Goal: Task Accomplishment & Management: Use online tool/utility

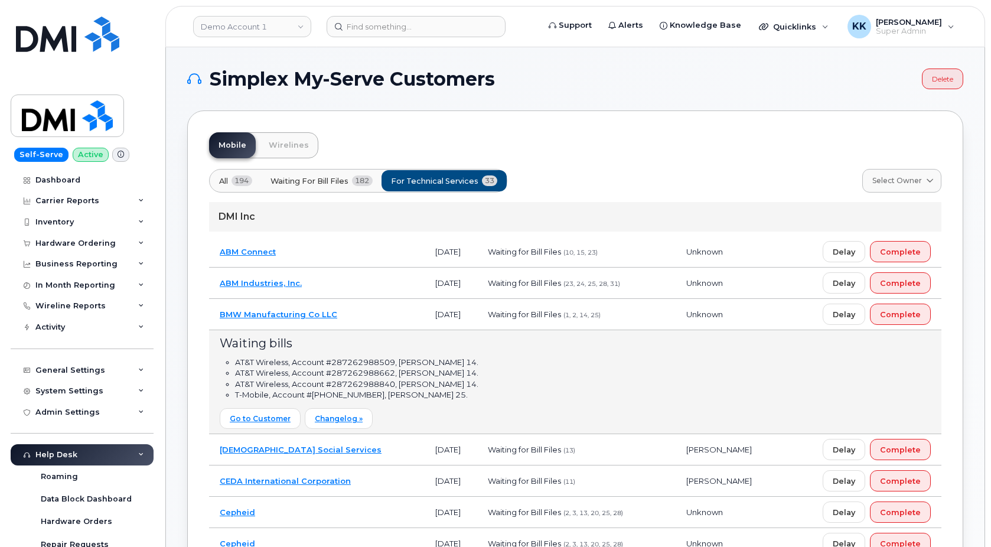
click at [375, 316] on td "BMW Manufacturing Co LLC" at bounding box center [317, 314] width 216 height 31
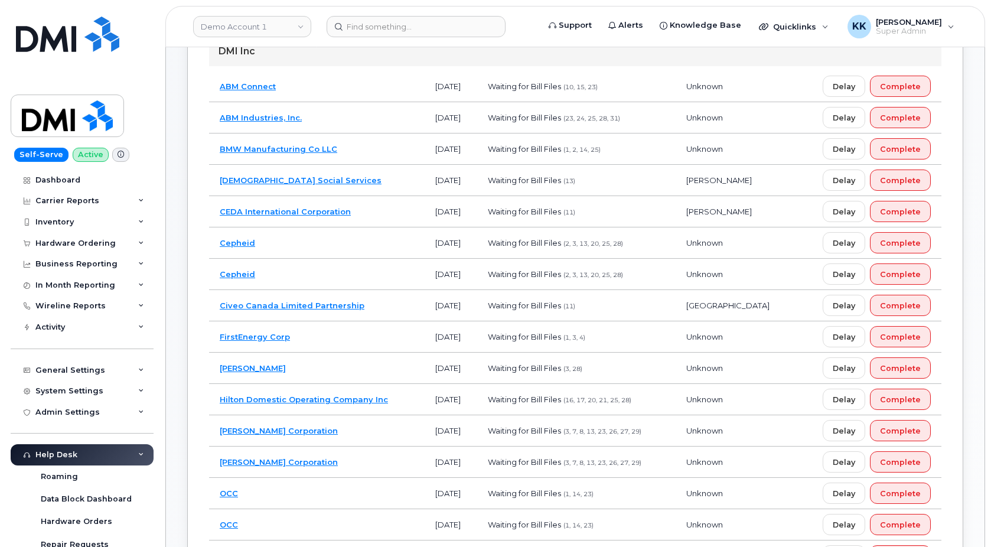
scroll to position [181, 0]
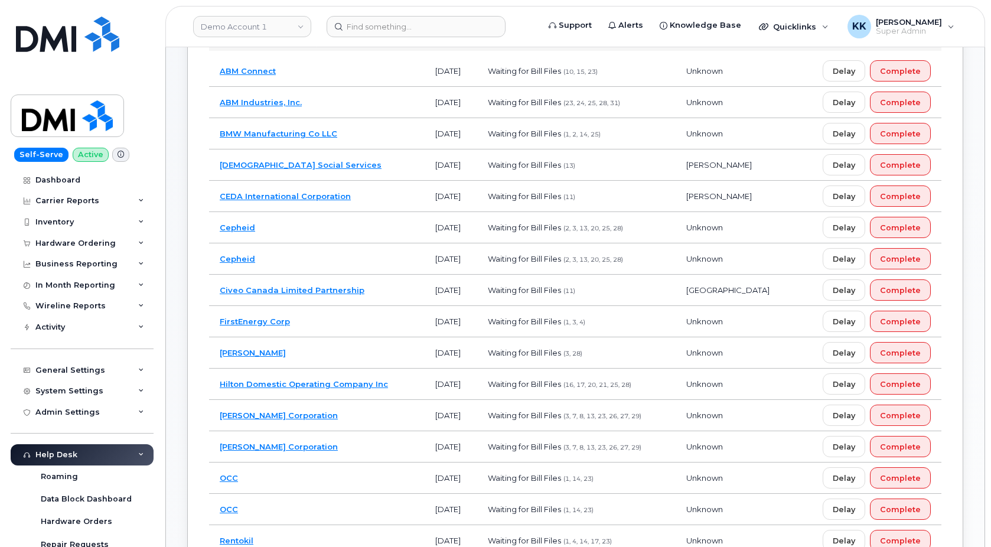
click at [347, 443] on td "[PERSON_NAME] Corporation" at bounding box center [317, 446] width 216 height 31
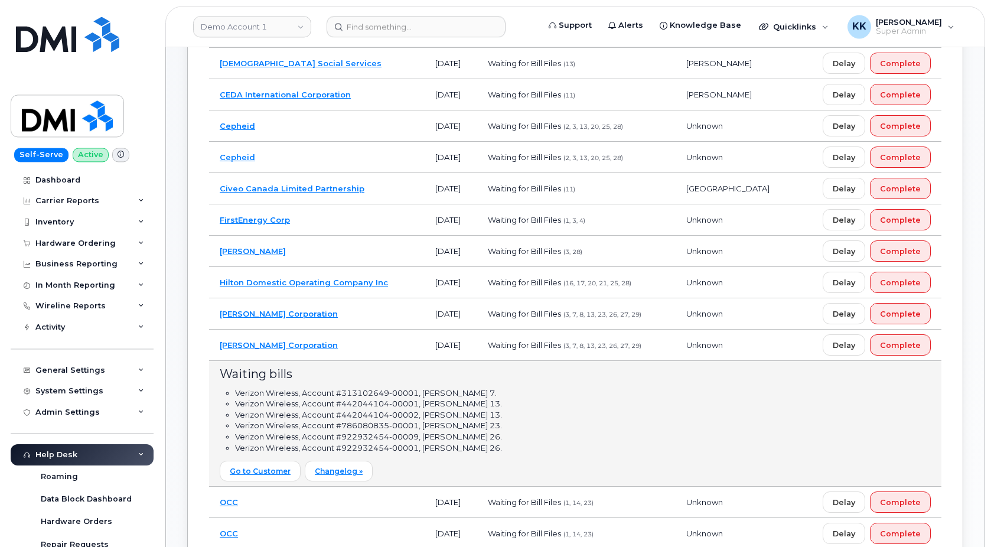
scroll to position [301, 0]
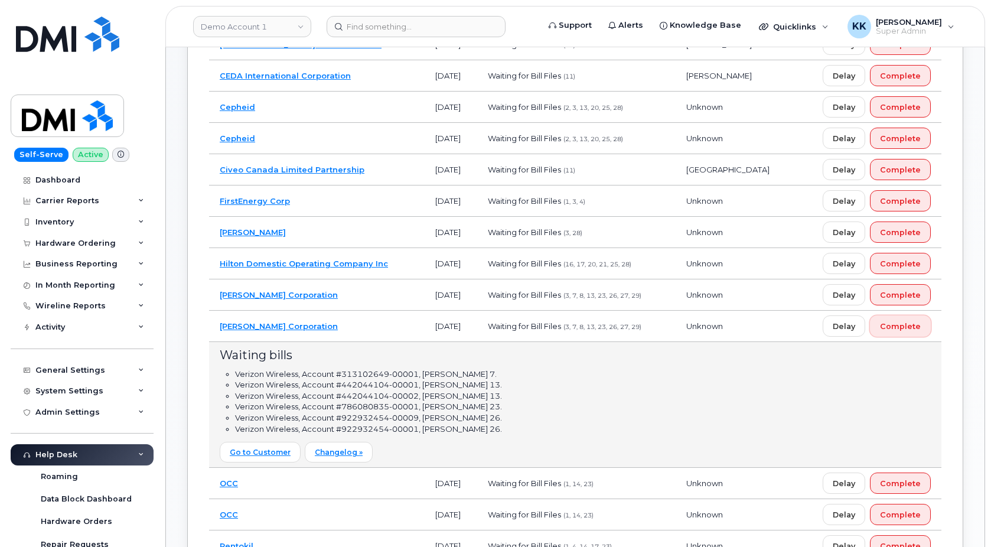
click at [903, 324] on span "Complete" at bounding box center [900, 326] width 41 height 11
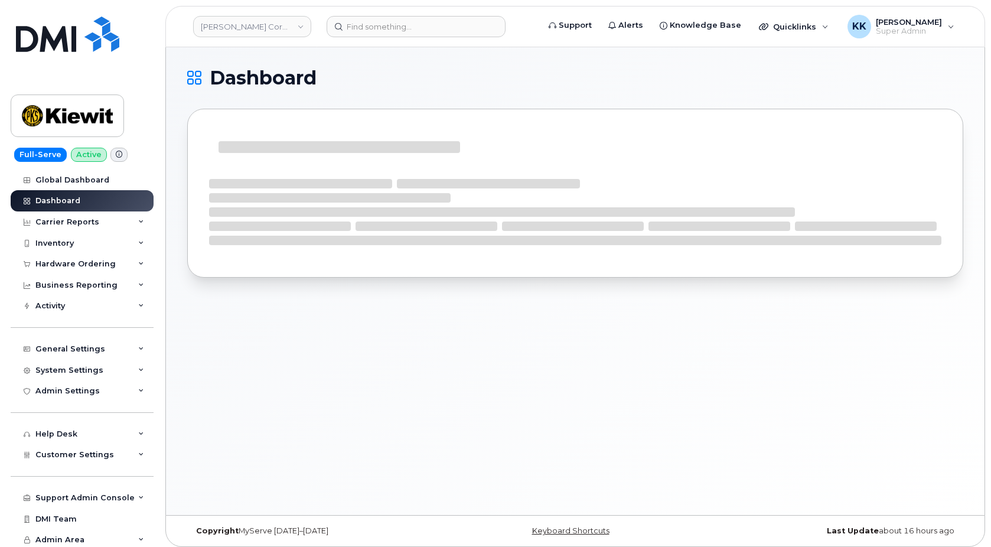
scroll to position [6, 0]
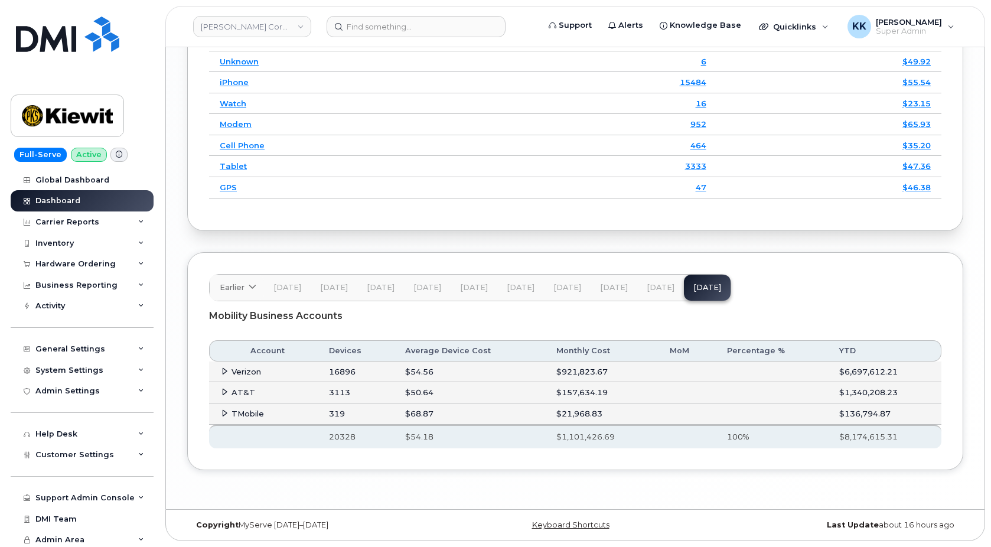
scroll to position [1799, 0]
click at [221, 369] on icon at bounding box center [225, 372] width 8 height 8
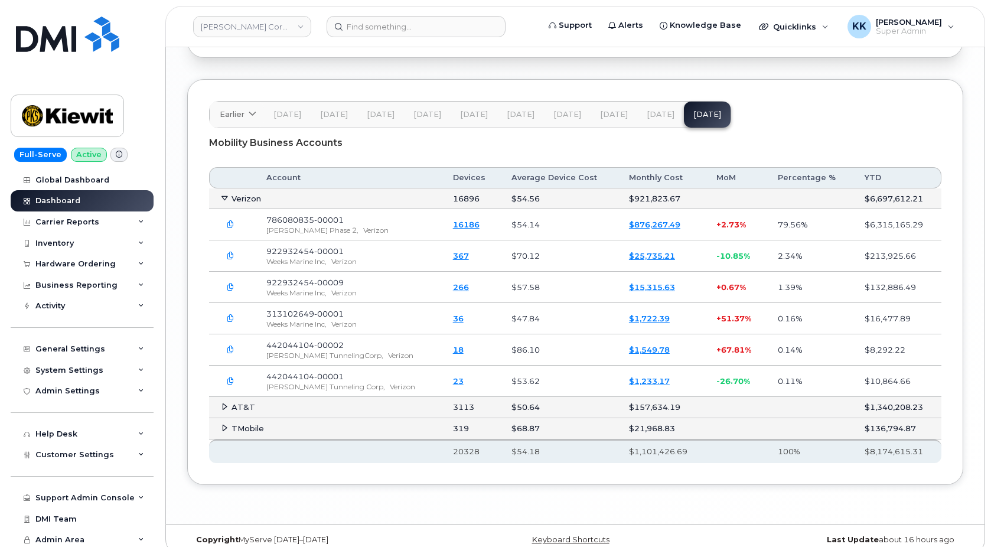
scroll to position [1980, 0]
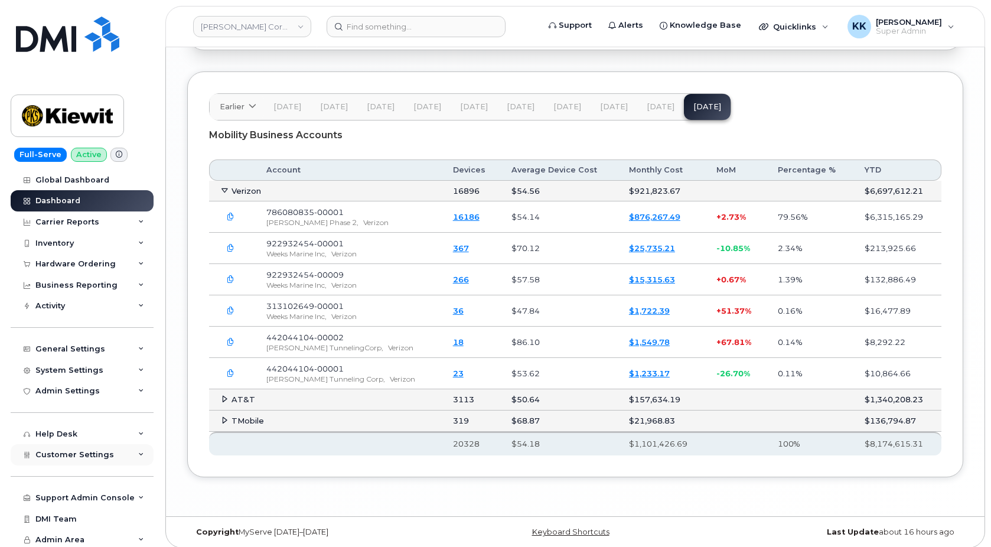
click at [89, 455] on span "Customer Settings" at bounding box center [74, 454] width 79 height 9
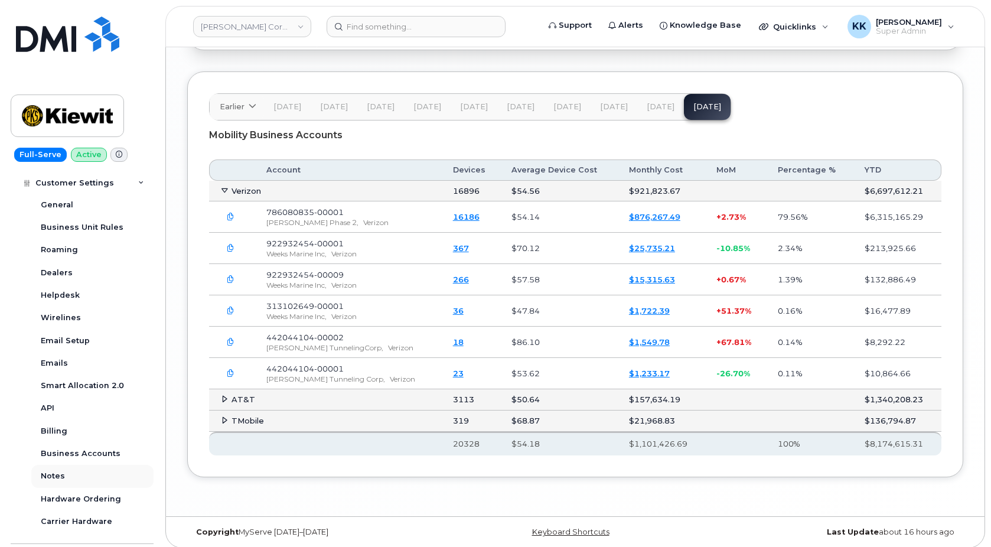
scroll to position [284, 0]
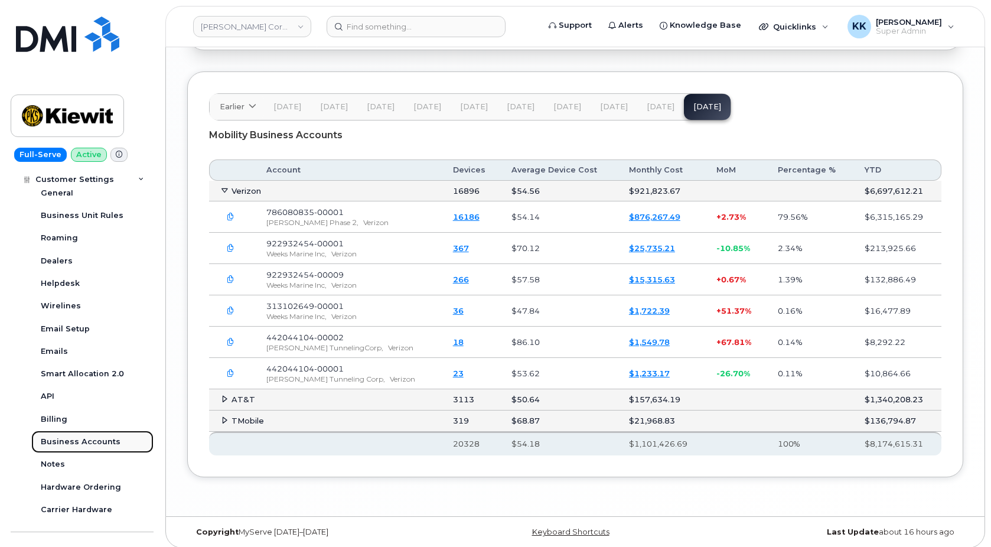
click at [87, 440] on div "Business Accounts" at bounding box center [81, 442] width 80 height 11
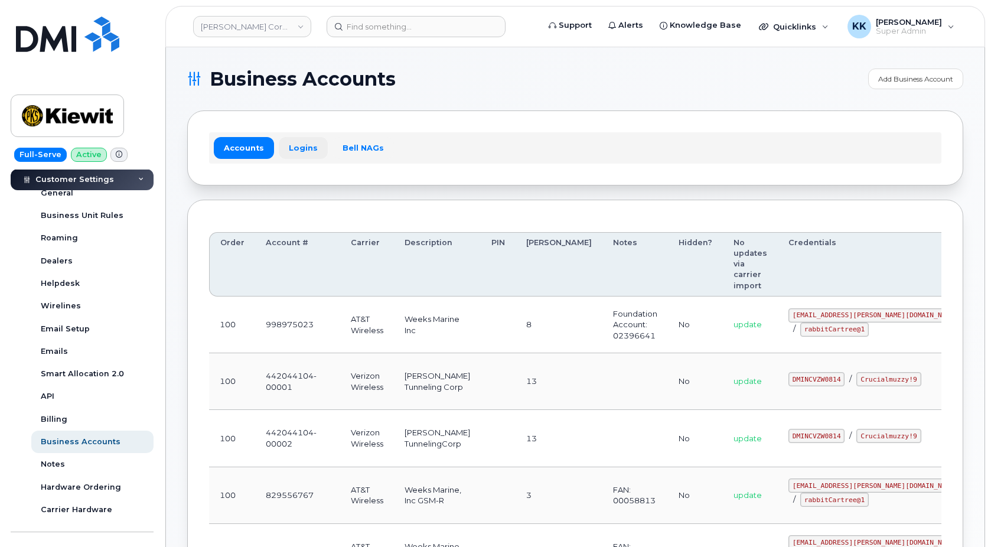
click at [303, 142] on link "Logins" at bounding box center [303, 147] width 49 height 21
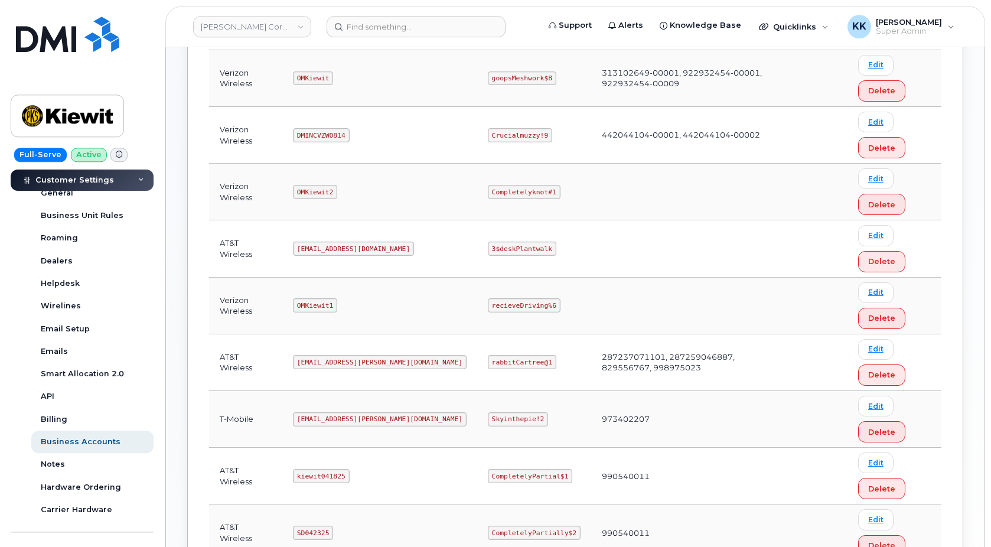
scroll to position [362, 0]
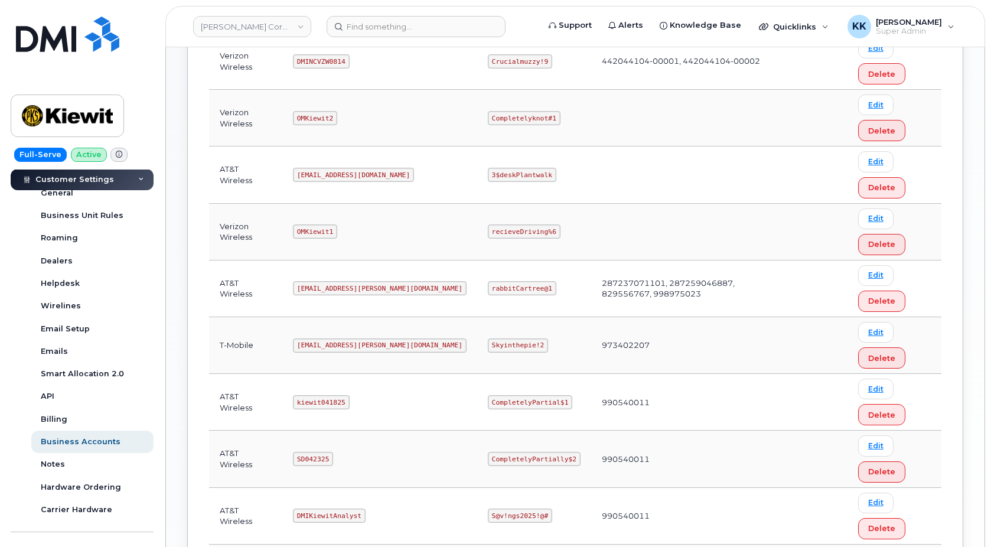
click at [331, 290] on code "ms-kiewit@dminc.com" at bounding box center [380, 288] width 174 height 14
click at [488, 287] on code "rabbitCartree@1" at bounding box center [522, 288] width 69 height 14
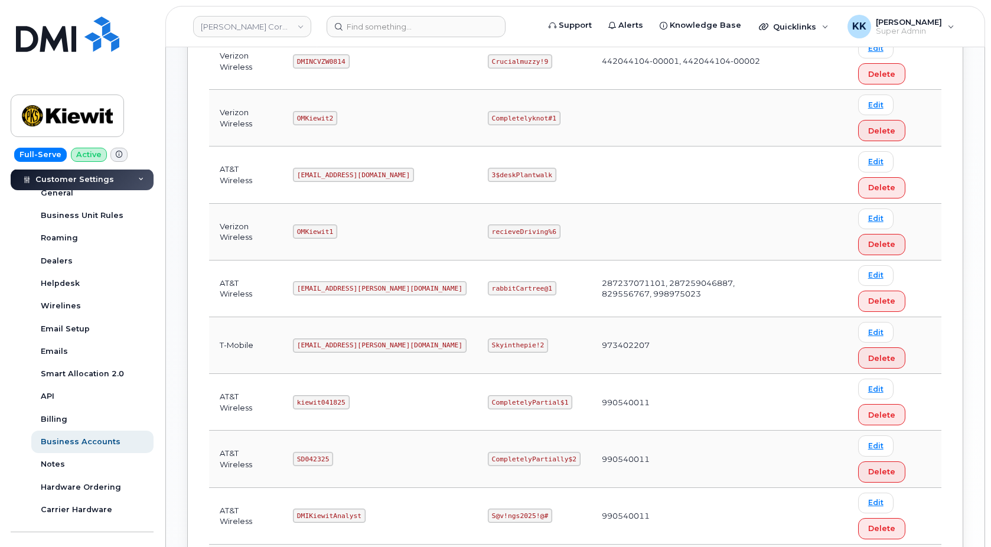
click at [488, 287] on code "rabbitCartree@1" at bounding box center [522, 288] width 69 height 14
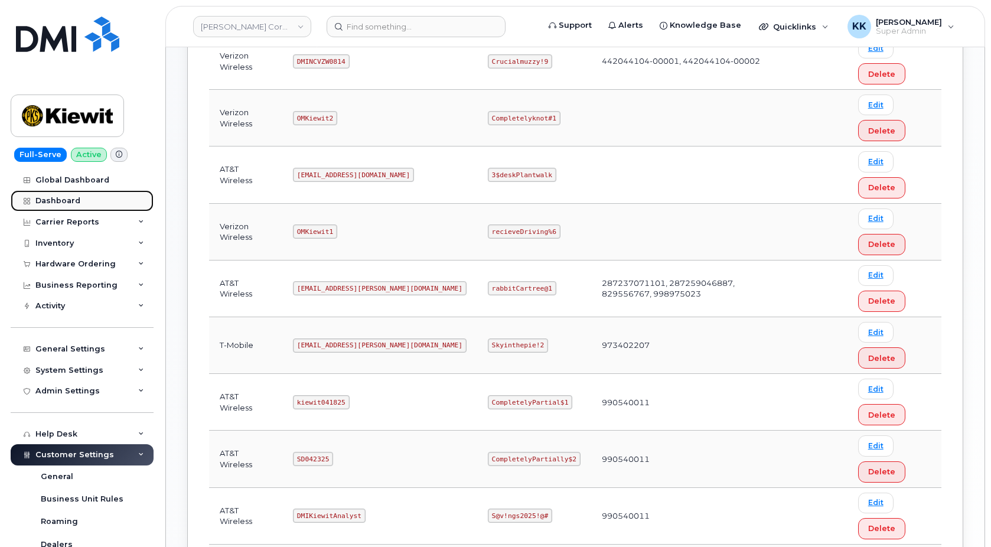
click at [61, 197] on div "Dashboard" at bounding box center [57, 200] width 45 height 9
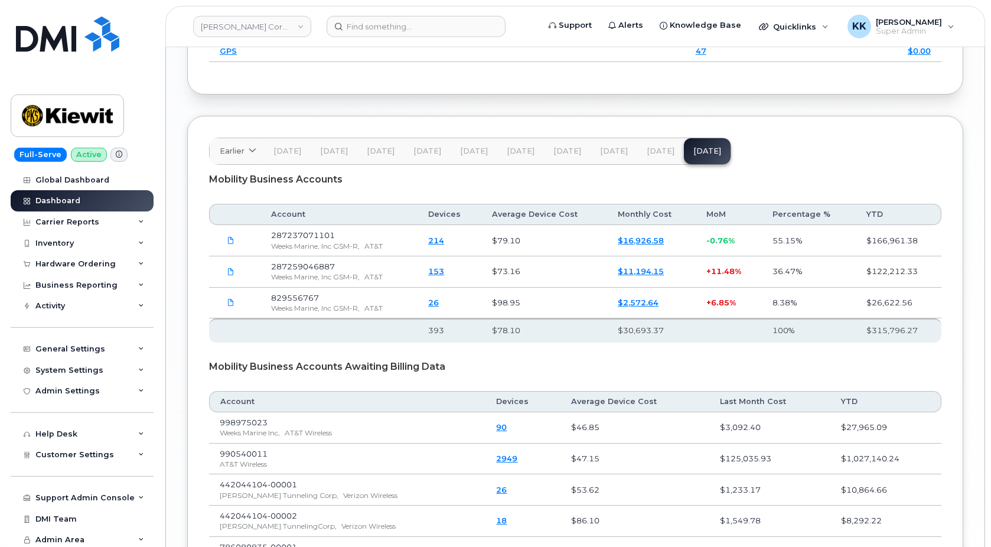
scroll to position [1999, 0]
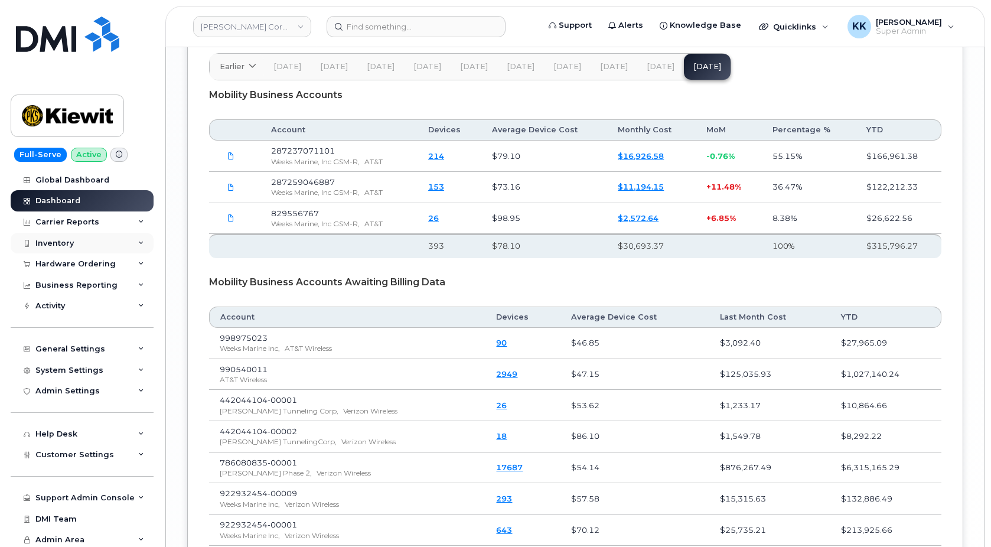
click at [74, 245] on div "Inventory" at bounding box center [82, 243] width 143 height 21
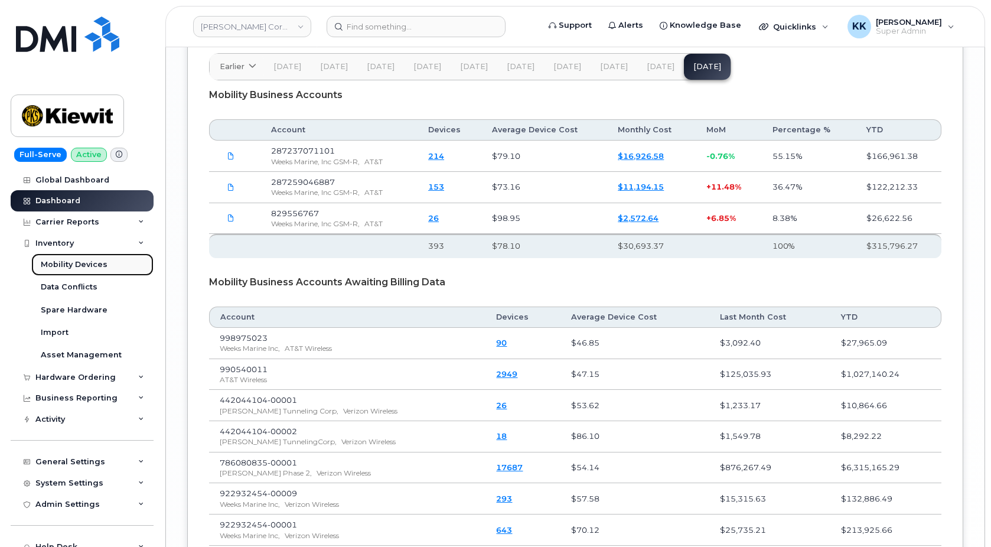
click at [69, 266] on div "Mobility Devices" at bounding box center [74, 264] width 67 height 11
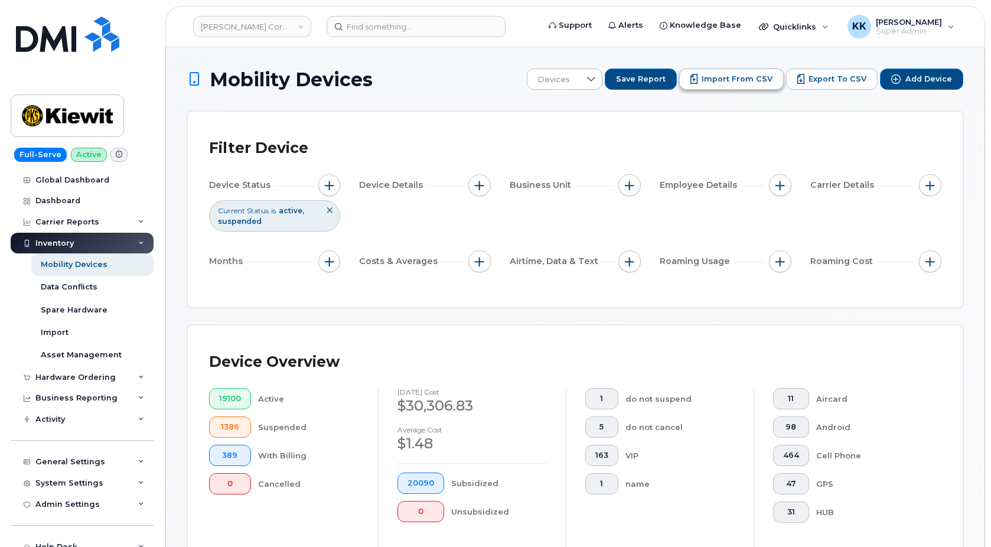
click at [737, 84] on span "Import from CSV" at bounding box center [737, 79] width 71 height 11
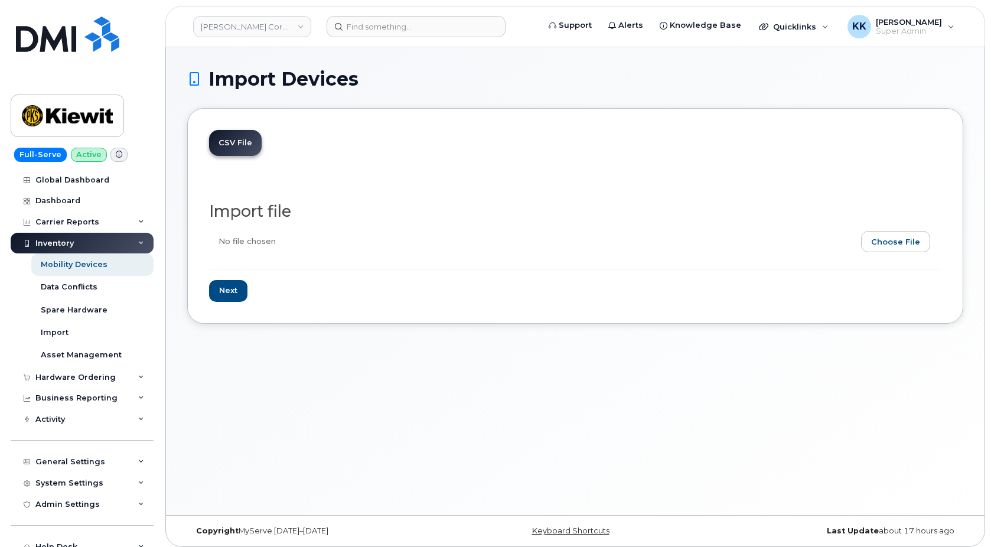
click at [900, 240] on input "file" at bounding box center [570, 244] width 723 height 27
type input "C:\fakepath\Kiewit AT&T Inventory October 2025.csv"
click at [220, 297] on input "Next" at bounding box center [228, 291] width 38 height 22
type input "Loading..."
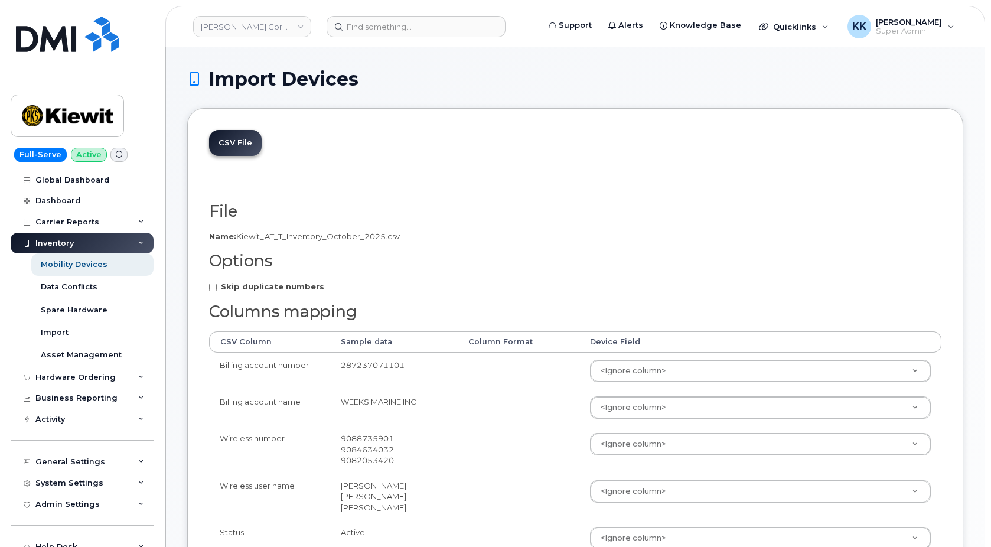
click at [233, 285] on strong "Skip duplicate numbers" at bounding box center [272, 286] width 103 height 9
click at [217, 285] on input "Skip duplicate numbers" at bounding box center [213, 288] width 8 height 8
checkbox input "true"
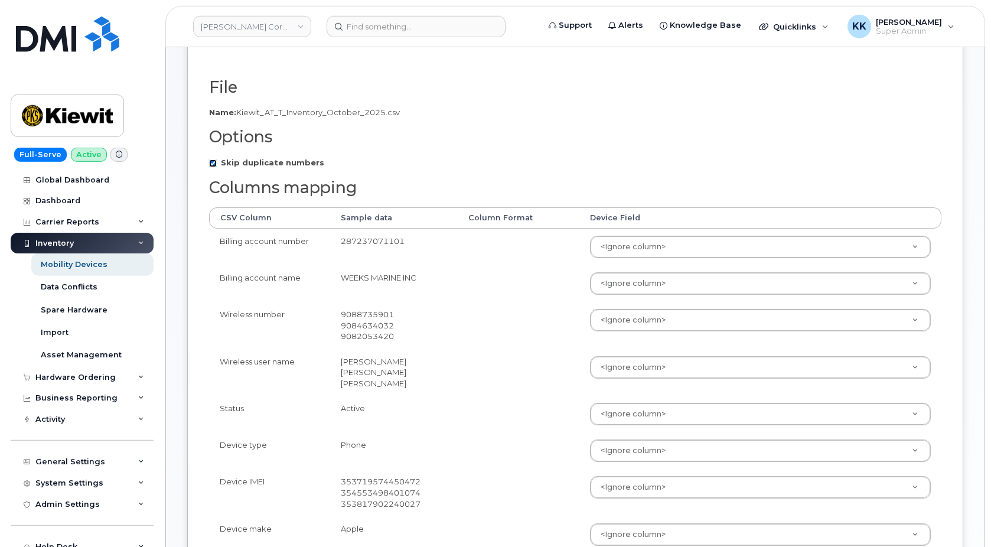
scroll to position [181, 0]
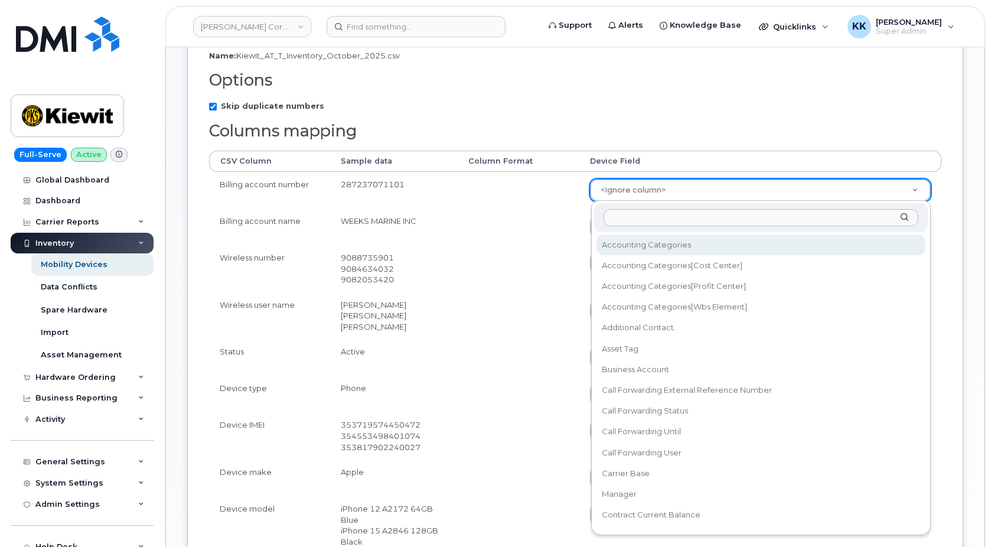
click at [623, 189] on body "[PERSON_NAME] Corporation Support Alerts Knowledge Base Quicklinks Suspend / Ca…" at bounding box center [495, 394] width 991 height 1150
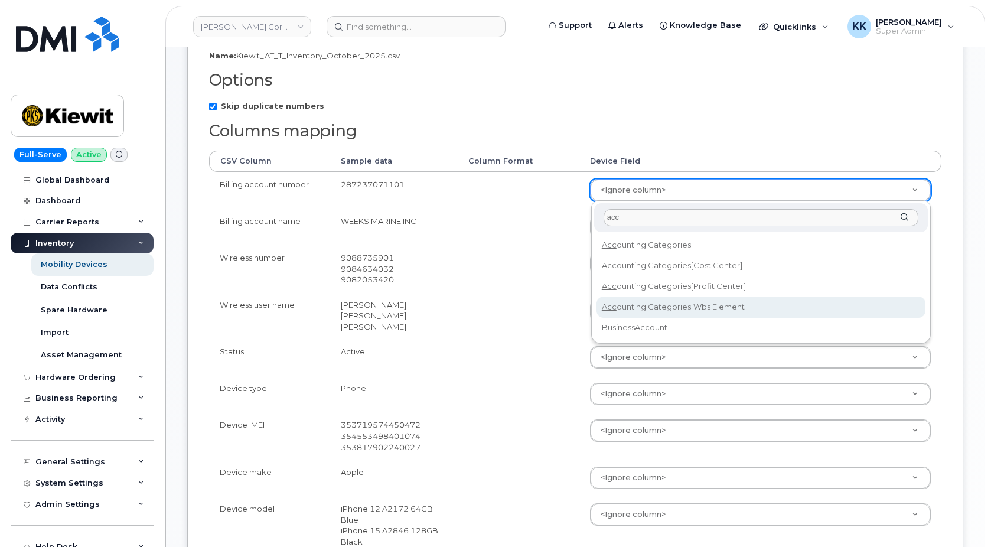
type input "acc"
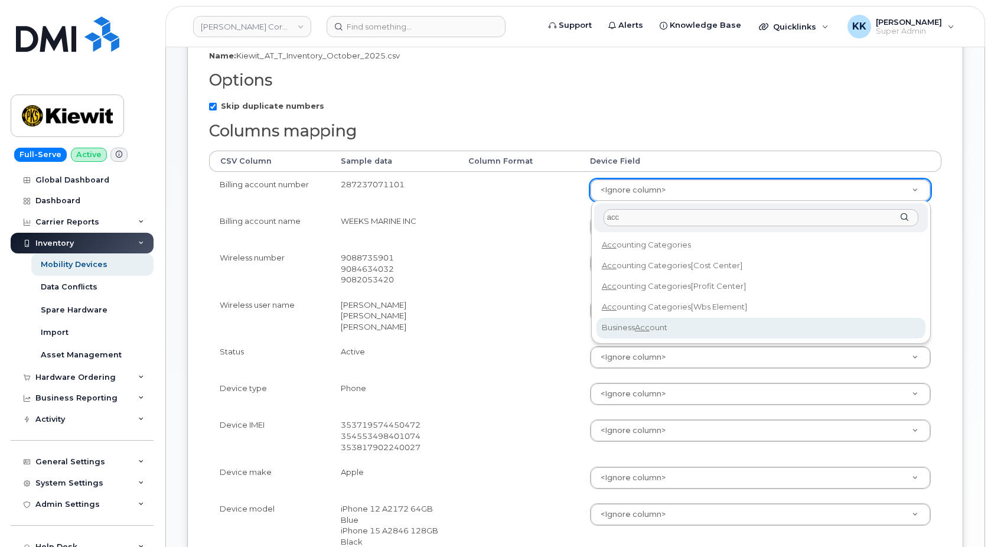
select select "business_account_id"
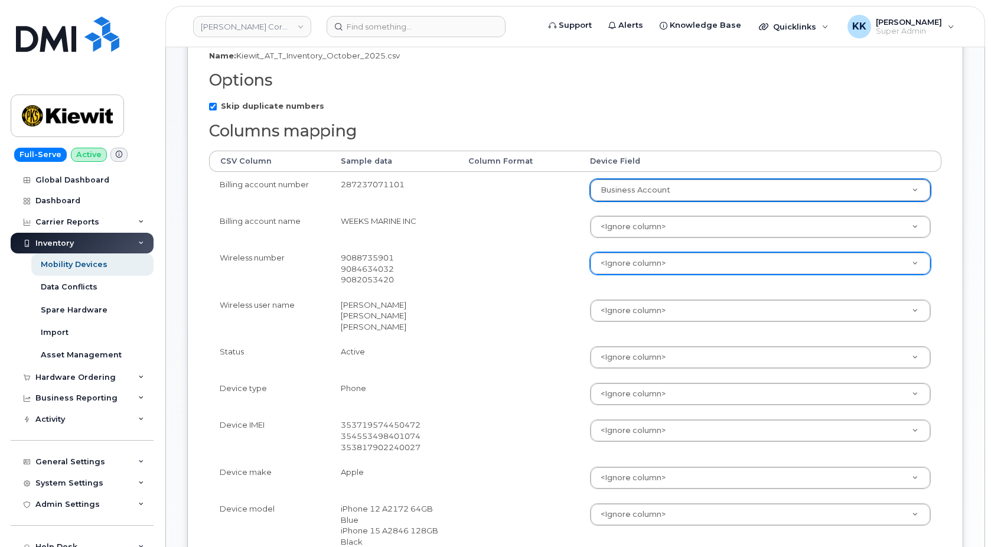
click at [629, 264] on body "[PERSON_NAME] Corporation Support Alerts Knowledge Base Quicklinks Suspend / Ca…" at bounding box center [495, 394] width 991 height 1150
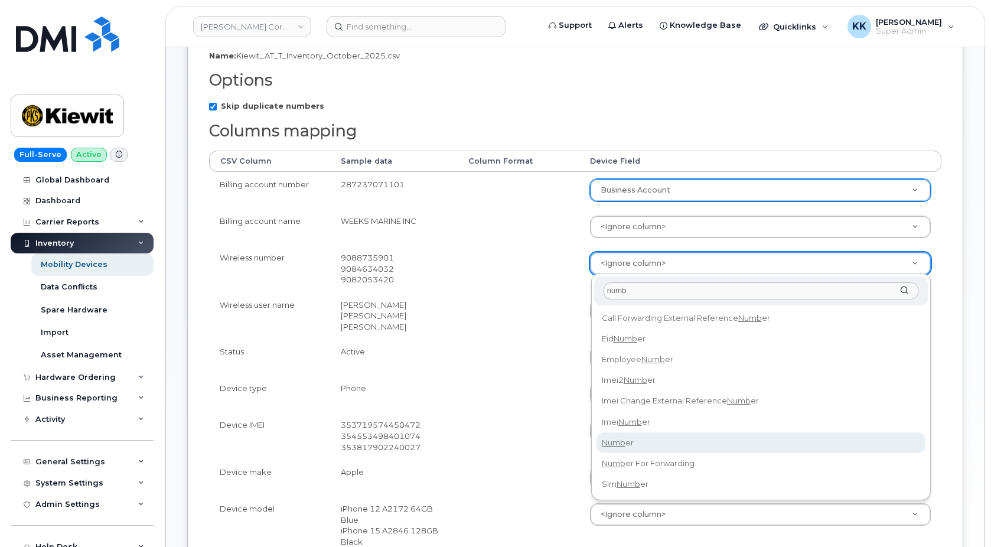
type input "numb"
select select "number"
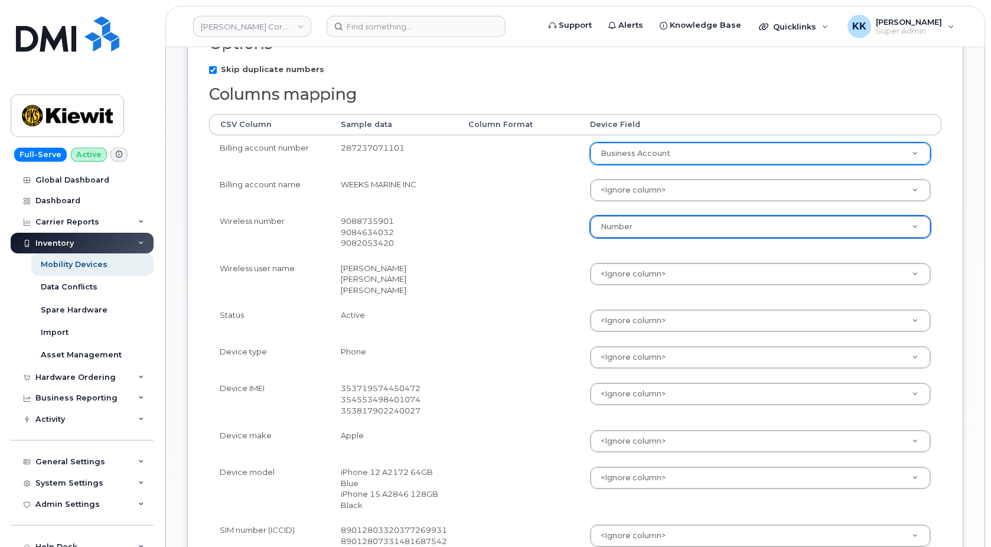
scroll to position [241, 0]
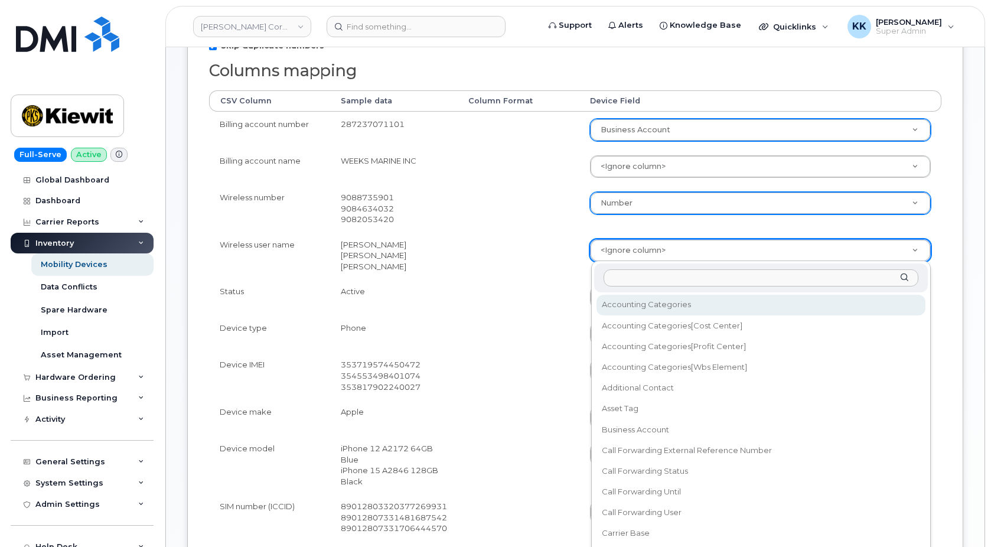
click at [613, 250] on body "[PERSON_NAME] Corporation Support Alerts Knowledge Base Quicklinks Suspend / Ca…" at bounding box center [495, 334] width 991 height 1150
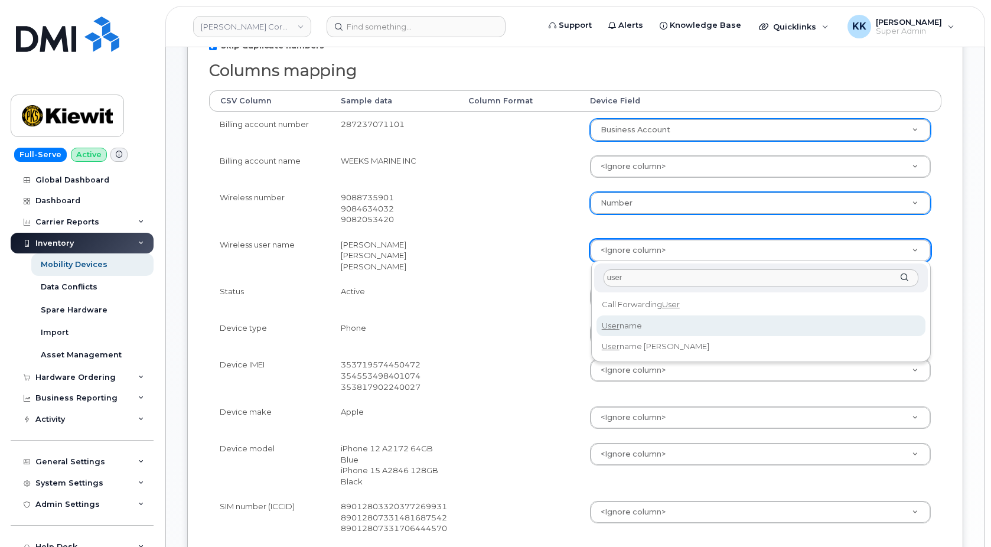
type input "user"
select select "username"
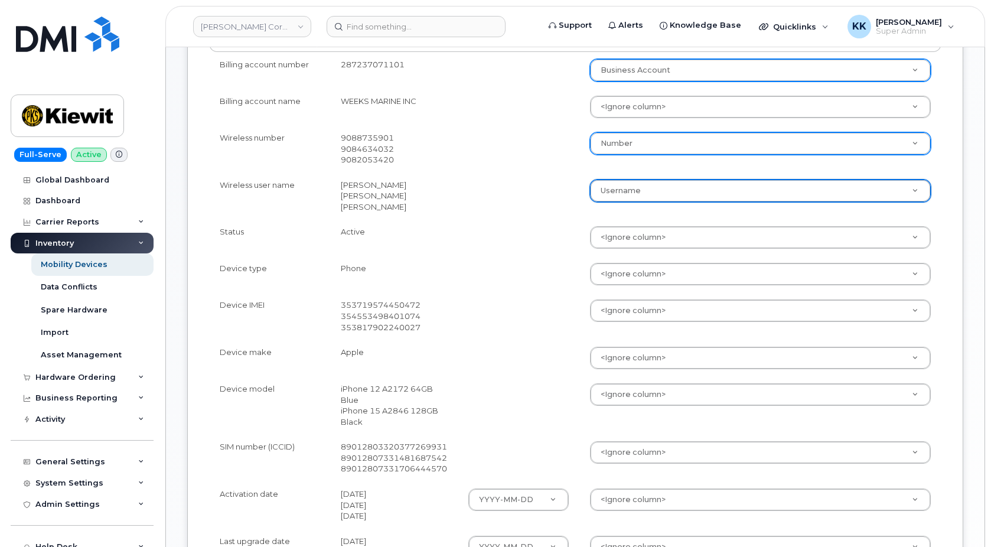
scroll to position [301, 0]
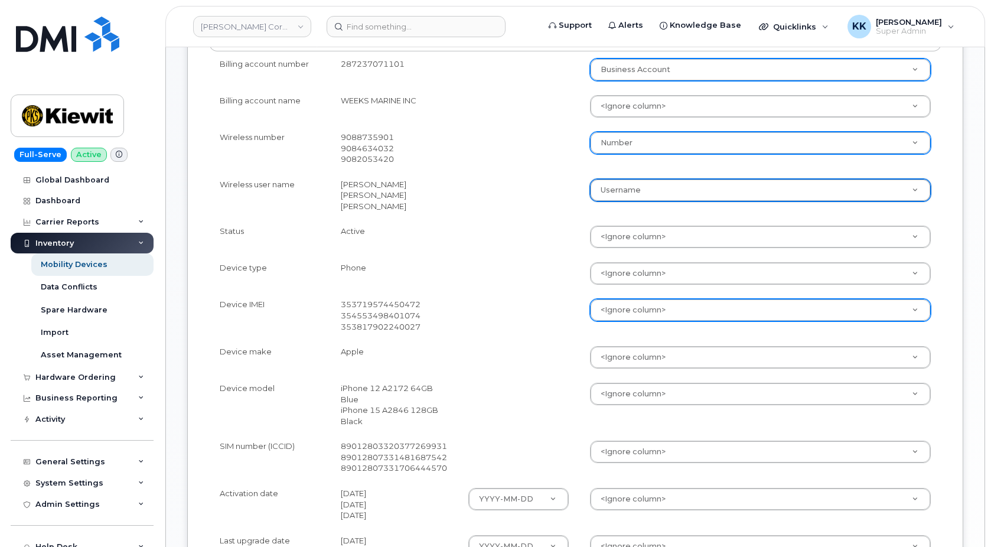
click at [613, 314] on body "[PERSON_NAME] Corporation Support Alerts Knowledge Base Quicklinks Suspend / Ca…" at bounding box center [495, 274] width 991 height 1150
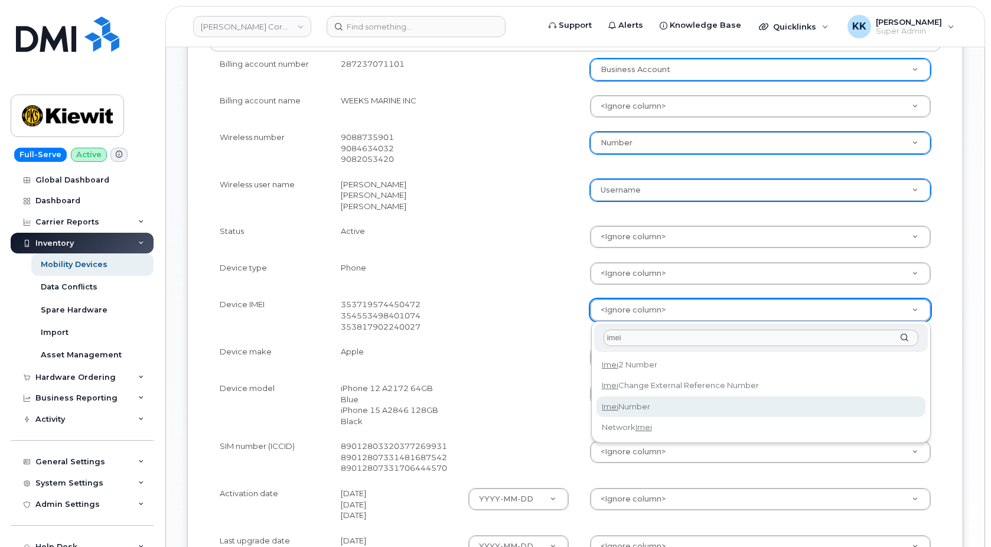
type input "imei"
select select "imei_number"
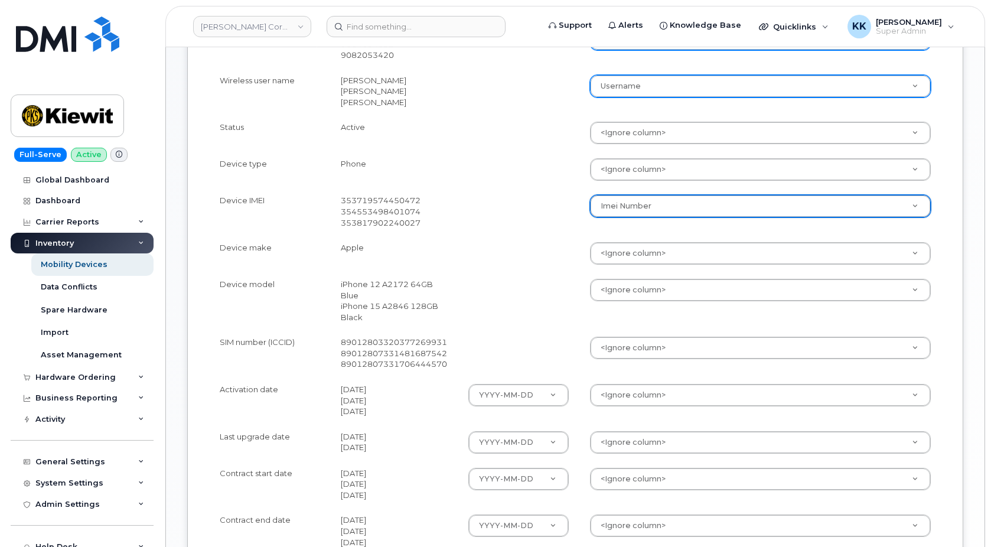
scroll to position [422, 0]
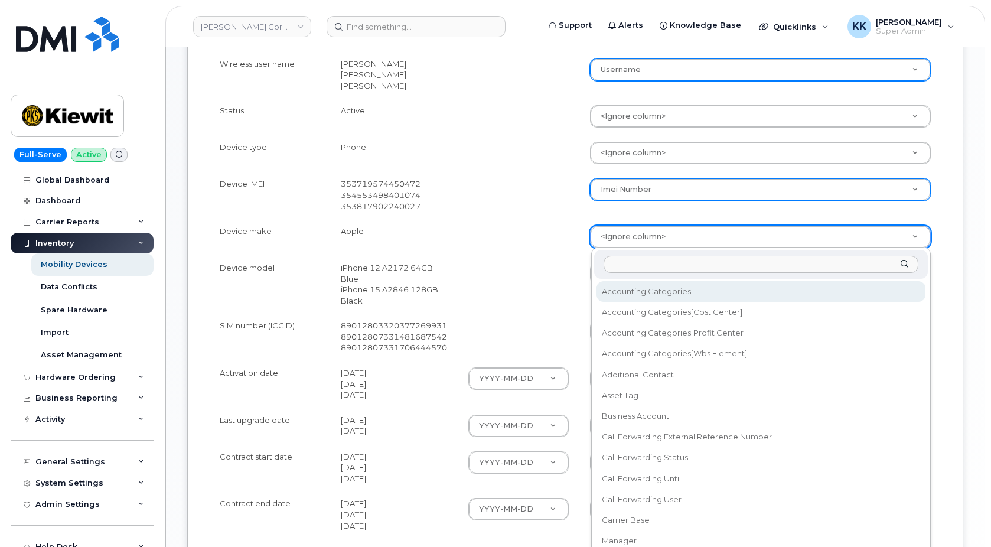
click at [616, 235] on body "Kiewit Corporation Support Alerts Knowledge Base Quicklinks Suspend / Cancel De…" at bounding box center [495, 153] width 991 height 1150
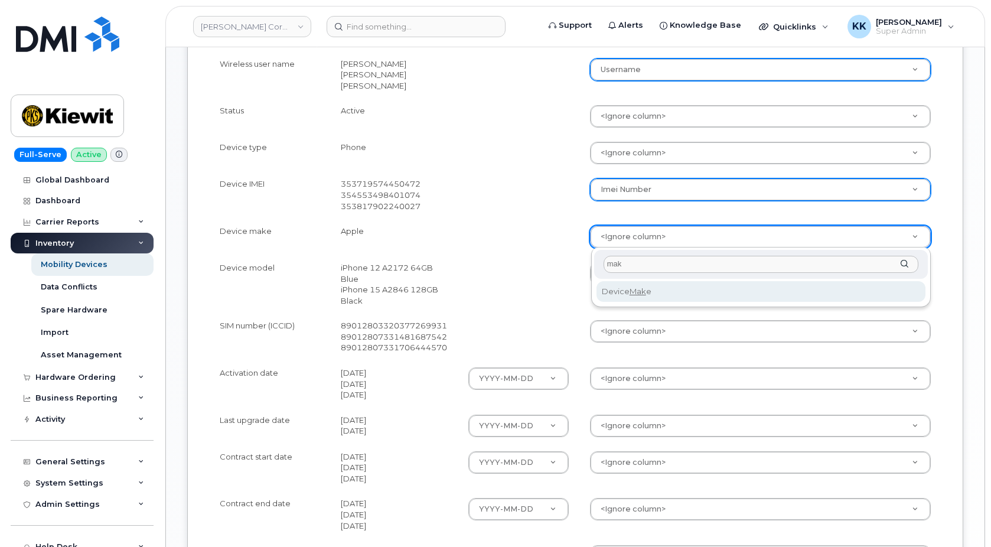
type input "mak"
select select "device_make_id"
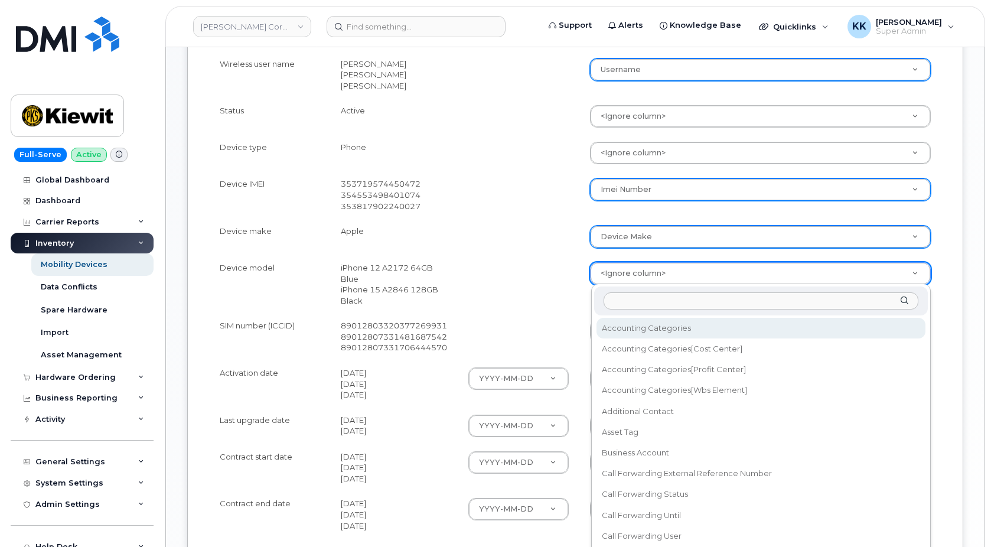
click at [636, 272] on body "Kiewit Corporation Support Alerts Knowledge Base Quicklinks Suspend / Cancel De…" at bounding box center [495, 153] width 991 height 1150
type input "model"
select select "device_model_alias"
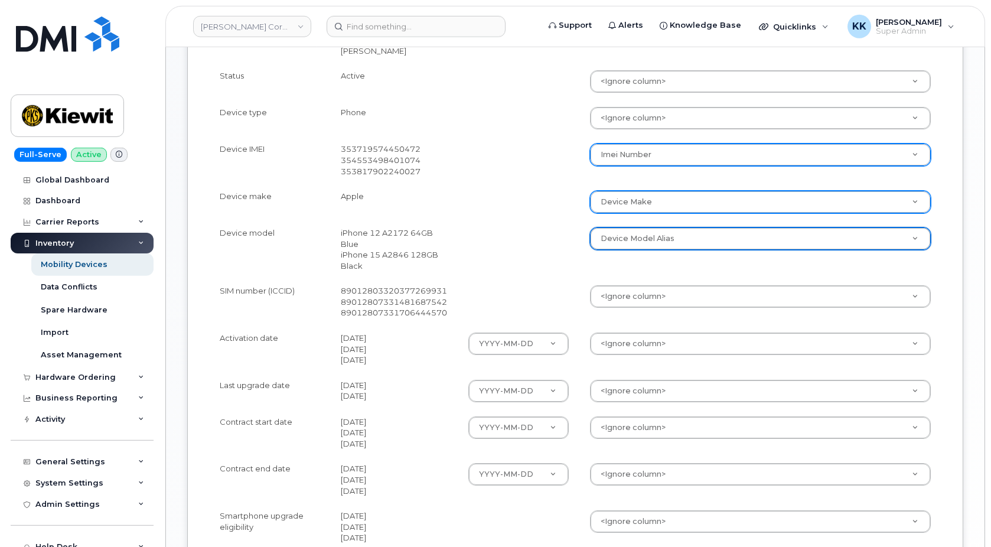
scroll to position [482, 0]
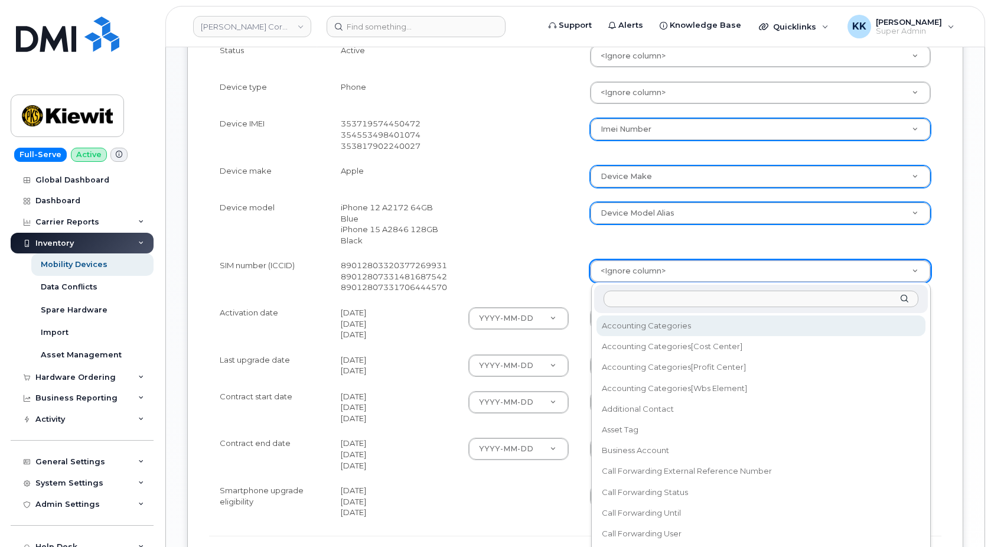
click at [613, 279] on body "Kiewit Corporation Support Alerts Knowledge Base Quicklinks Suspend / Cancel De…" at bounding box center [495, 93] width 991 height 1150
type input "sim"
select select "sim_number"
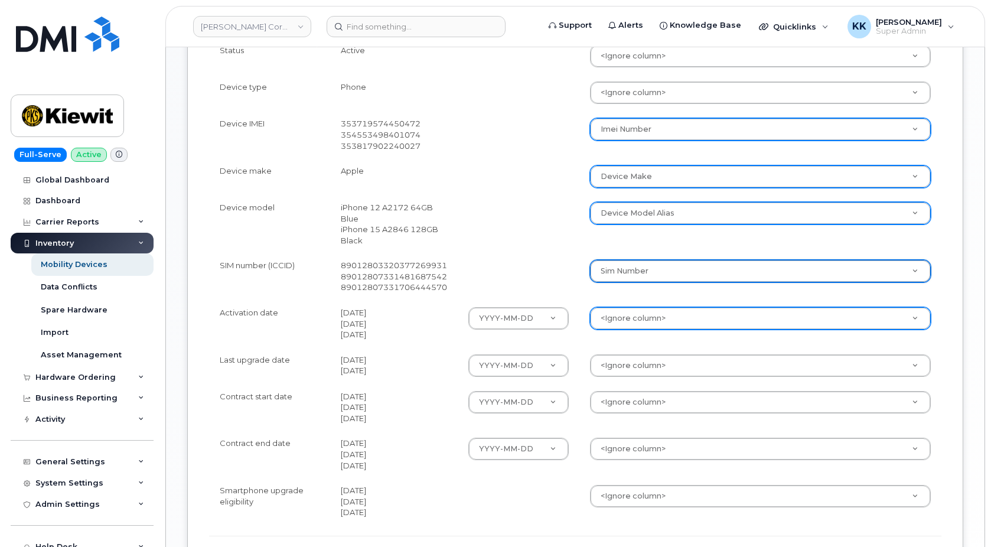
click at [613, 317] on body "Kiewit Corporation Support Alerts Knowledge Base Quicklinks Suspend / Cancel De…" at bounding box center [495, 93] width 991 height 1150
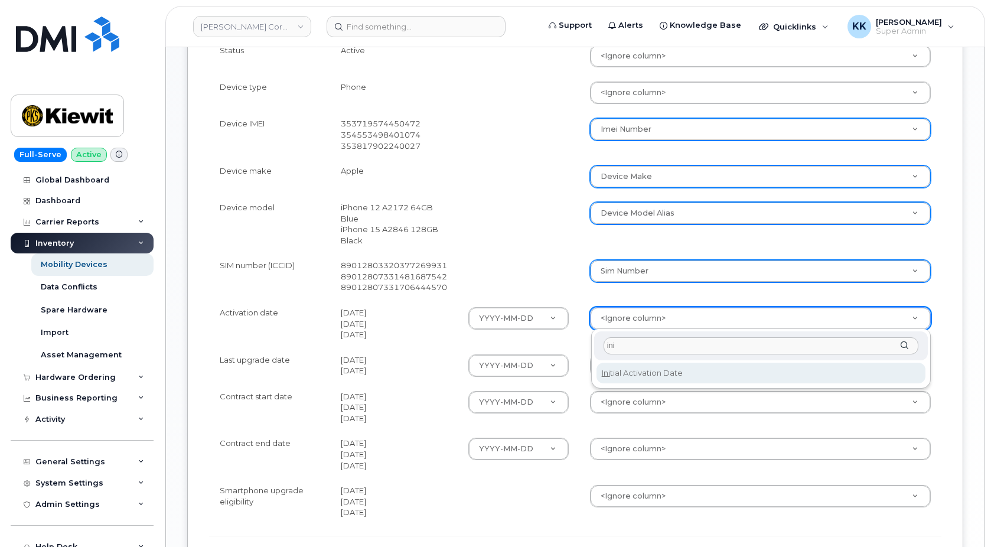
type input "ini"
select select "initial_activation_date"
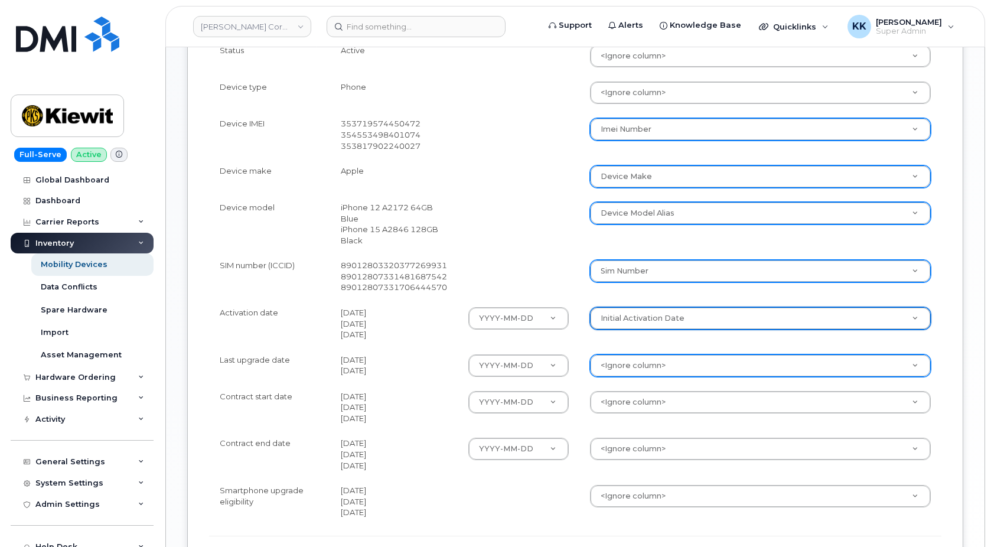
click at [626, 365] on body "Kiewit Corporation Support Alerts Knowledge Base Quicklinks Suspend / Cancel De…" at bounding box center [495, 93] width 991 height 1150
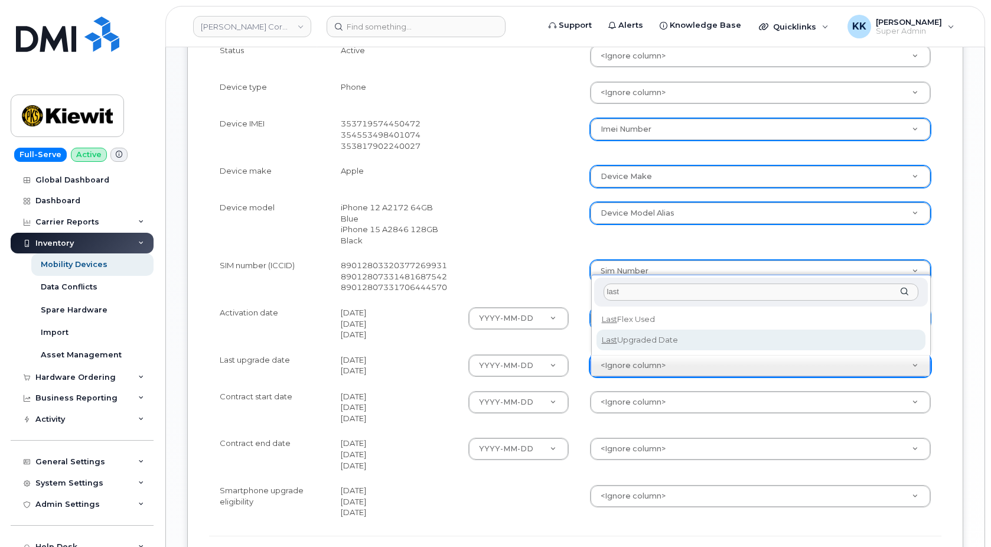
type input "last"
select select "last_upgraded_date"
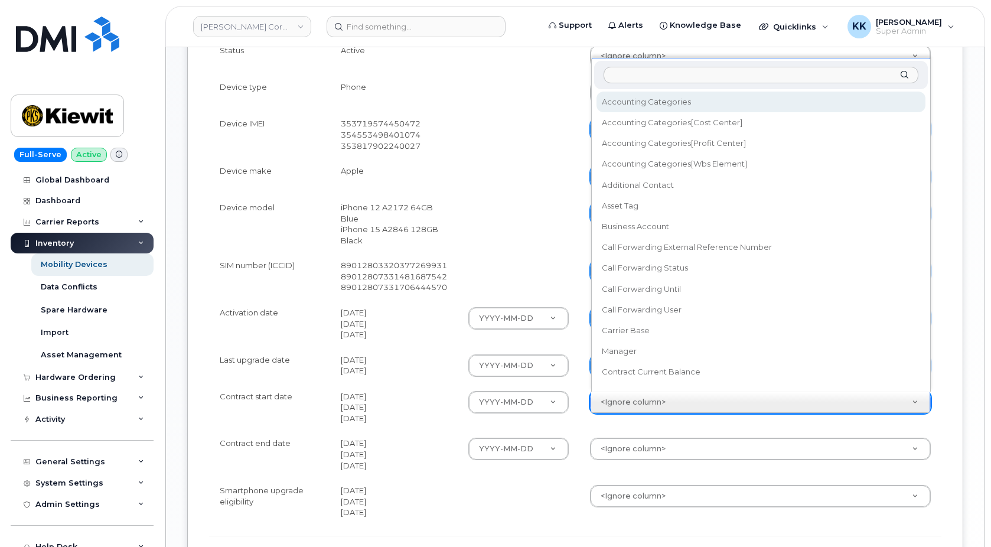
click at [635, 398] on body "Kiewit Corporation Support Alerts Knowledge Base Quicklinks Suspend / Cancel De…" at bounding box center [495, 93] width 991 height 1150
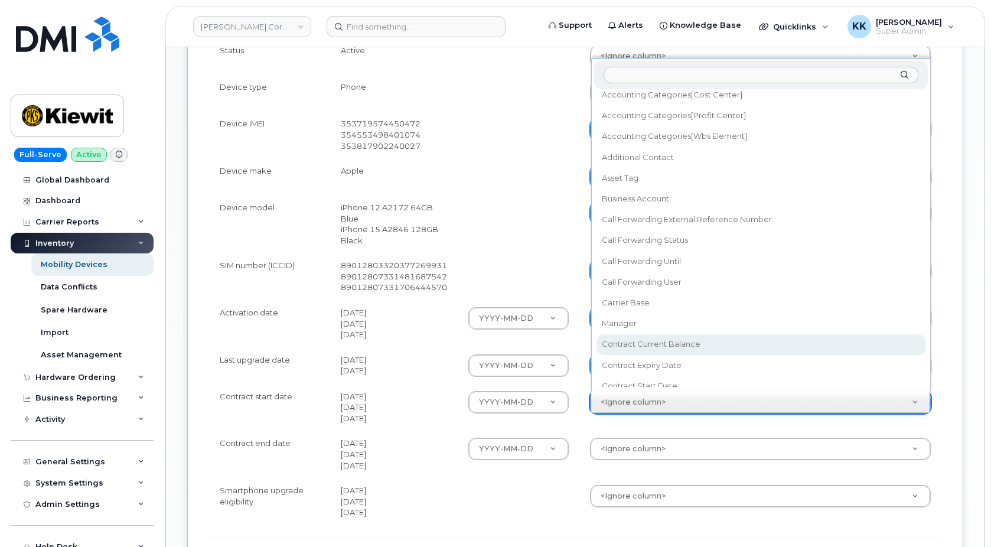
scroll to position [67, 0]
select select "contract_start_date"
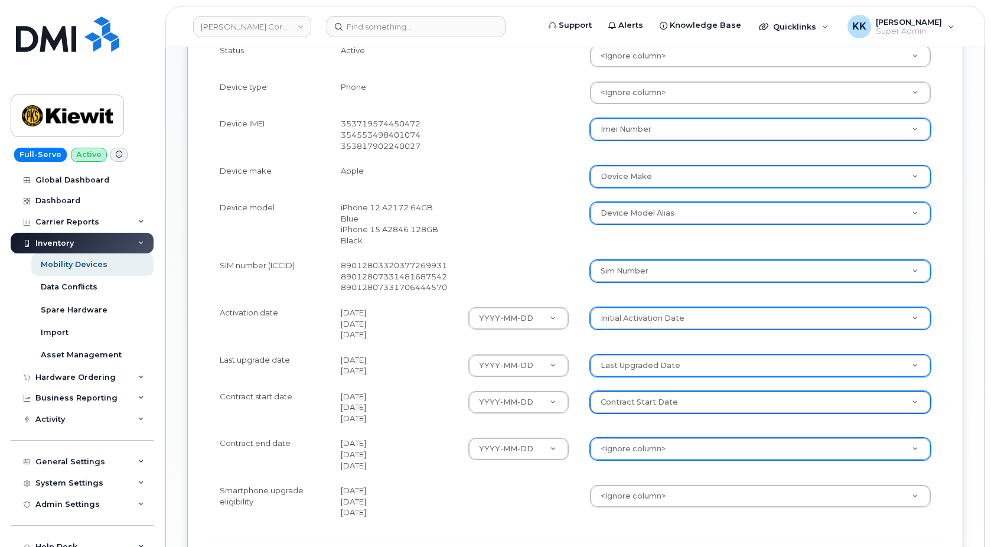
click at [643, 450] on body "Kiewit Corporation Support Alerts Knowledge Base Quicklinks Suspend / Cancel De…" at bounding box center [495, 93] width 991 height 1150
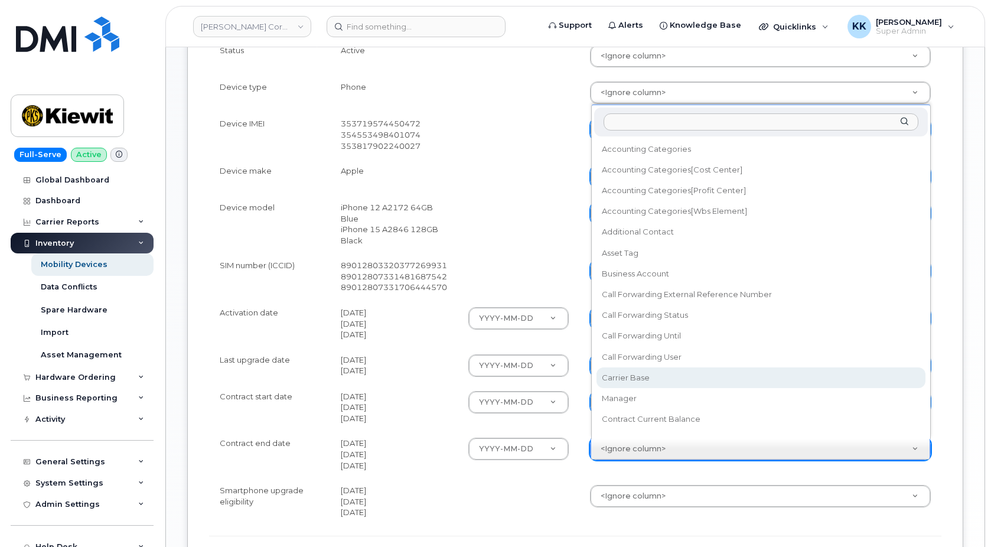
scroll to position [57, 0]
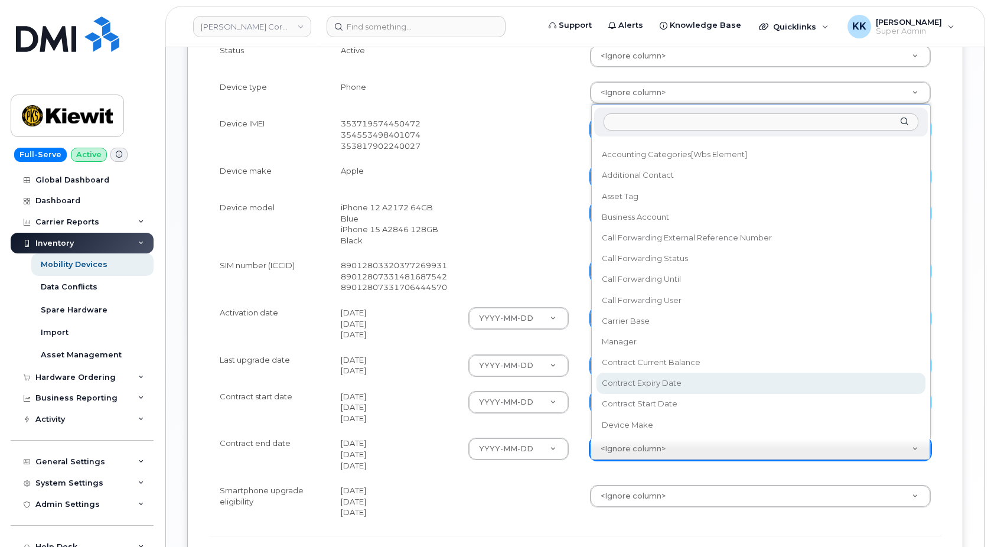
select select "contract_expiry_date"
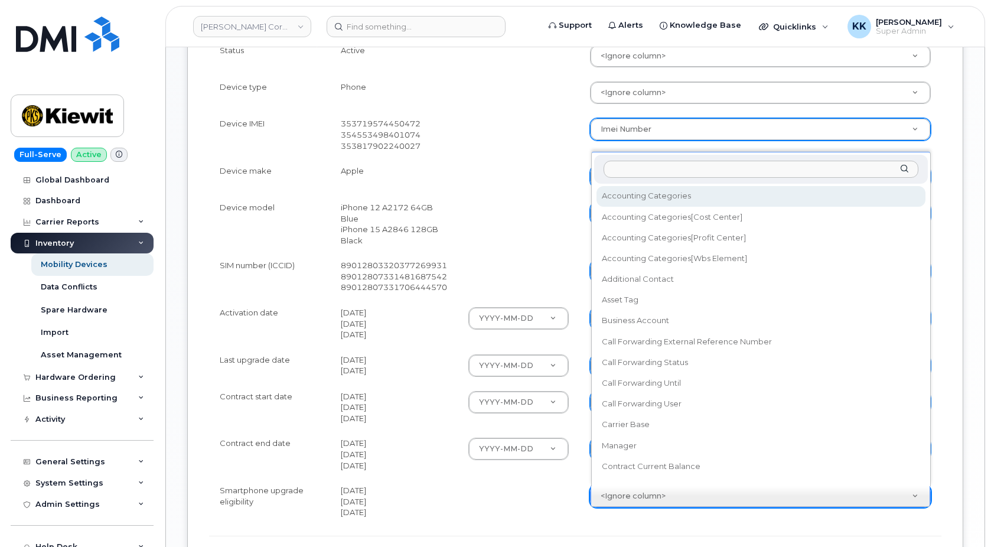
click at [629, 495] on body "Kiewit Corporation Support Alerts Knowledge Base Quicklinks Suspend / Cancel De…" at bounding box center [495, 93] width 991 height 1150
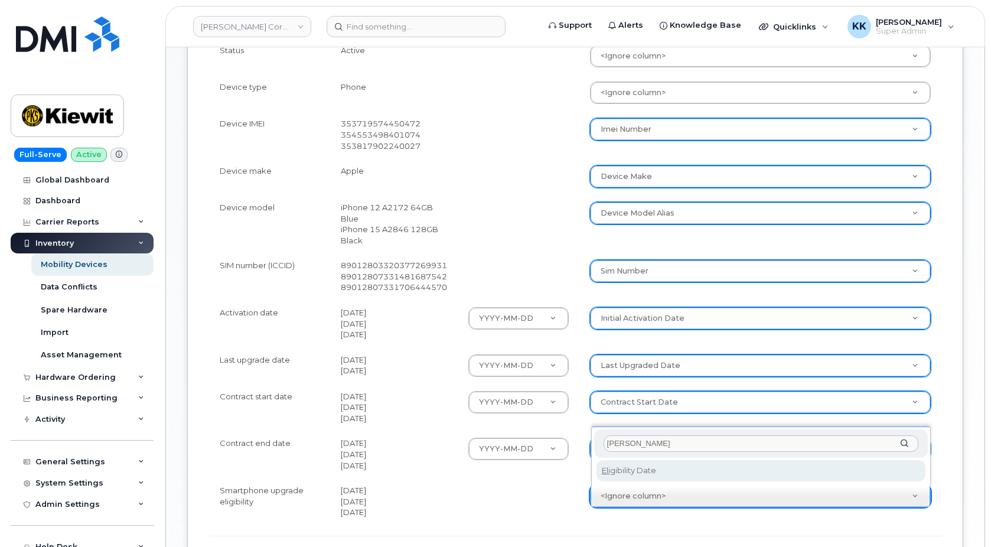
type input "eli"
select select "eligibility_date"
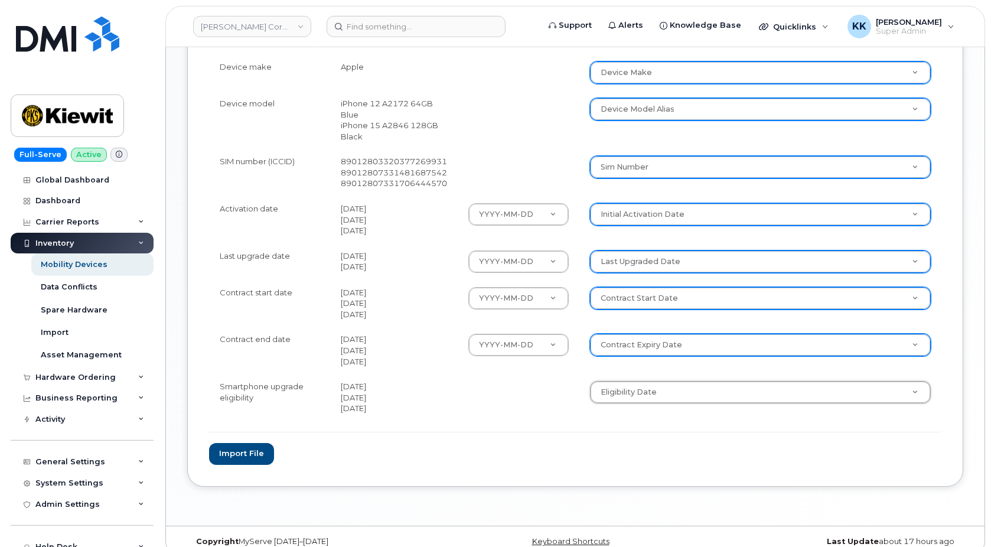
scroll to position [603, 0]
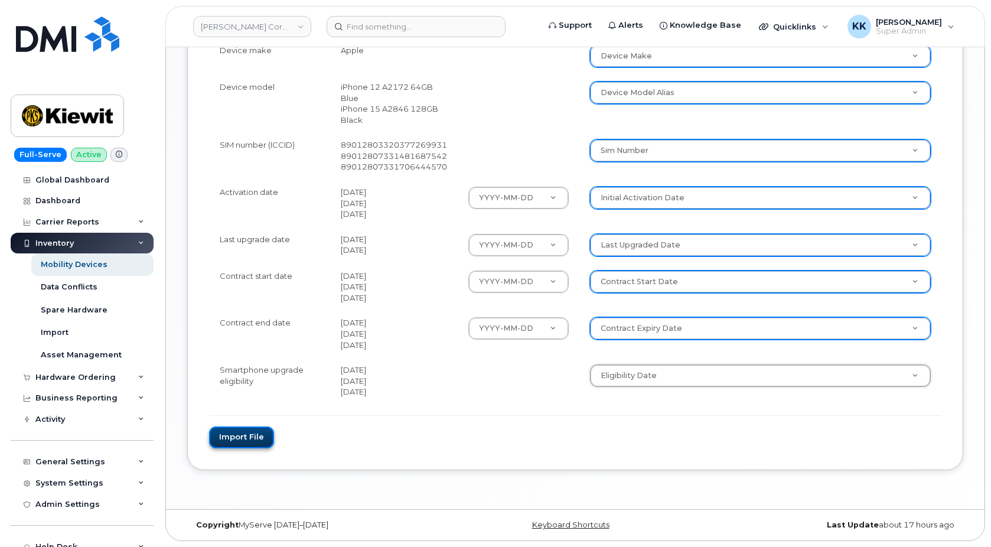
click at [261, 433] on button "Import file" at bounding box center [241, 438] width 65 height 22
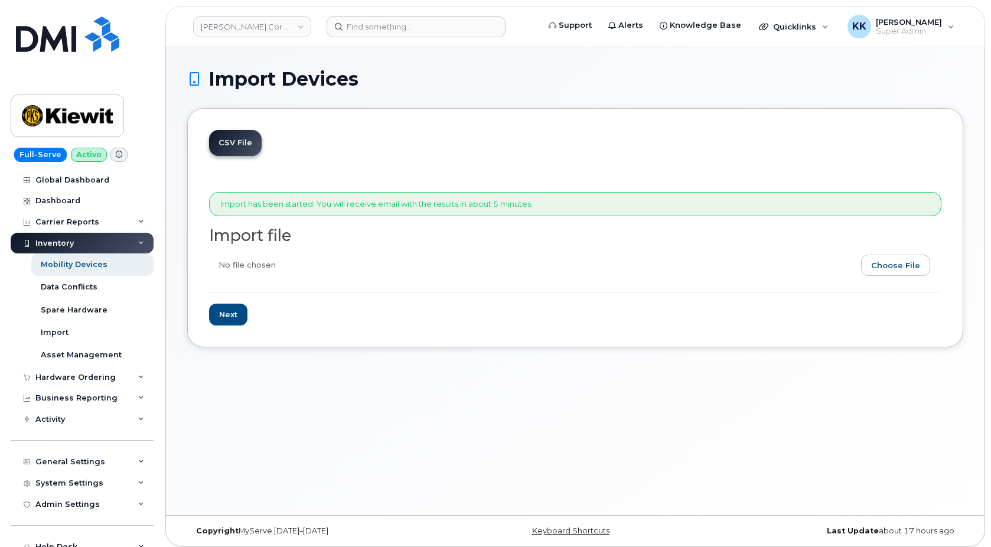
click at [886, 264] on input "file" at bounding box center [570, 268] width 723 height 27
type input "C:\fakepath\[PERSON_NAME] AT&T Inventory [DATE].csv"
click at [216, 314] on input "Next" at bounding box center [228, 315] width 38 height 22
type input "Loading..."
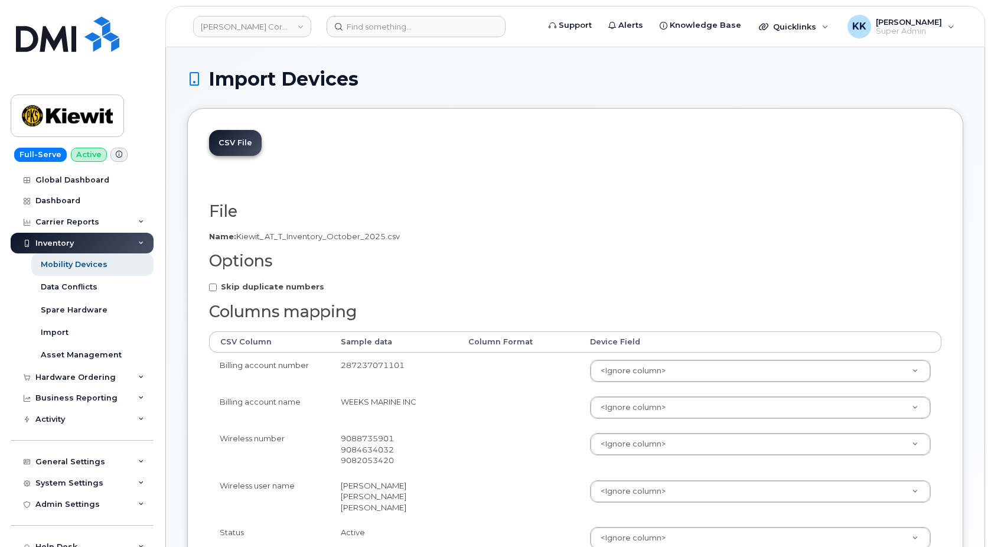
click at [267, 288] on strong "Skip duplicate numbers" at bounding box center [272, 286] width 103 height 9
click at [217, 288] on input "Skip duplicate numbers" at bounding box center [213, 288] width 8 height 8
checkbox input "true"
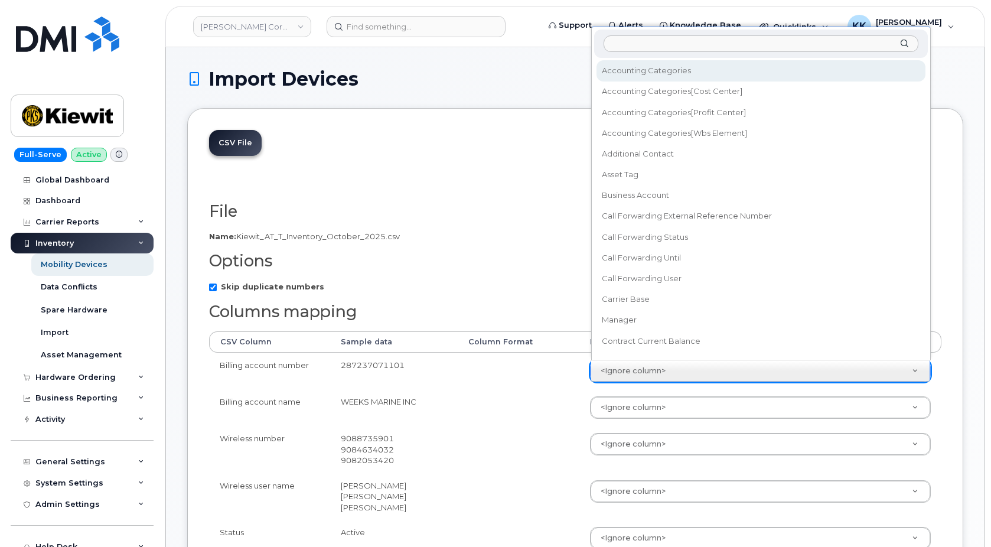
scroll to position [11, 0]
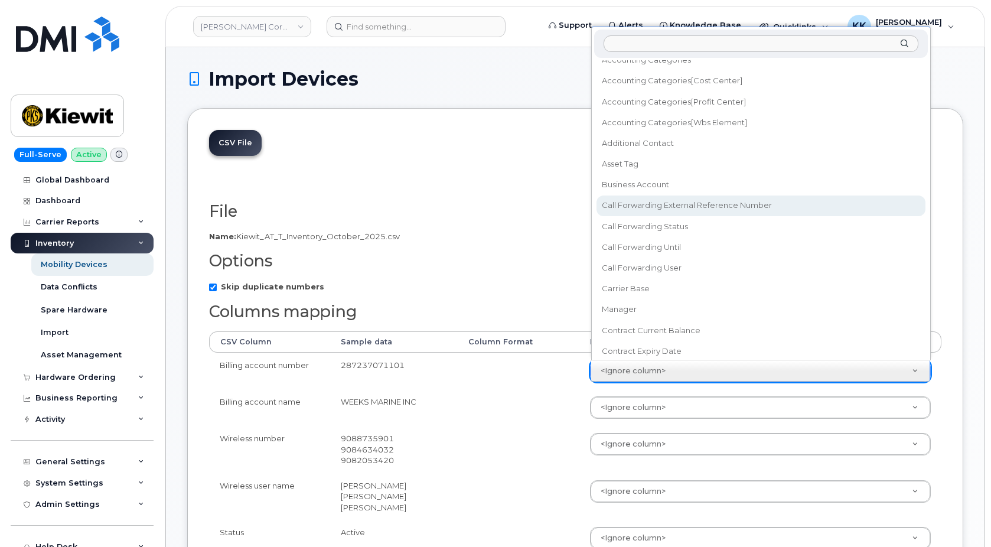
select select "business_account_id"
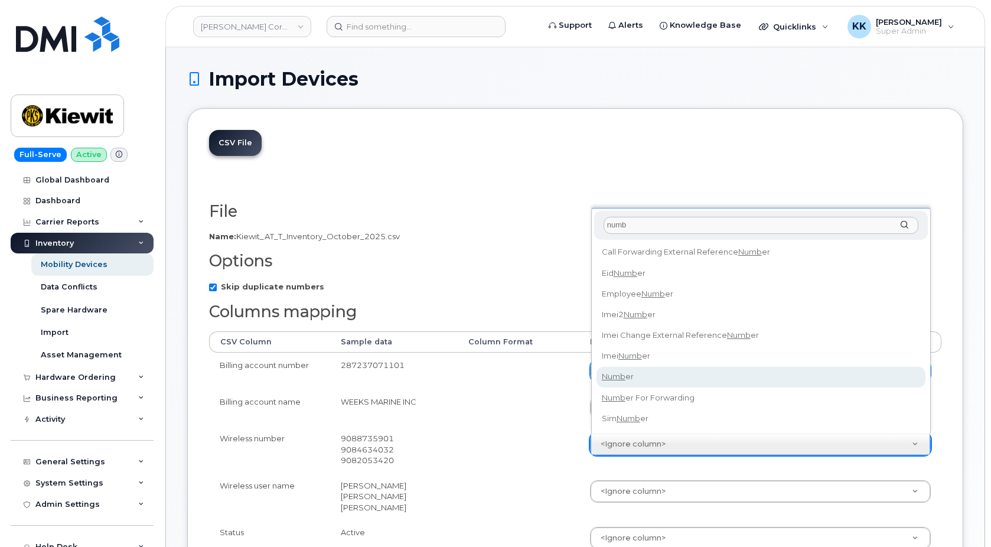
type input "numb"
select select "number"
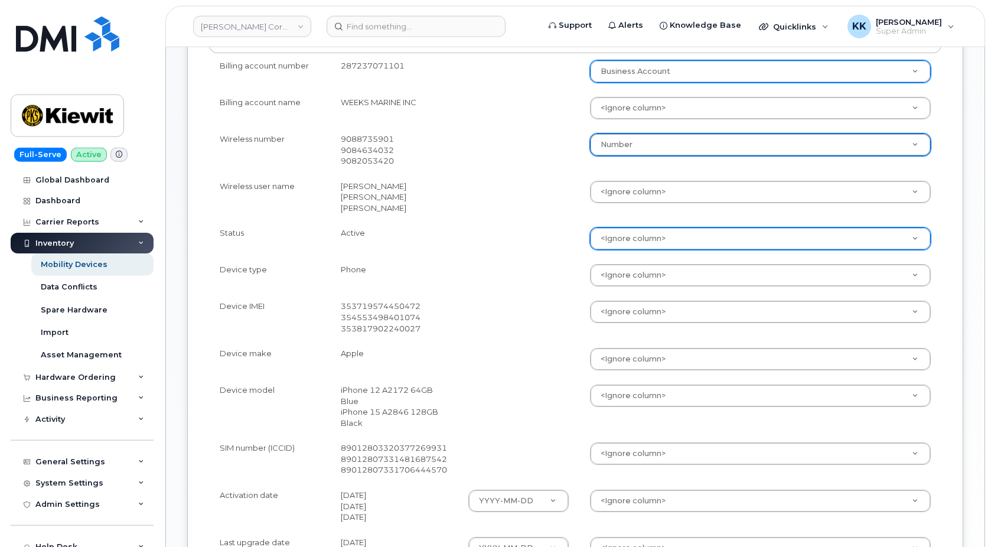
scroll to position [301, 0]
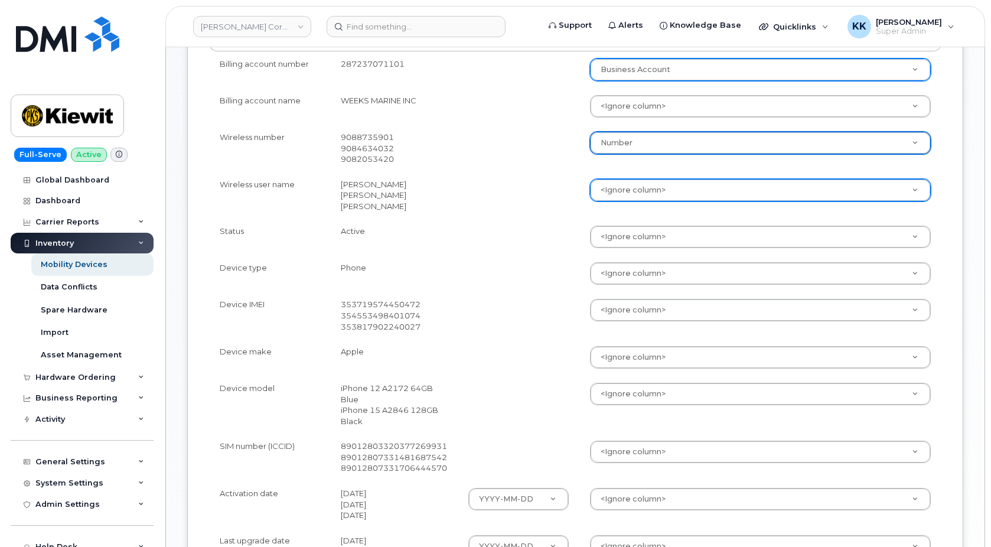
click at [639, 193] on body "Kiewit Corporation Support Alerts Knowledge Base Quicklinks Suspend / Cancel De…" at bounding box center [495, 274] width 991 height 1150
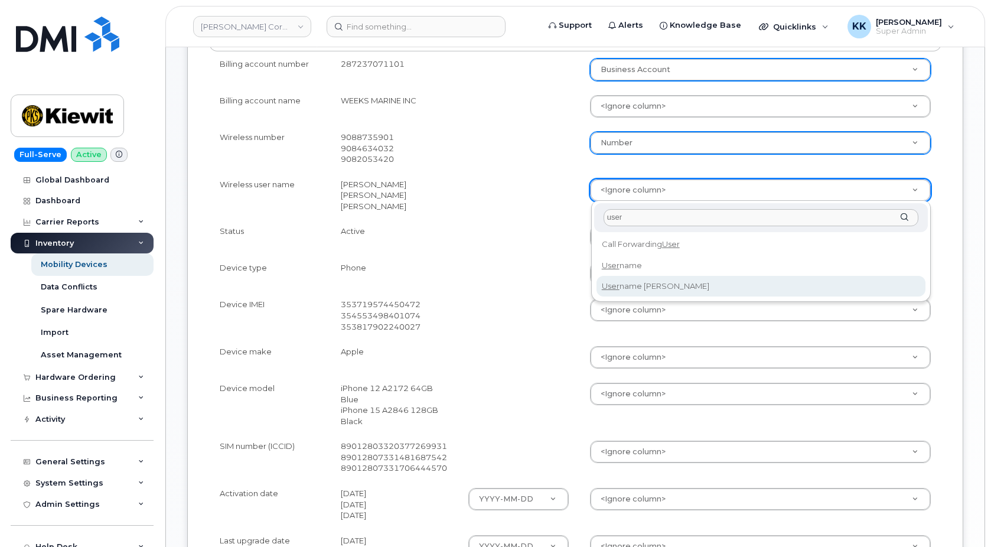
type input "user"
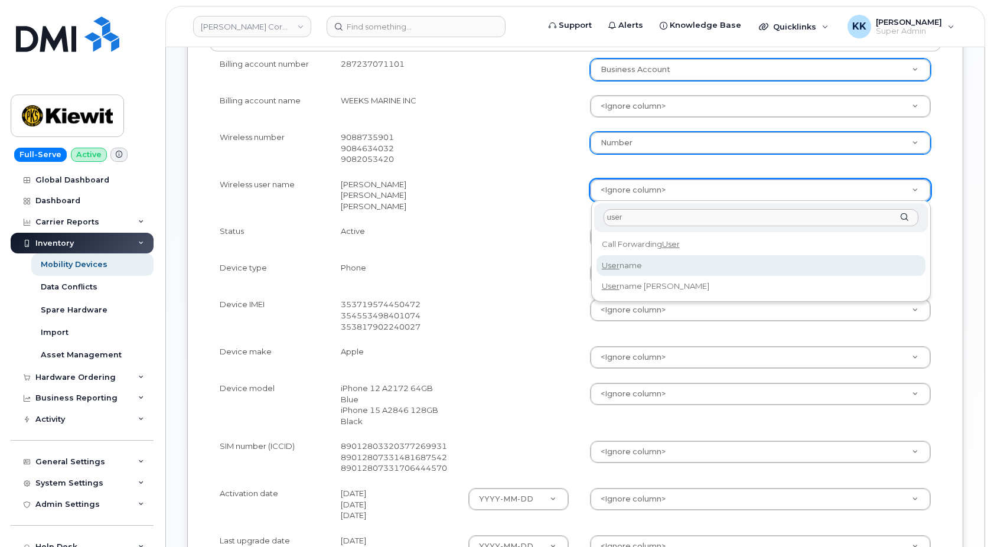
select select "username"
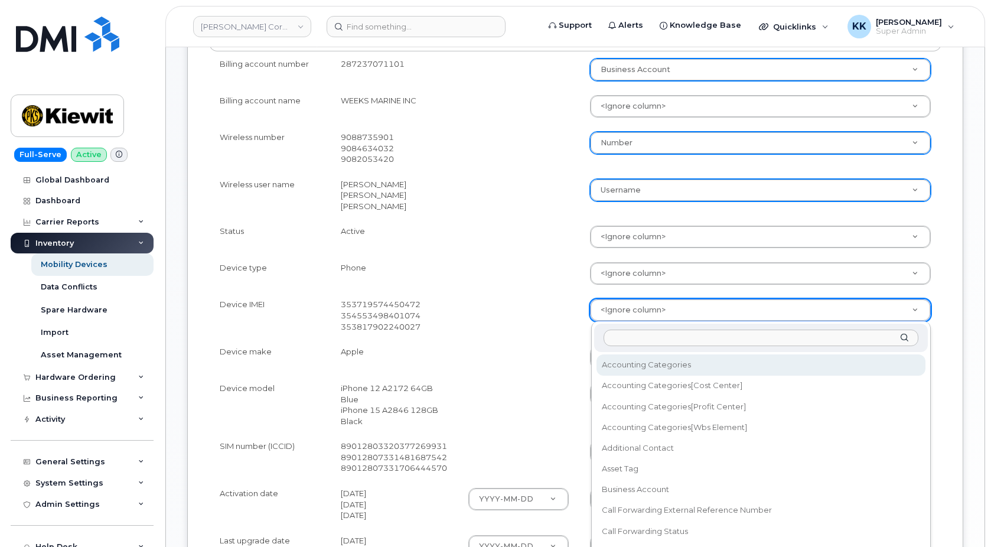
click at [632, 306] on body "Kiewit Corporation Support Alerts Knowledge Base Quicklinks Suspend / Cancel De…" at bounding box center [495, 274] width 991 height 1150
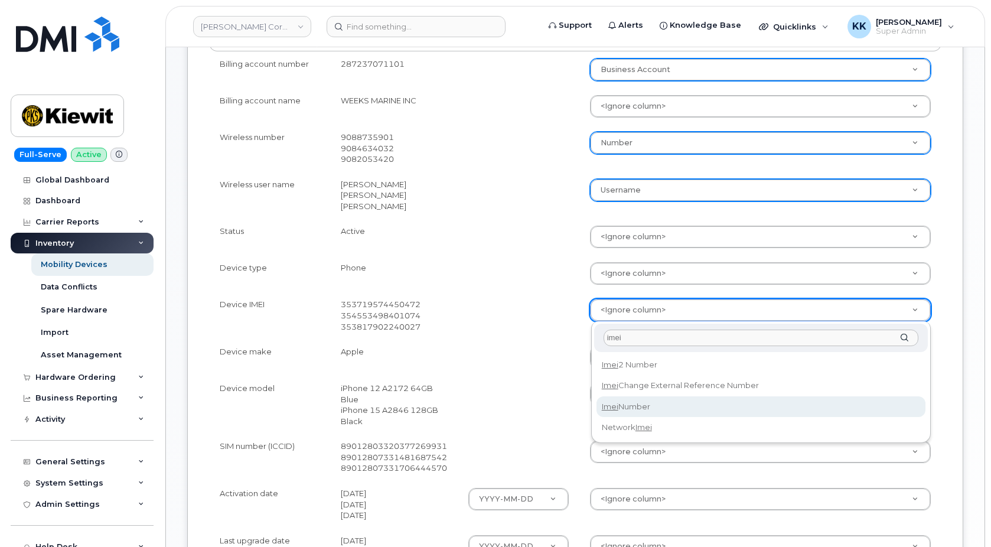
type input "imei"
select select "imei_number"
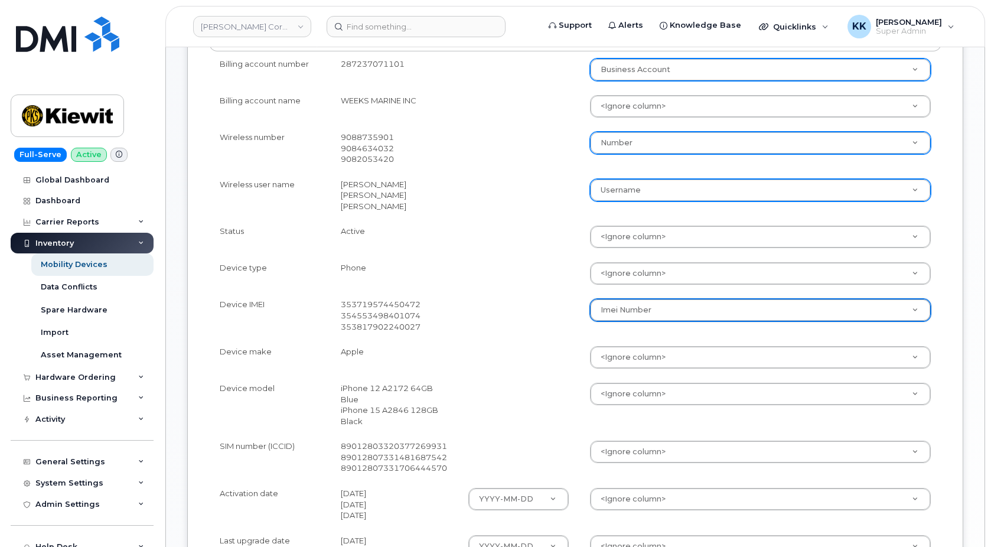
scroll to position [362, 0]
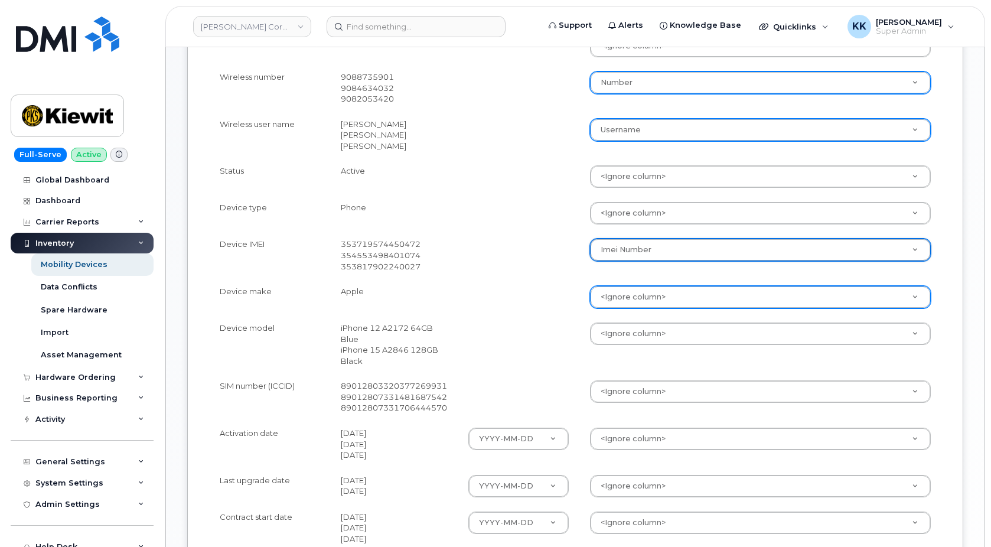
click at [628, 291] on body "Kiewit Corporation Support Alerts Knowledge Base Quicklinks Suspend / Cancel De…" at bounding box center [495, 213] width 991 height 1150
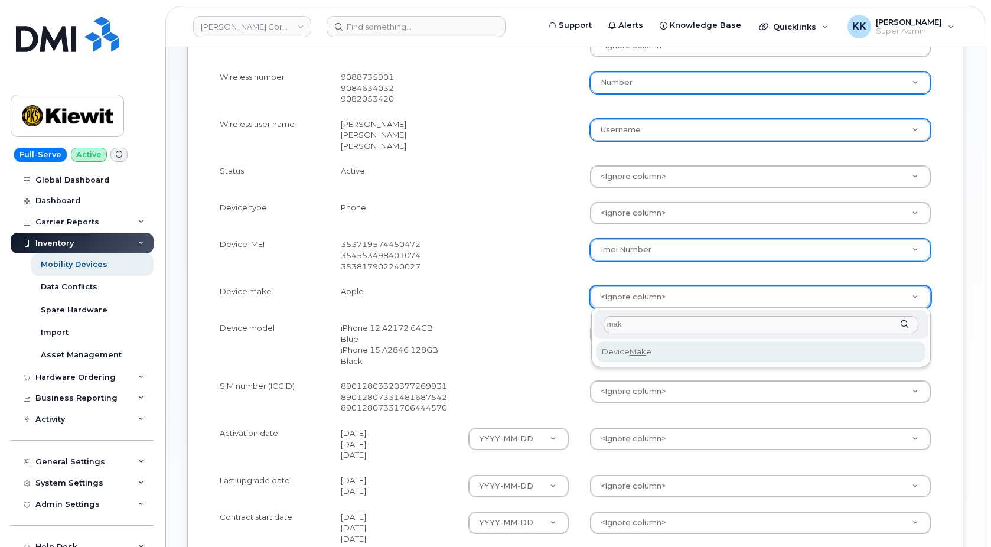
type input "mak"
select select "device_make_id"
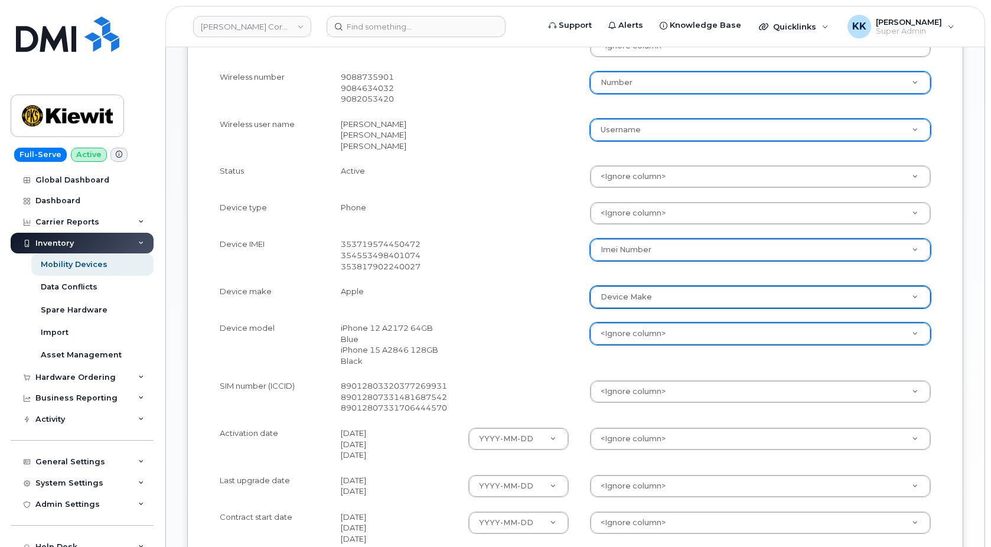
click at [620, 333] on body "Kiewit Corporation Support Alerts Knowledge Base Quicklinks Suspend / Cancel De…" at bounding box center [495, 213] width 991 height 1150
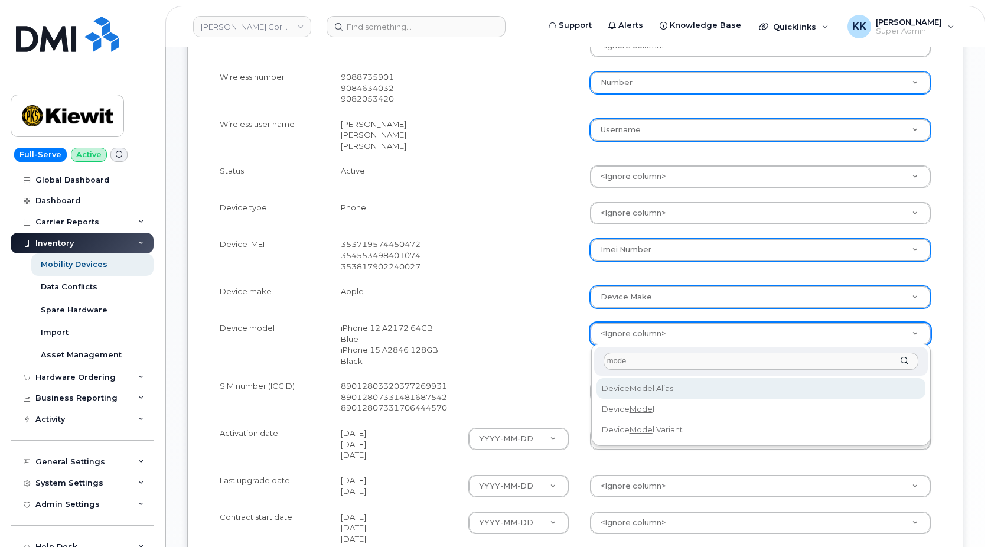
type input "mode"
select select "device_model_alias"
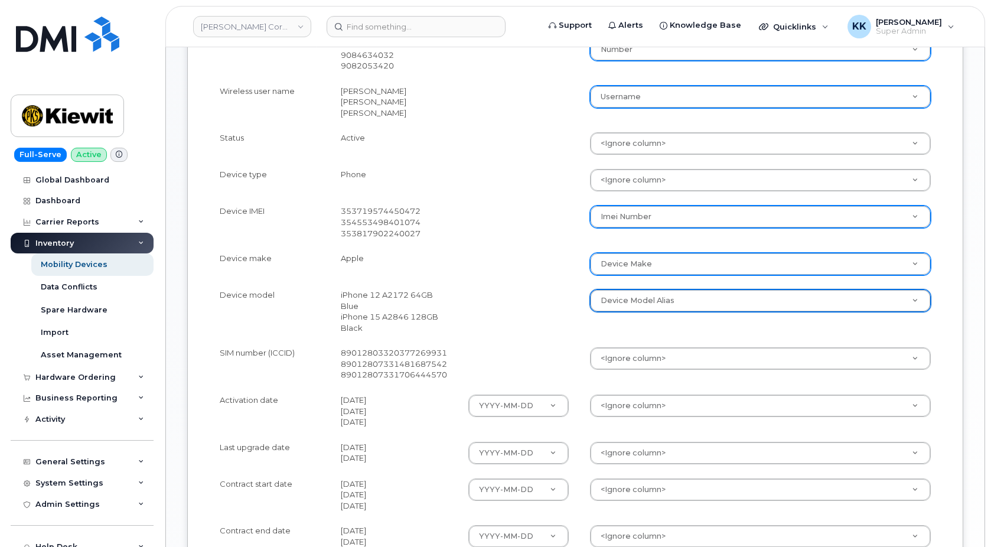
scroll to position [422, 0]
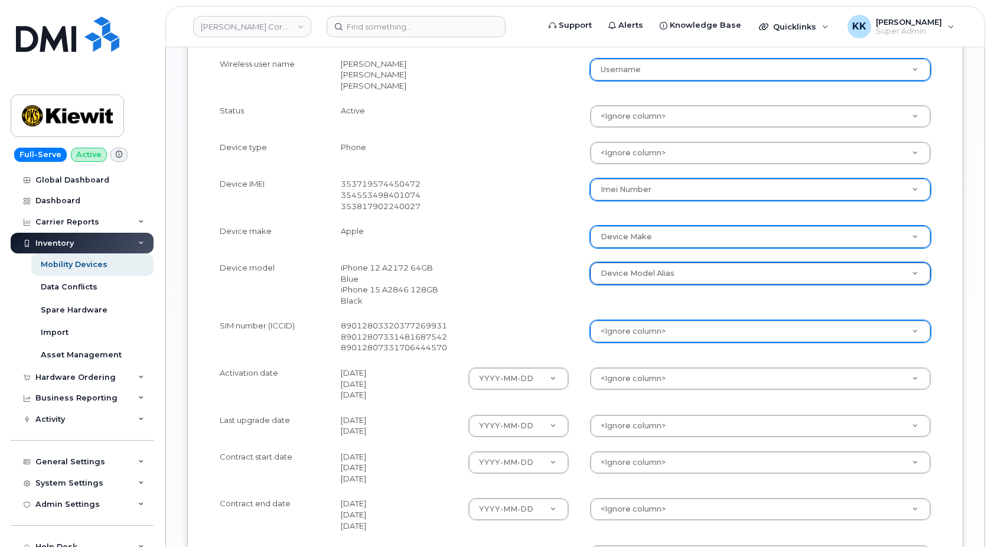
click at [607, 326] on body "Kiewit Corporation Support Alerts Knowledge Base Quicklinks Suspend / Cancel De…" at bounding box center [495, 153] width 991 height 1150
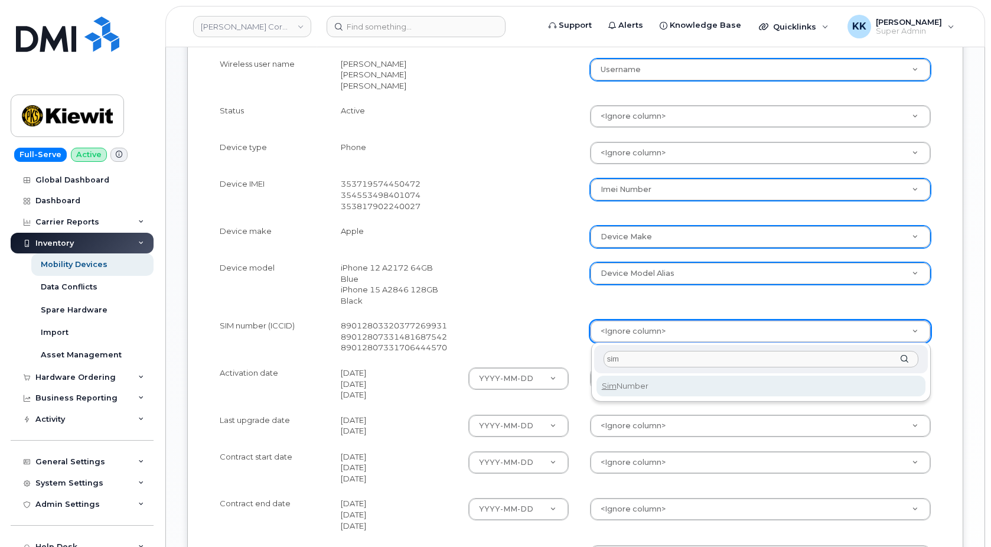
type input "sim"
select select "sim_number"
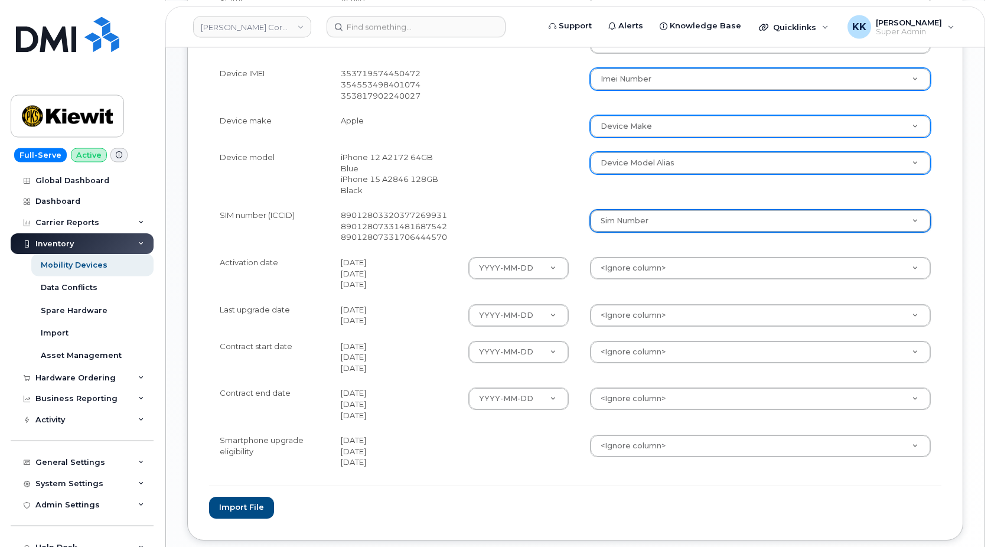
scroll to position [542, 0]
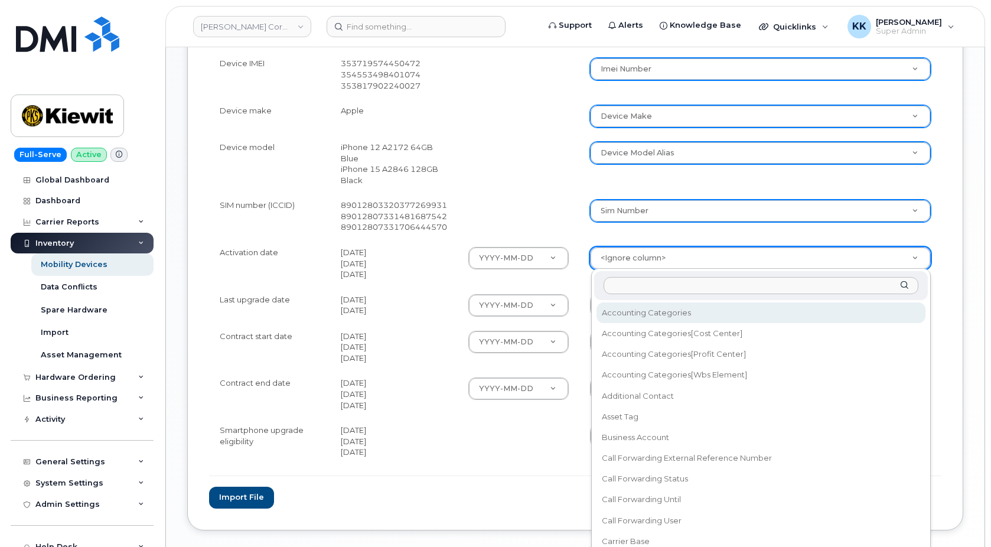
click at [625, 258] on body "Kiewit Corporation Support Alerts Knowledge Base Quicklinks Suspend / Cancel De…" at bounding box center [495, 33] width 991 height 1150
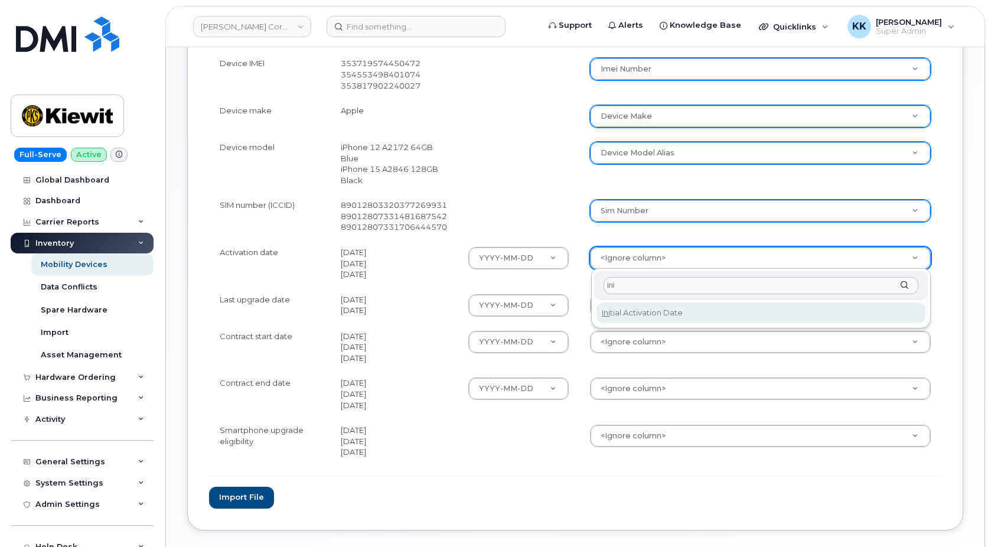
type input "ini"
select select "initial_activation_date"
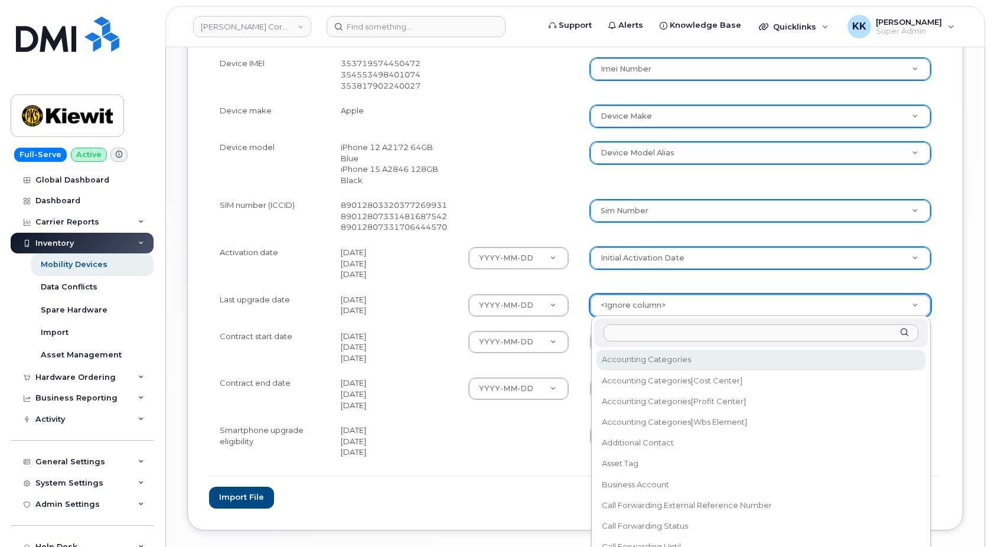
click at [616, 310] on body "Kiewit Corporation Support Alerts Knowledge Base Quicklinks Suspend / Cancel De…" at bounding box center [495, 33] width 991 height 1150
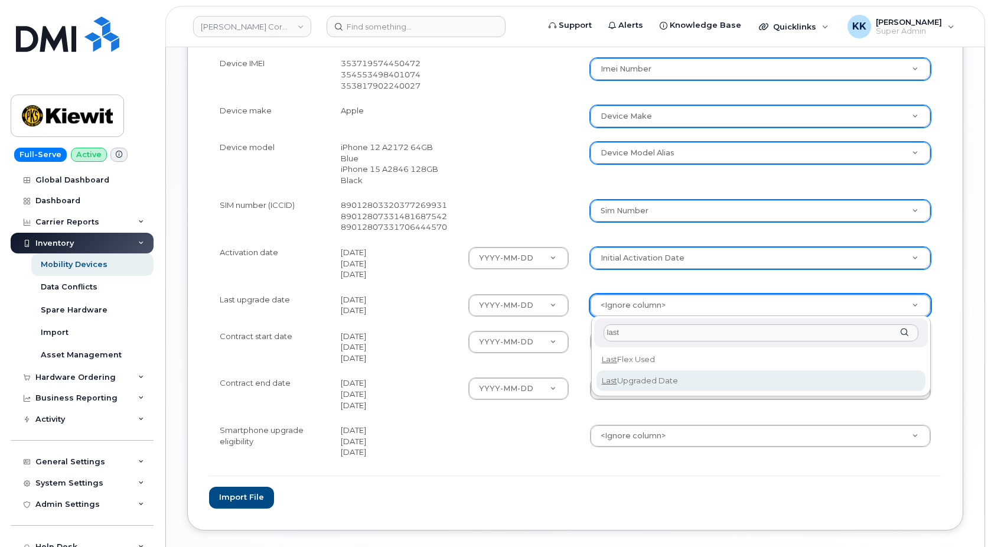
type input "last"
select select "last_upgraded_date"
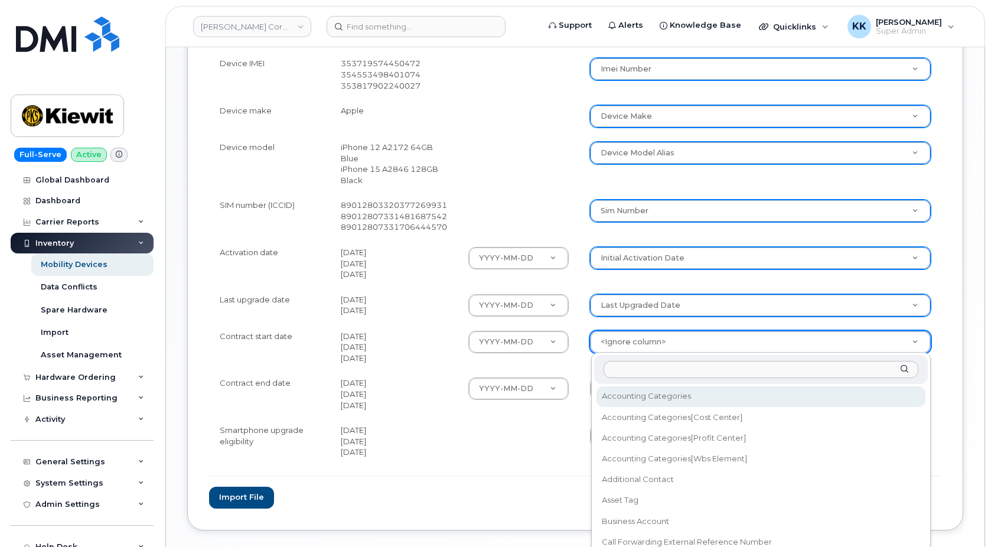
click at [610, 347] on body "Kiewit Corporation Support Alerts Knowledge Base Quicklinks Suspend / Cancel De…" at bounding box center [495, 33] width 991 height 1150
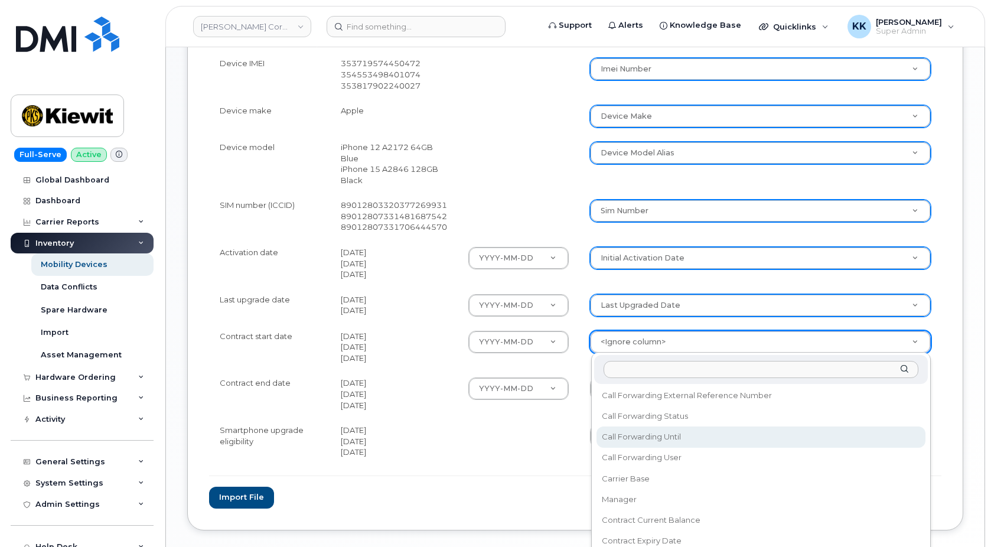
scroll to position [170, 0]
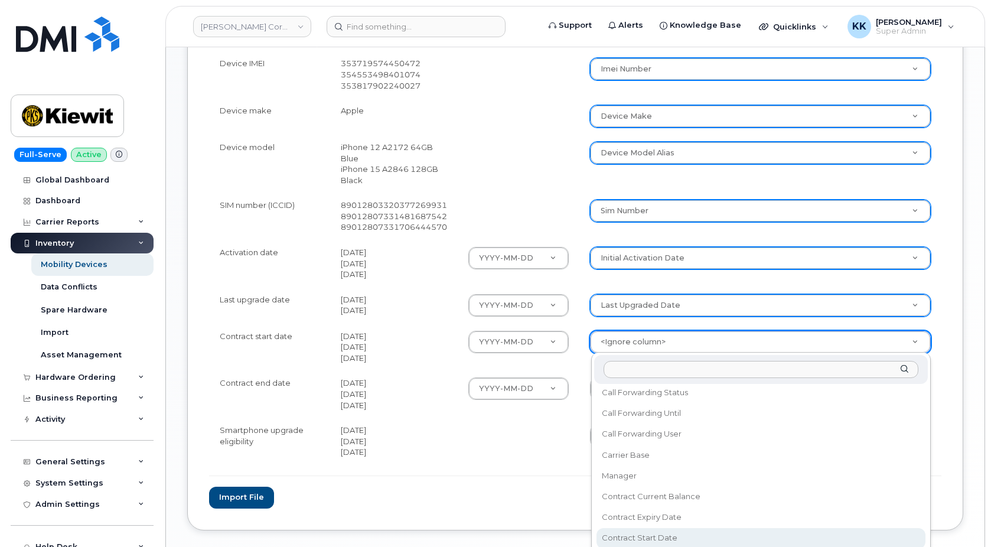
select select "contract_start_date"
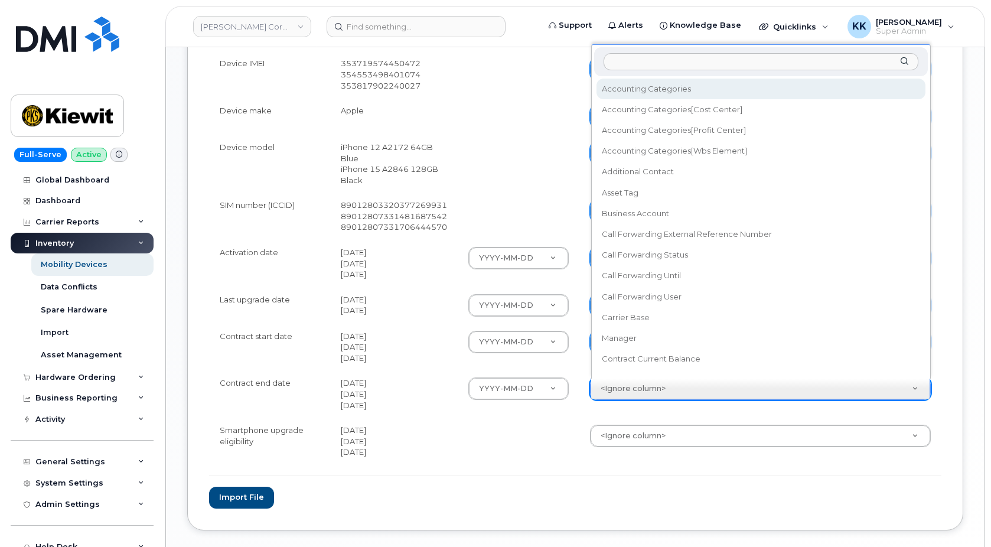
click at [630, 391] on body "Kiewit Corporation Support Alerts Knowledge Base Quicklinks Suspend / Cancel De…" at bounding box center [495, 33] width 991 height 1150
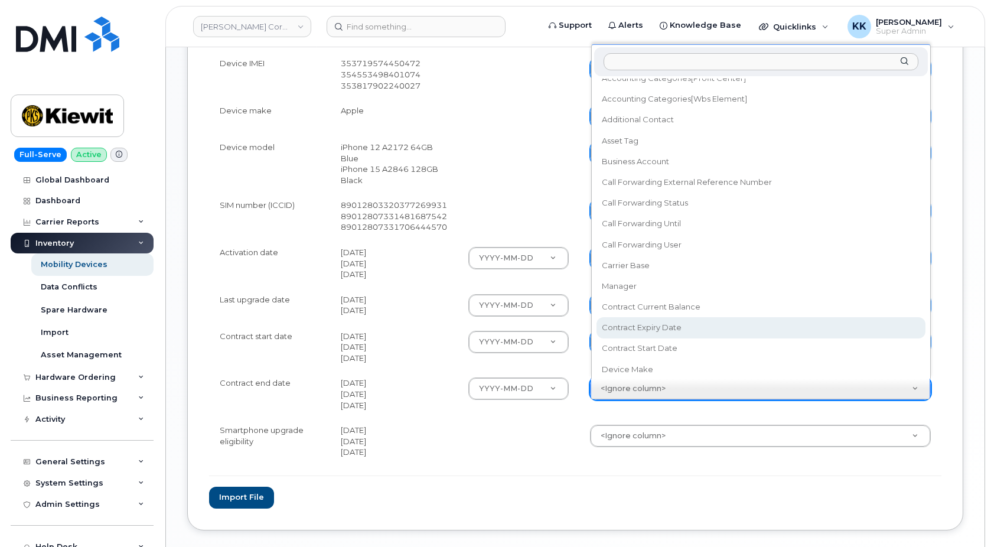
scroll to position [67, 0]
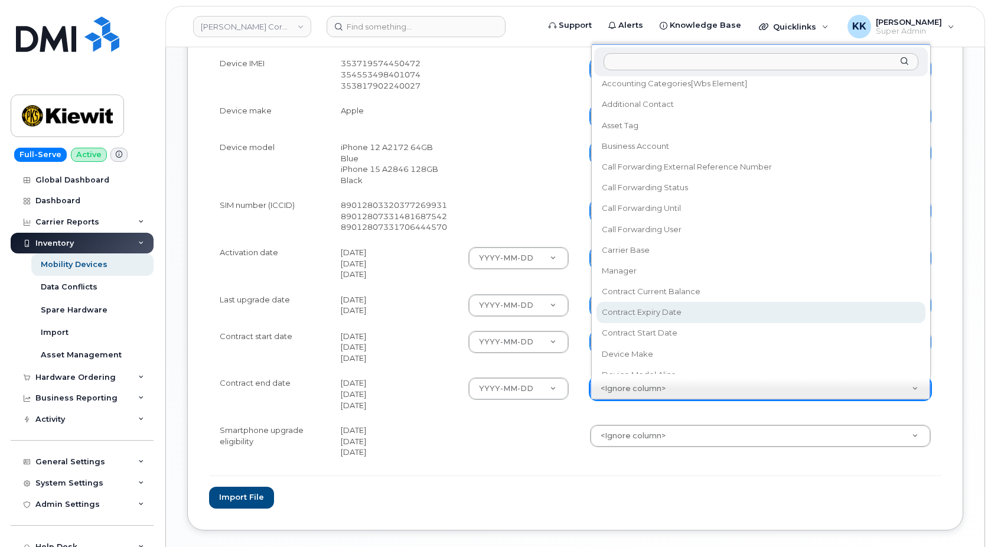
select select "contract_expiry_date"
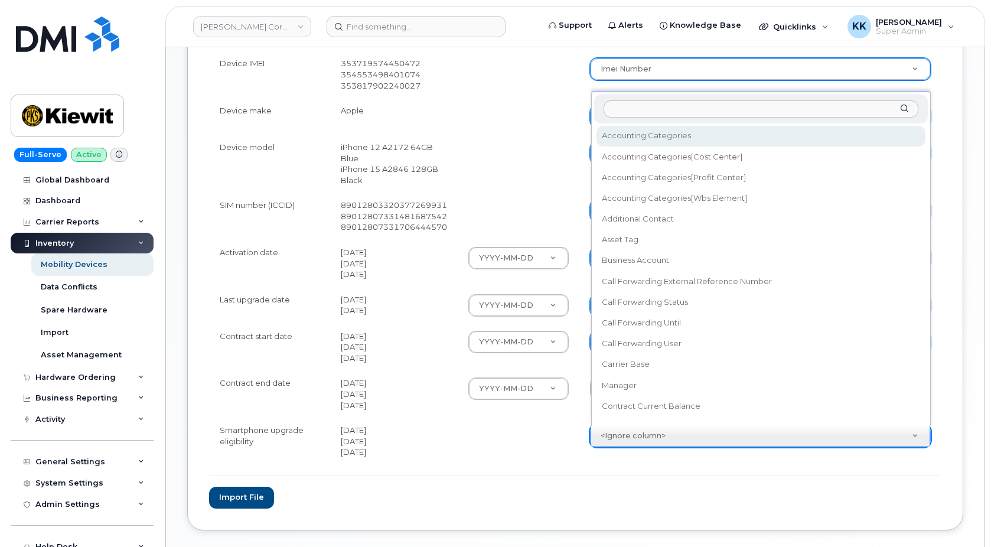
click at [620, 433] on body "Kiewit Corporation Support Alerts Knowledge Base Quicklinks Suspend / Cancel De…" at bounding box center [495, 33] width 991 height 1150
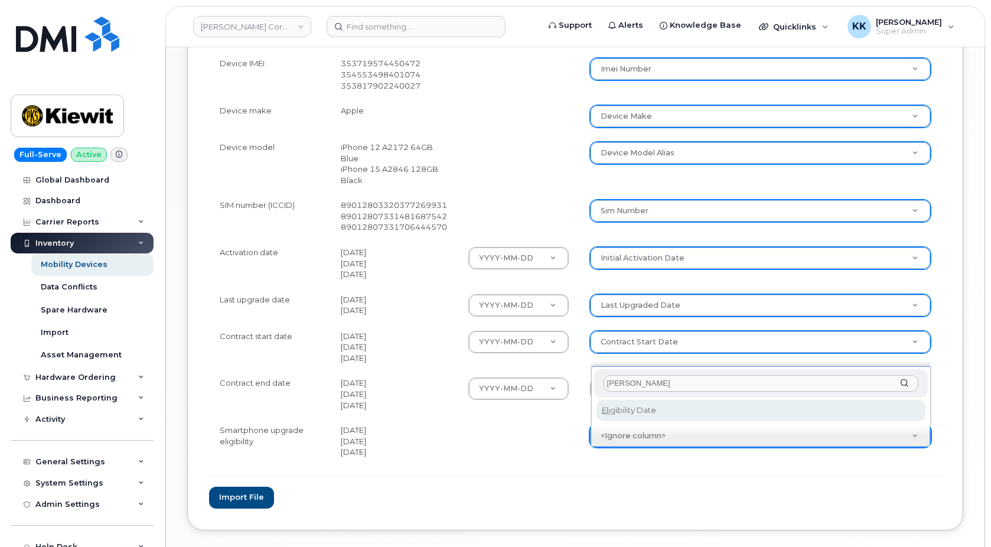
type input "eli"
select select "eligibility_date"
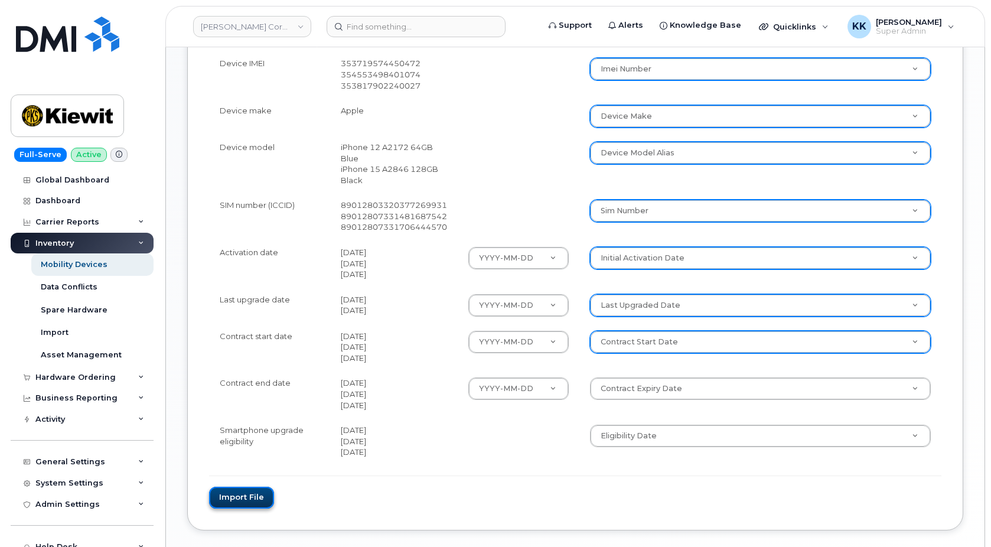
click at [252, 495] on button "Import file" at bounding box center [241, 498] width 65 height 22
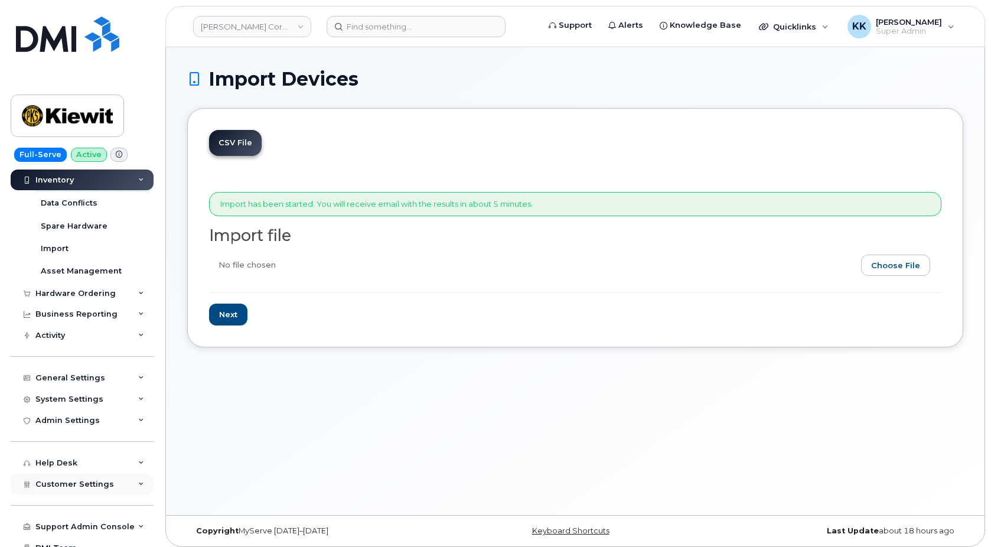
scroll to position [116, 0]
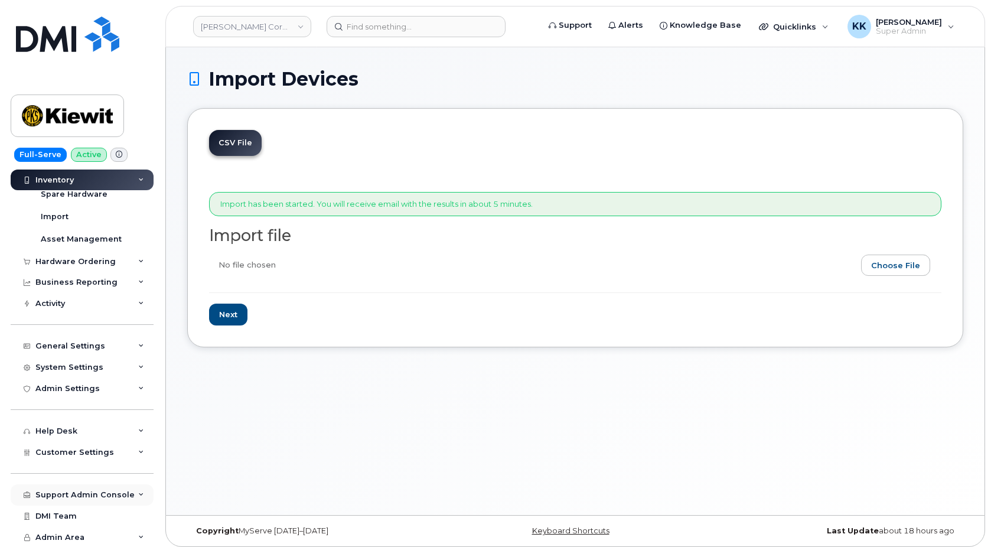
click at [69, 493] on div "Support Admin Console" at bounding box center [84, 494] width 99 height 9
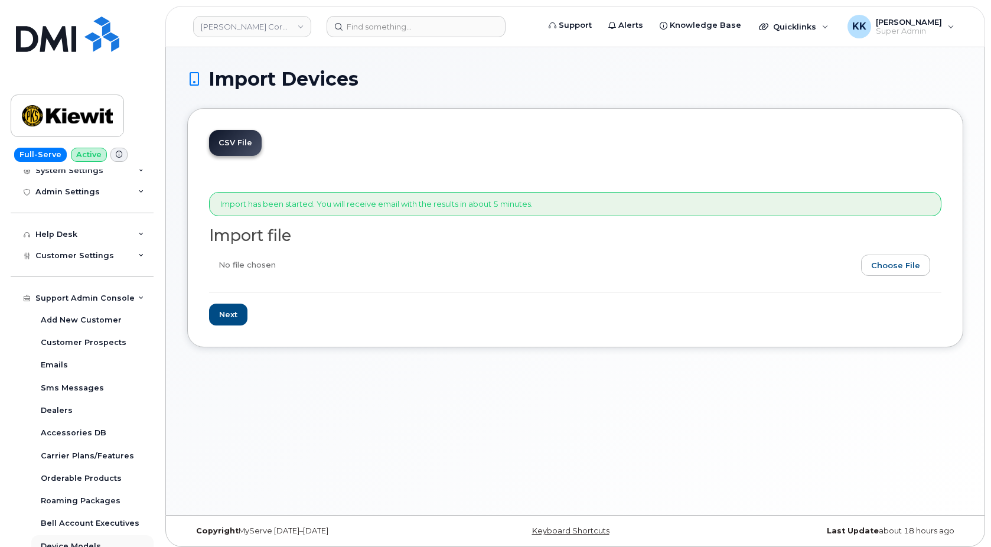
scroll to position [388, 0]
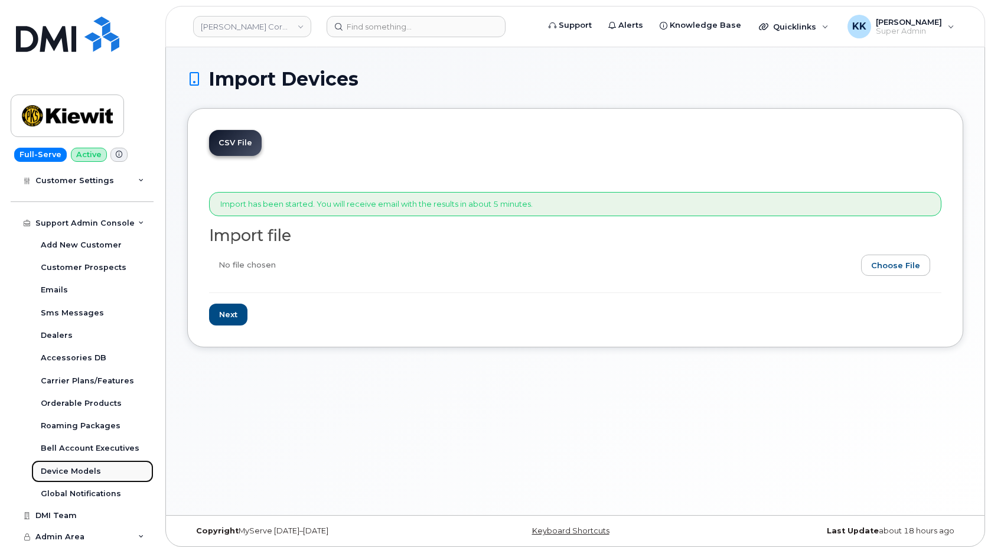
click at [69, 474] on div "Device Models" at bounding box center [71, 471] width 60 height 11
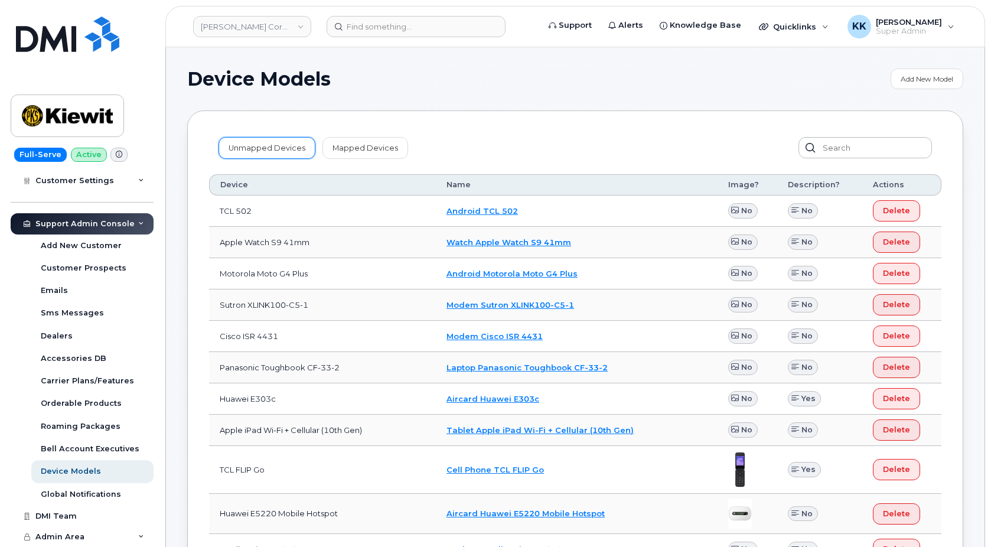
click at [232, 148] on link "Unmapped Devices" at bounding box center [267, 147] width 97 height 21
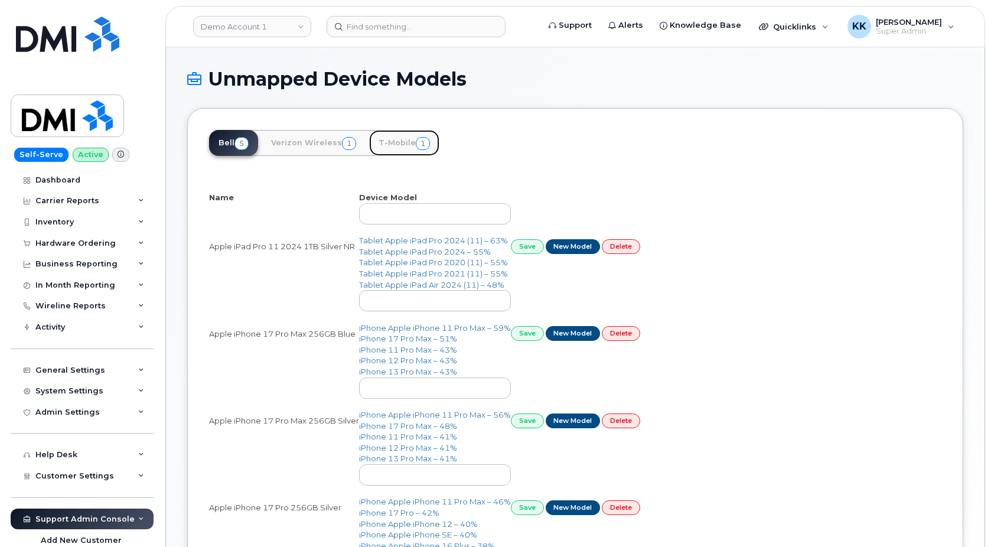
click at [401, 149] on link "T-Mobile 1" at bounding box center [404, 143] width 70 height 26
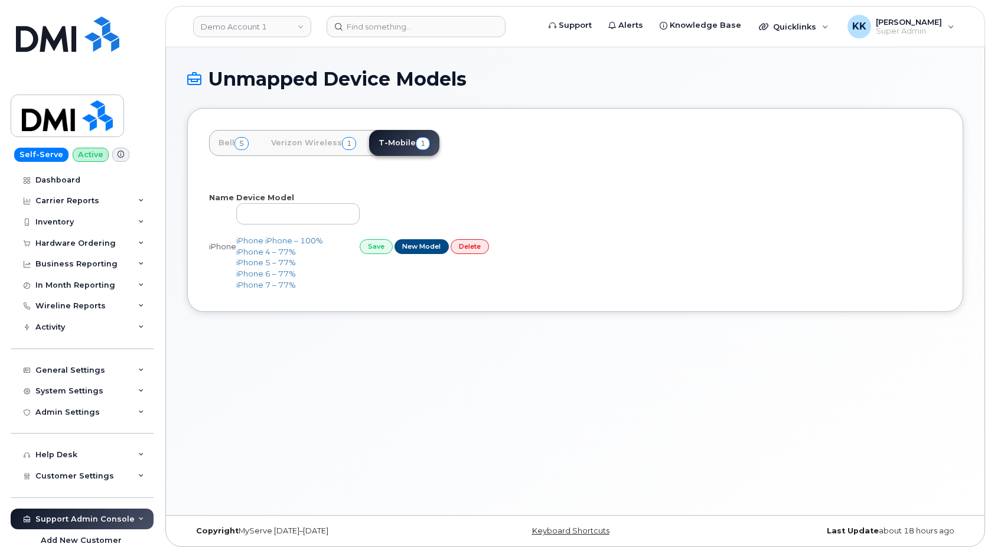
select select "25"
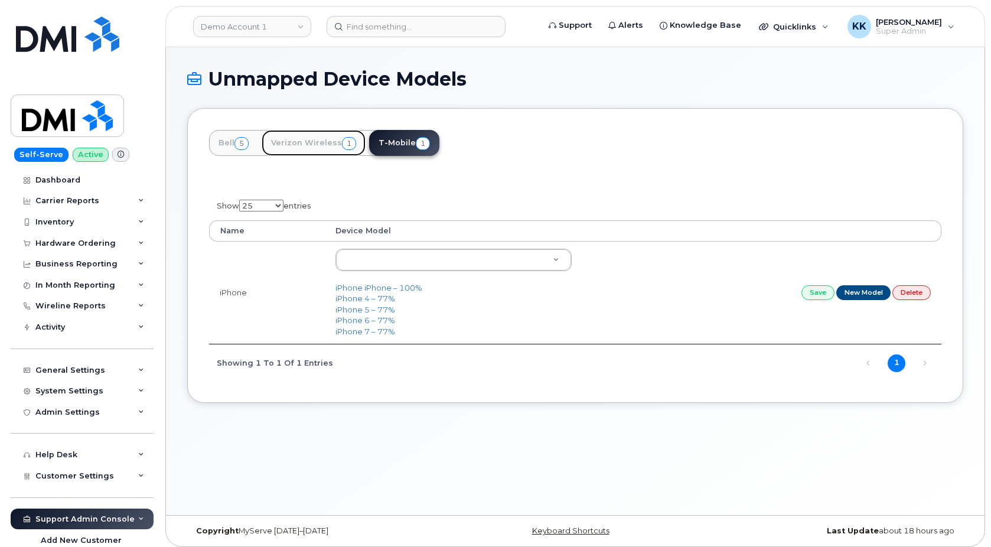
click at [330, 144] on link "Verizon Wireless 1" at bounding box center [314, 143] width 104 height 26
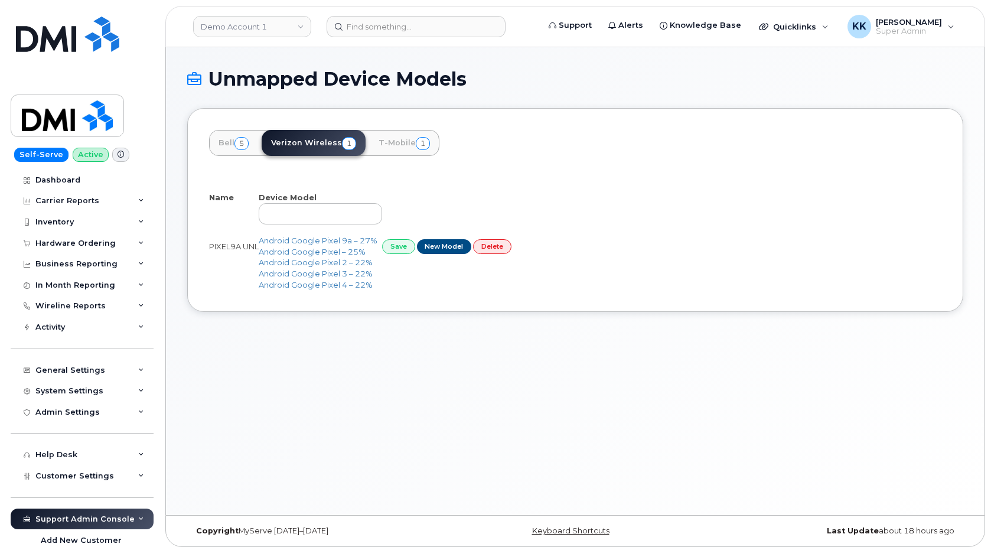
select select "25"
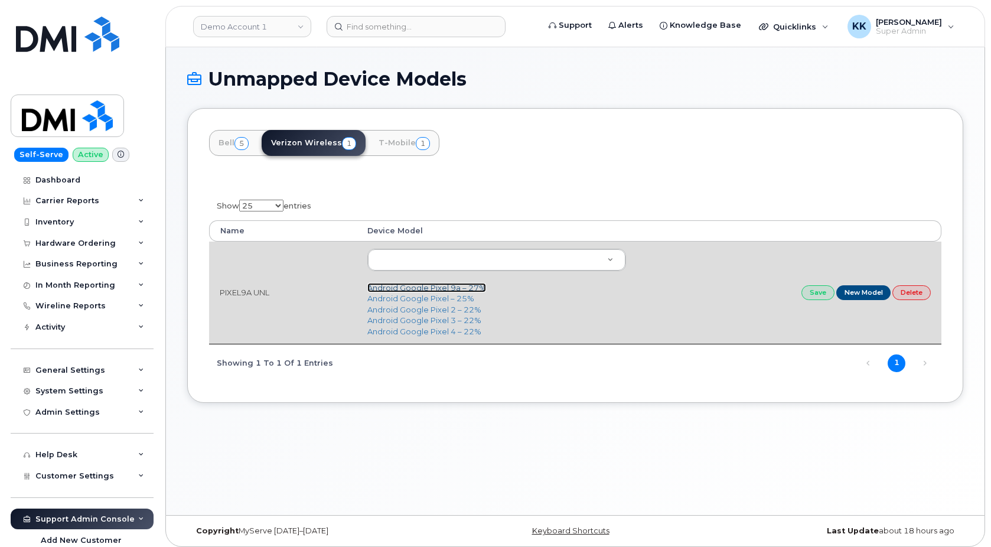
click at [417, 287] on link "Android Google Pixel 9a – 27%" at bounding box center [427, 287] width 119 height 9
type input "3348"
click at [813, 299] on link "Save" at bounding box center [818, 292] width 33 height 15
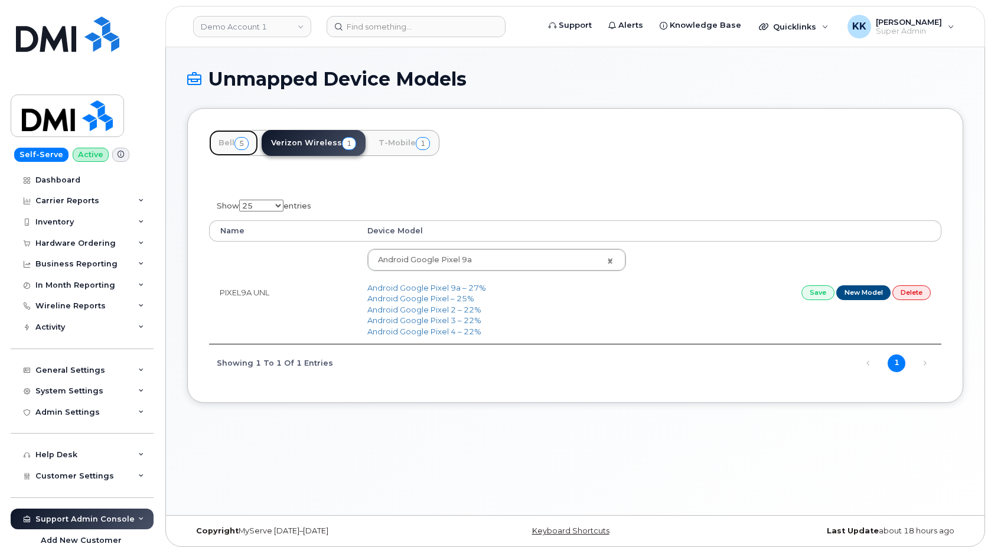
click at [222, 141] on link "Bell 5" at bounding box center [233, 143] width 49 height 26
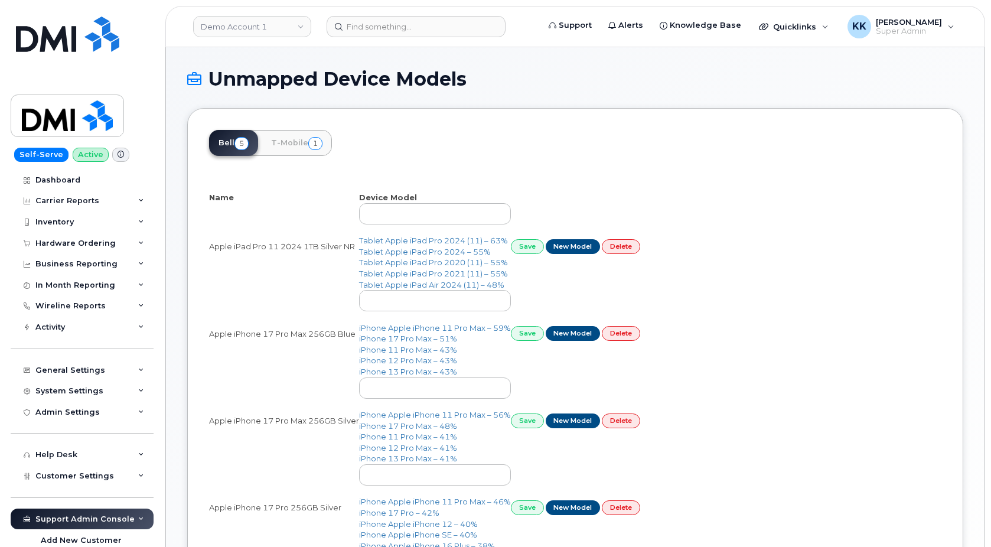
select select "25"
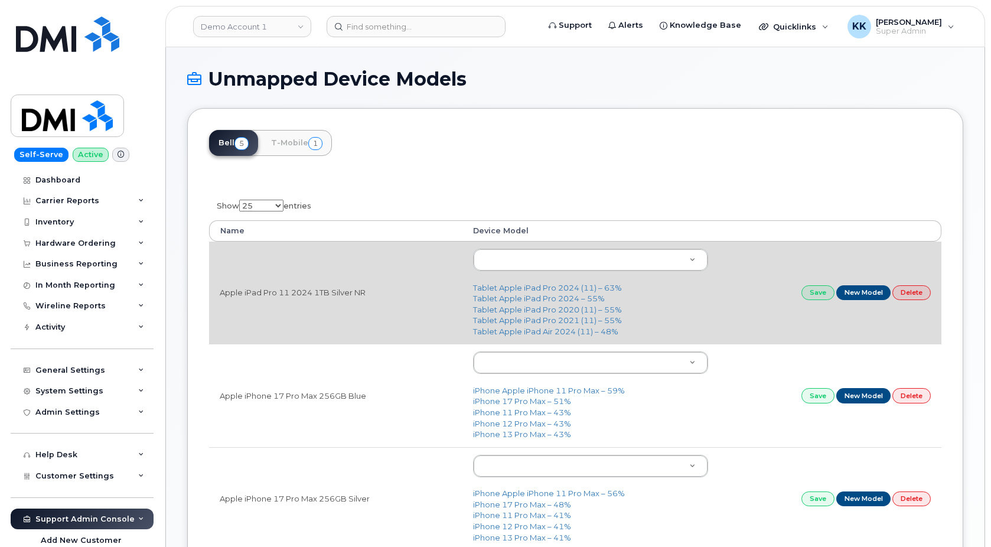
scroll to position [60, 0]
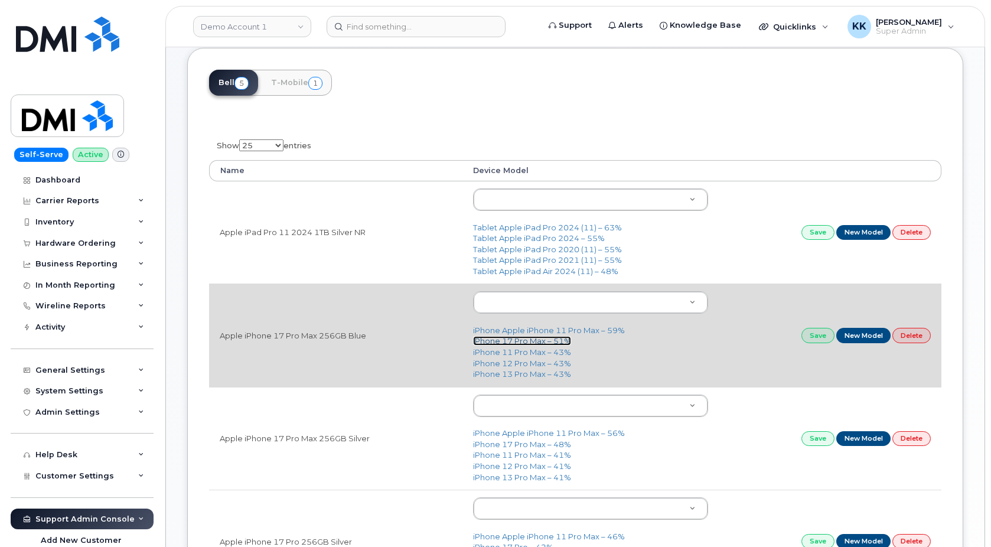
click at [497, 340] on link "iPhone 17 Pro Max – 51%" at bounding box center [522, 340] width 98 height 9
type input "3441"
click at [812, 333] on link "Save" at bounding box center [818, 335] width 33 height 15
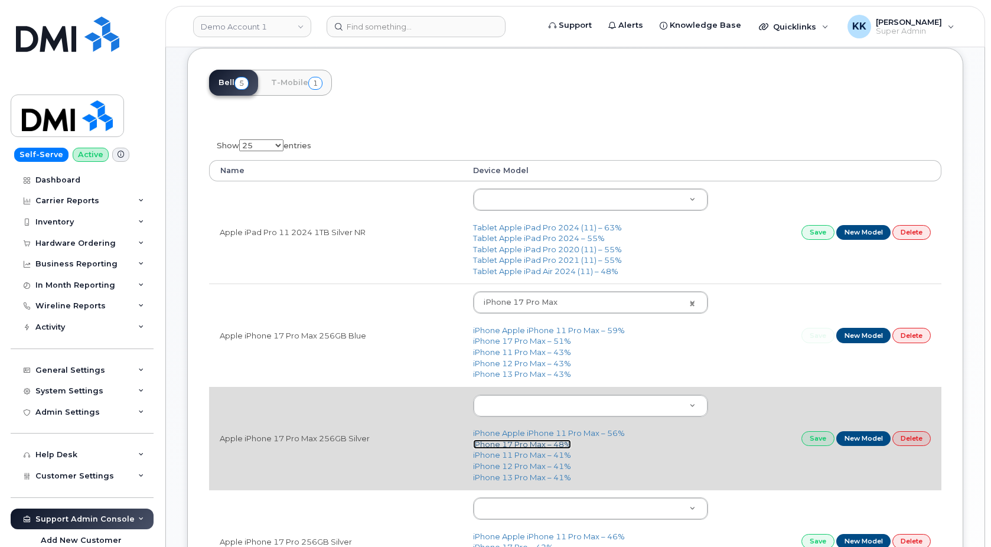
click at [499, 443] on link "iPhone 17 Pro Max – 48%" at bounding box center [522, 444] width 98 height 9
type input "3441"
click at [808, 431] on td "Save New Model Delete" at bounding box center [830, 438] width 223 height 103
click at [807, 437] on link "Save" at bounding box center [818, 438] width 33 height 15
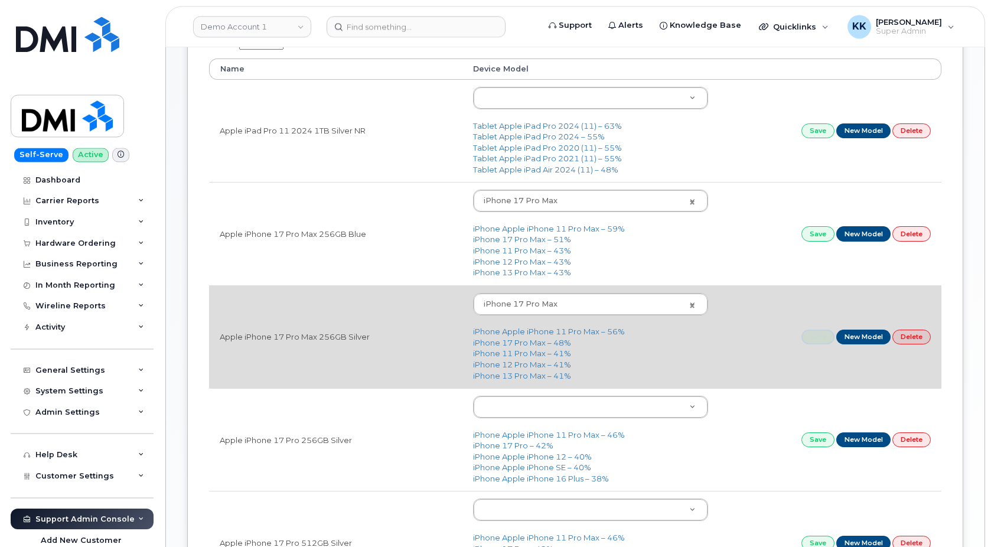
scroll to position [181, 0]
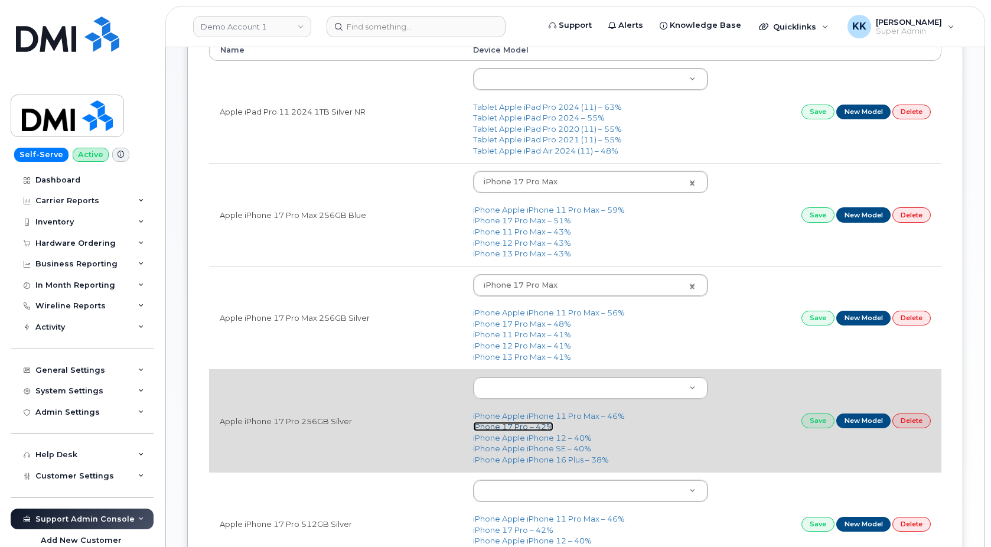
click at [509, 428] on link "iPhone 17 Pro – 42%" at bounding box center [513, 426] width 80 height 9
type input "3443"
click at [817, 422] on link "Save" at bounding box center [818, 421] width 33 height 15
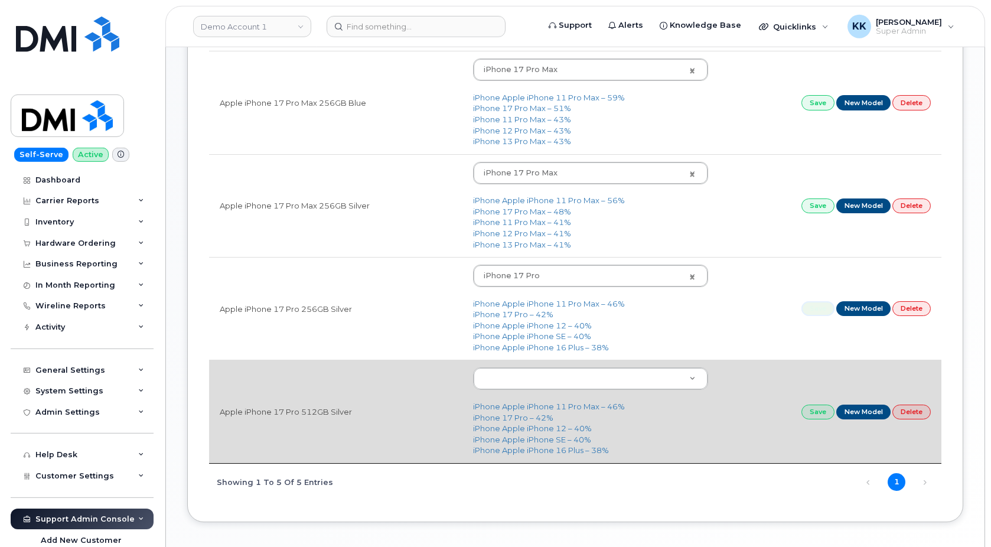
scroll to position [301, 0]
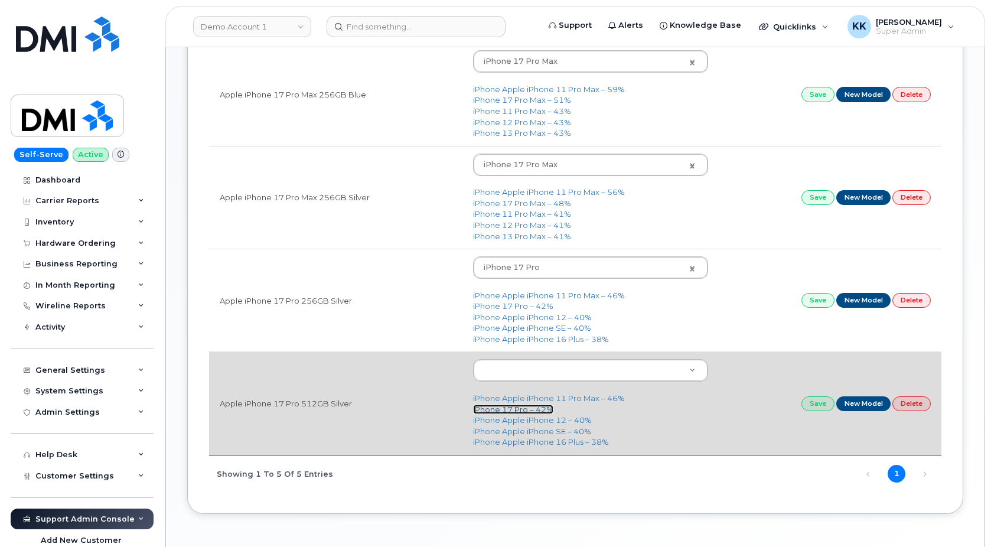
click at [522, 411] on link "iPhone 17 Pro – 42%" at bounding box center [513, 409] width 80 height 9
type input "3443"
click at [809, 407] on link "Save" at bounding box center [818, 403] width 33 height 15
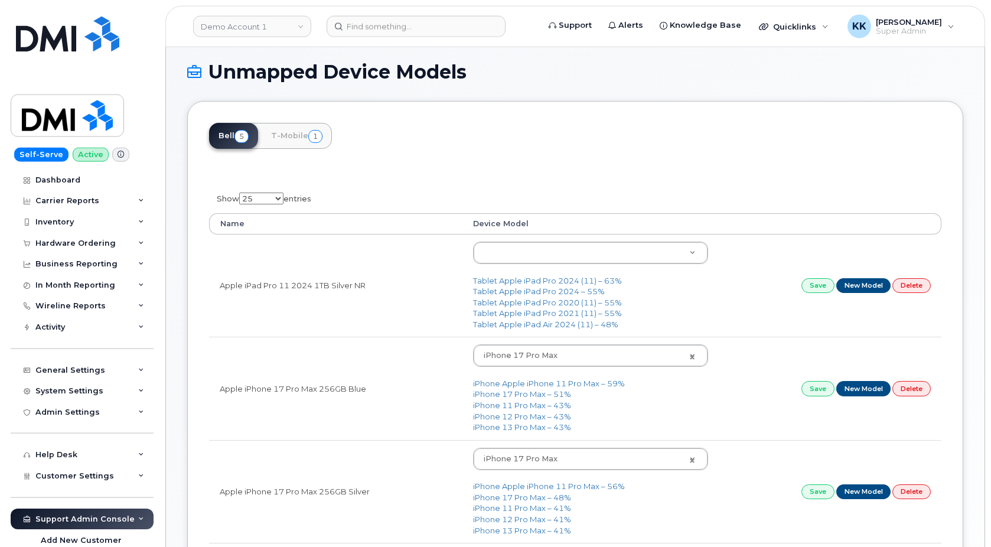
scroll to position [0, 0]
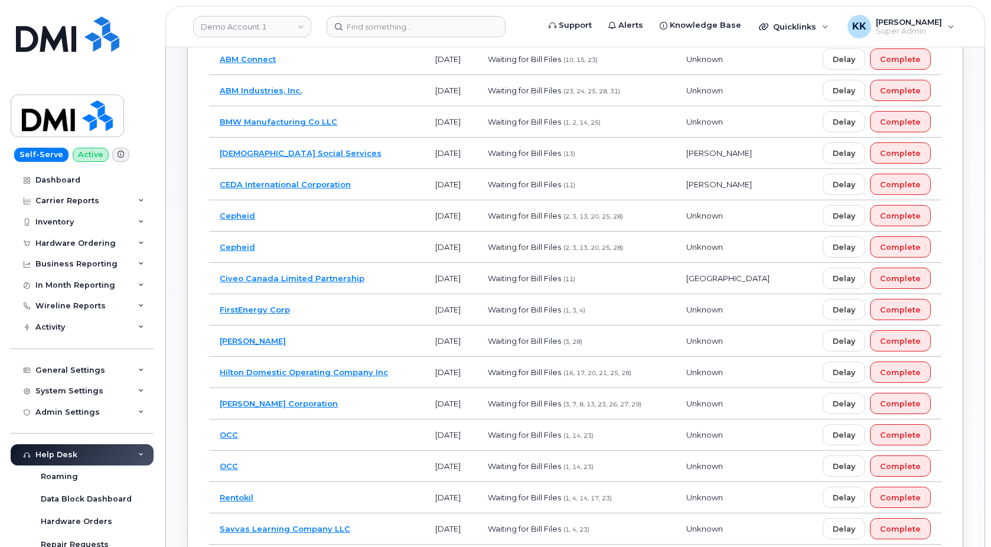
scroll to position [181, 0]
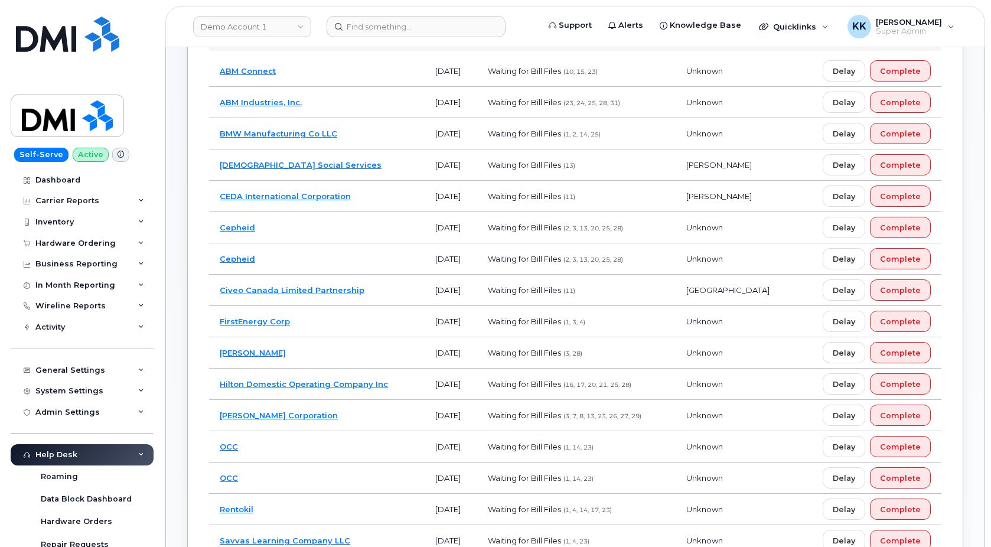
click at [336, 254] on td "Cepheid" at bounding box center [317, 258] width 216 height 31
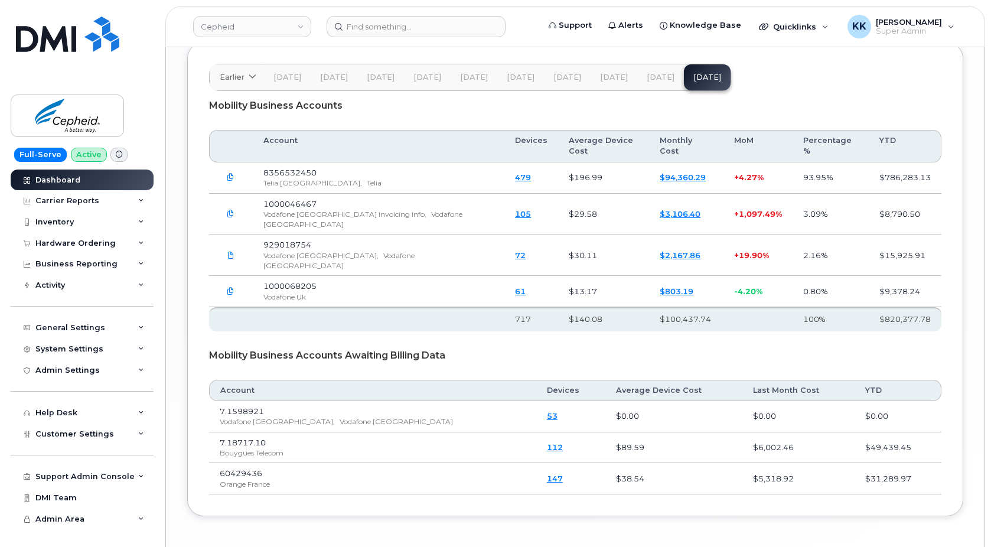
scroll to position [1753, 0]
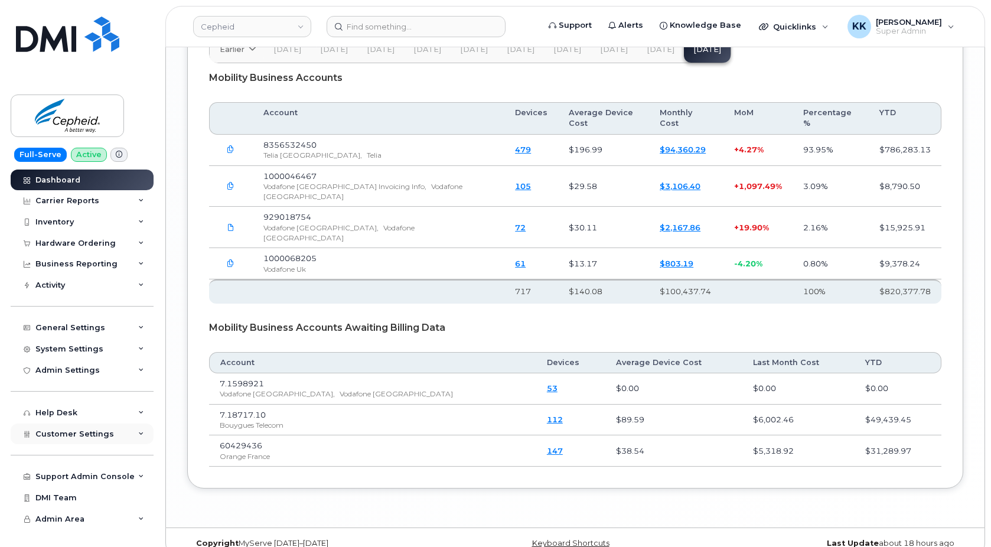
click at [80, 437] on span "Customer Settings" at bounding box center [74, 434] width 79 height 9
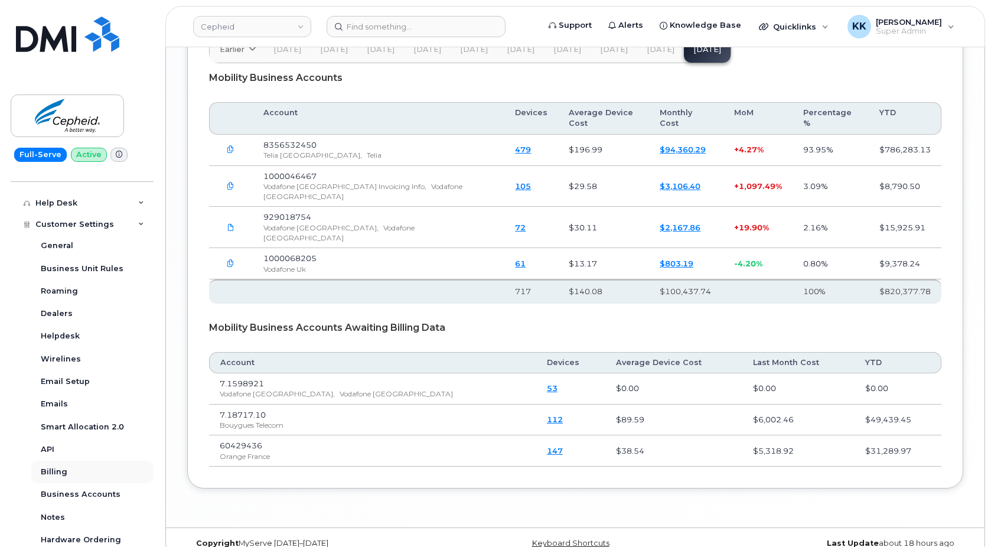
scroll to position [227, 0]
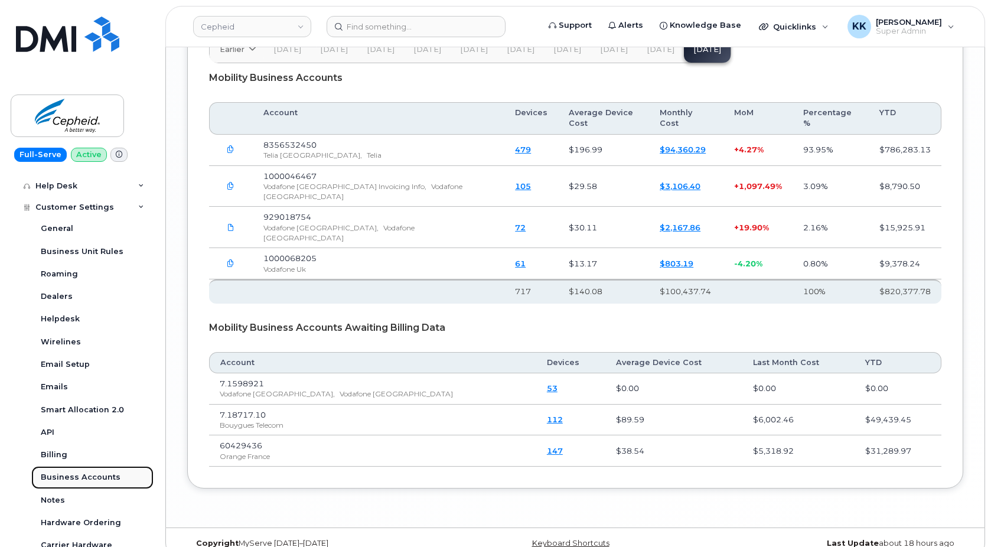
click at [82, 479] on div "Business Accounts" at bounding box center [81, 477] width 80 height 11
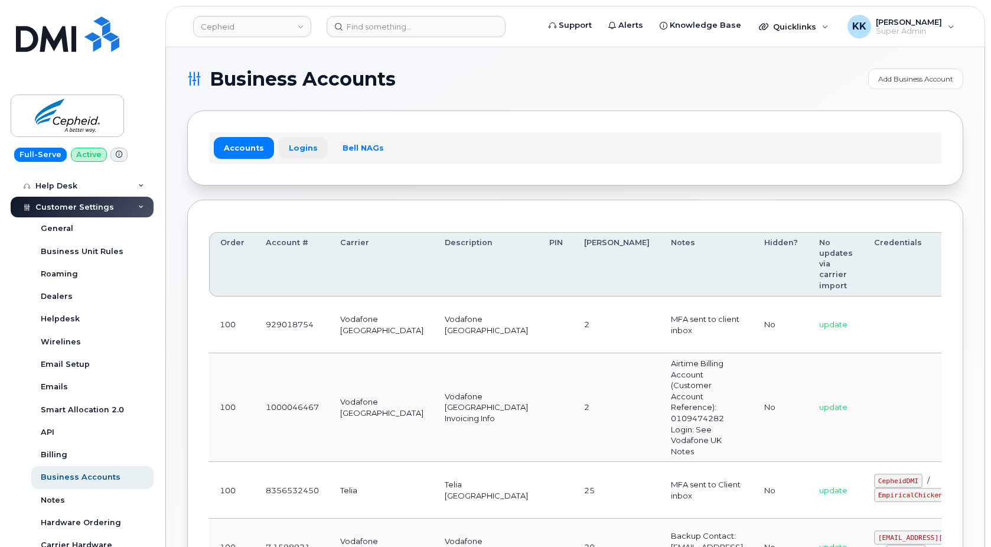
drag, startPoint x: 298, startPoint y: 126, endPoint x: 301, endPoint y: 147, distance: 21.4
click at [298, 127] on div "Accounts Logins Bell NAGs" at bounding box center [575, 147] width 776 height 74
click at [301, 148] on link "Logins" at bounding box center [303, 147] width 49 height 21
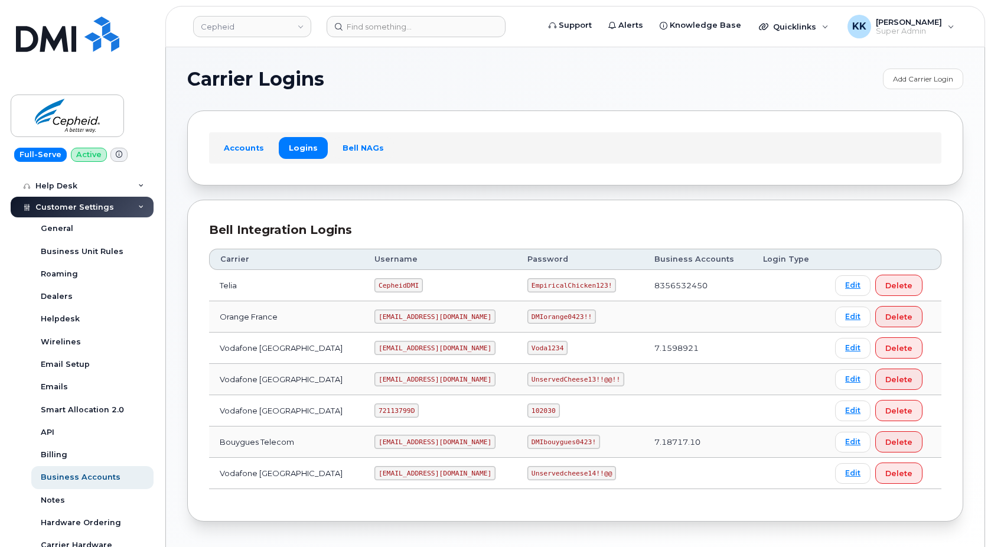
click at [415, 311] on code "cepheid@dminc.com" at bounding box center [435, 317] width 121 height 14
click at [528, 318] on code "DMIorange0423!!" at bounding box center [562, 317] width 69 height 14
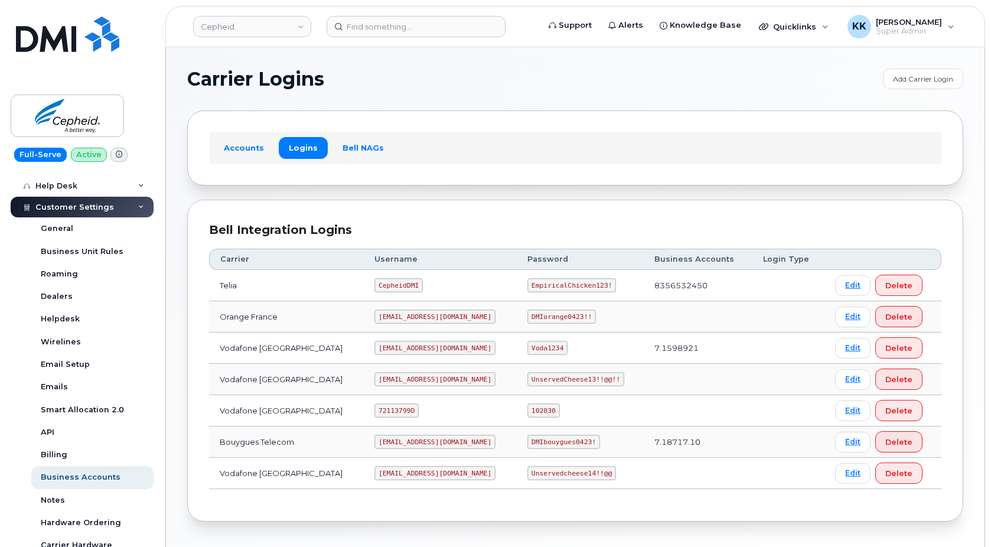
click at [528, 318] on code "DMIorange0423!!" at bounding box center [562, 317] width 69 height 14
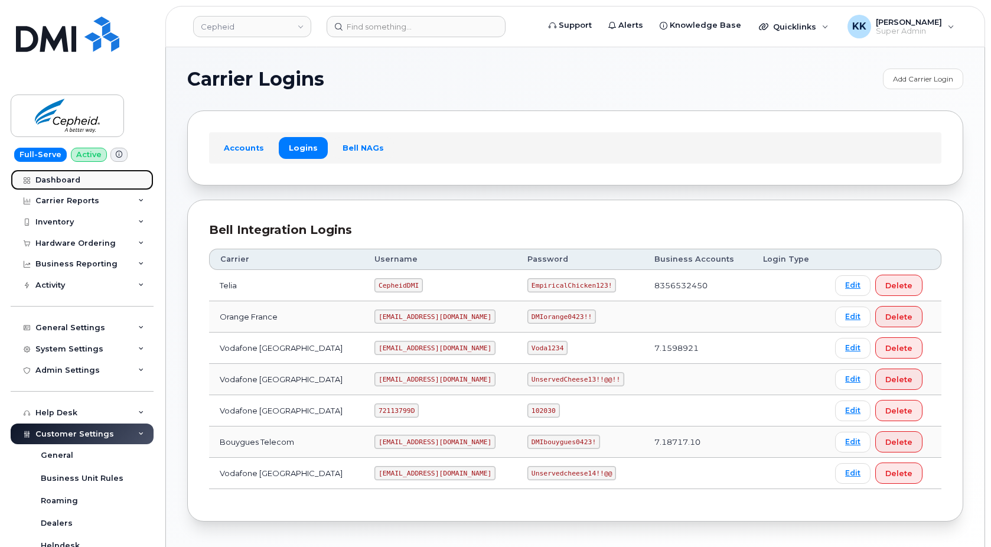
click at [82, 186] on link "Dashboard" at bounding box center [82, 180] width 143 height 21
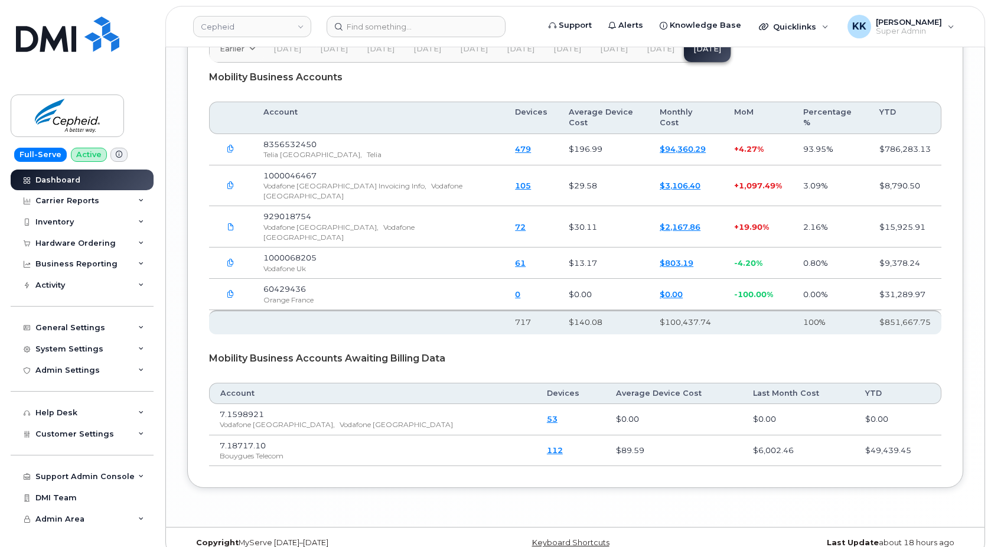
scroll to position [1693, 0]
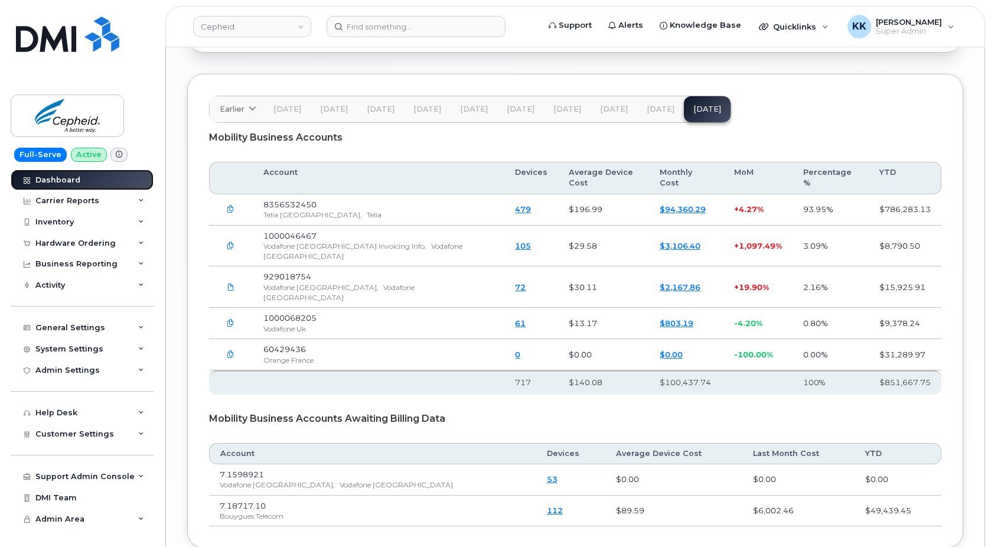
click at [60, 175] on div "Dashboard" at bounding box center [57, 179] width 45 height 9
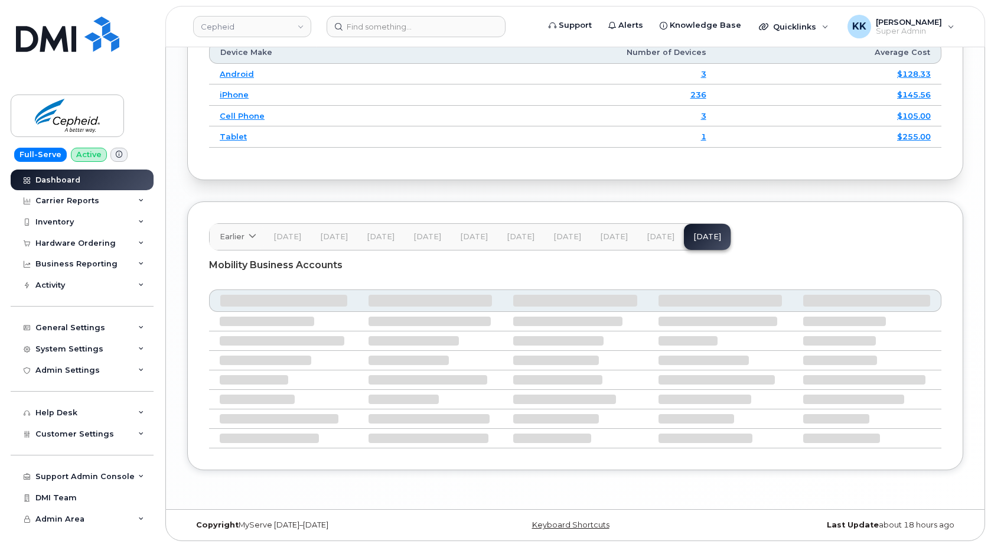
scroll to position [1579, 0]
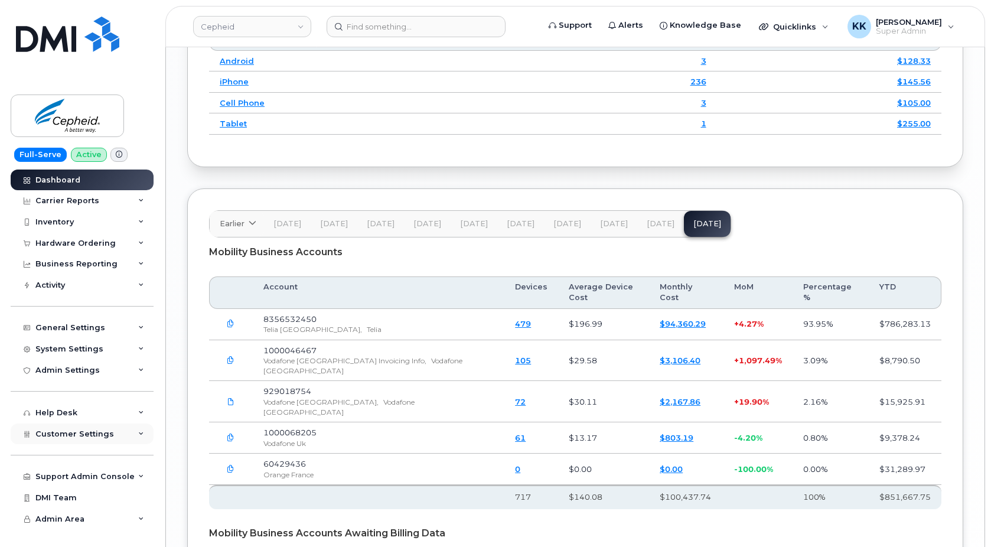
click at [77, 439] on div "Customer Settings" at bounding box center [82, 434] width 143 height 21
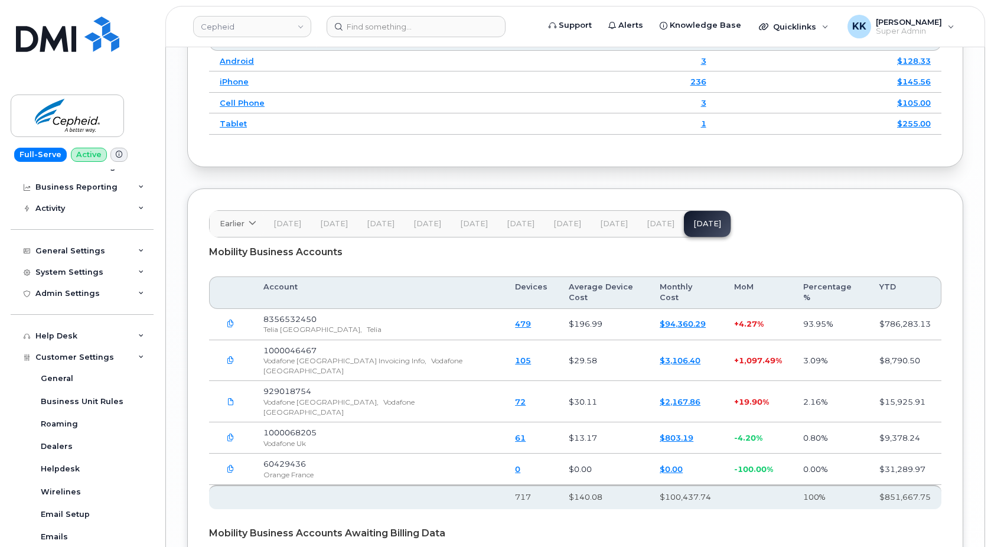
scroll to position [284, 0]
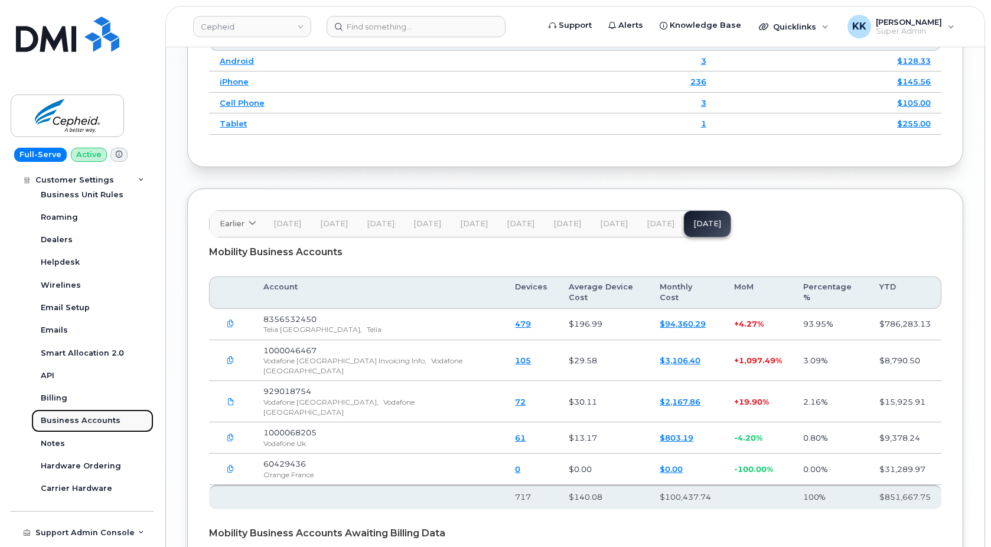
click at [83, 424] on div "Business Accounts" at bounding box center [81, 420] width 80 height 11
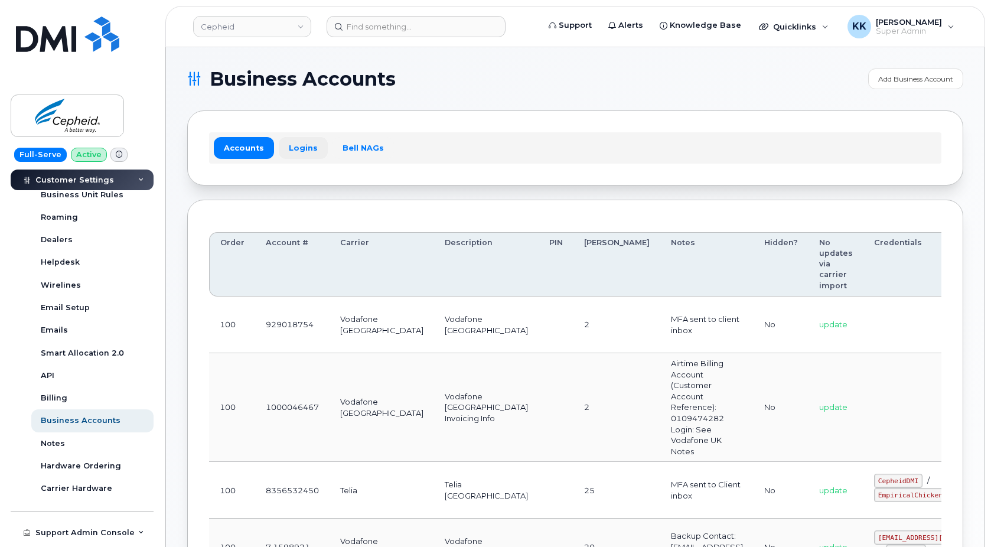
click at [300, 155] on link "Logins" at bounding box center [303, 147] width 49 height 21
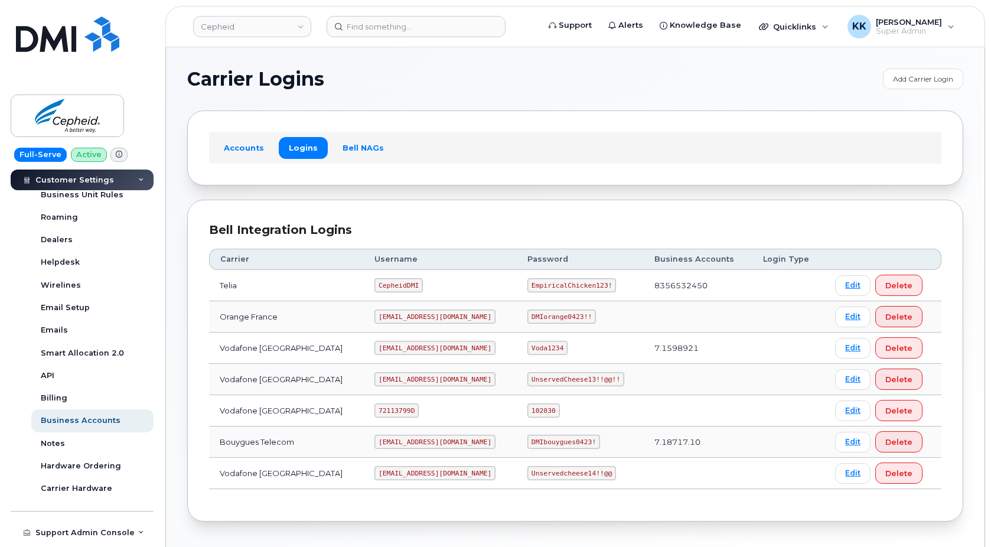
click at [387, 409] on code "72113799D" at bounding box center [397, 411] width 44 height 14
copy code "72113799D"
click at [528, 409] on code "102030" at bounding box center [544, 411] width 32 height 14
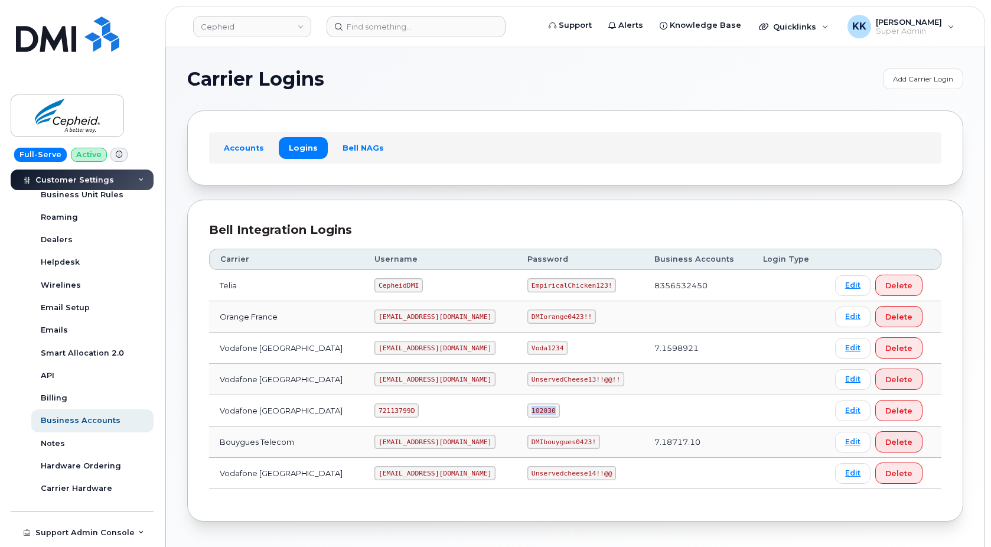
copy code "102030"
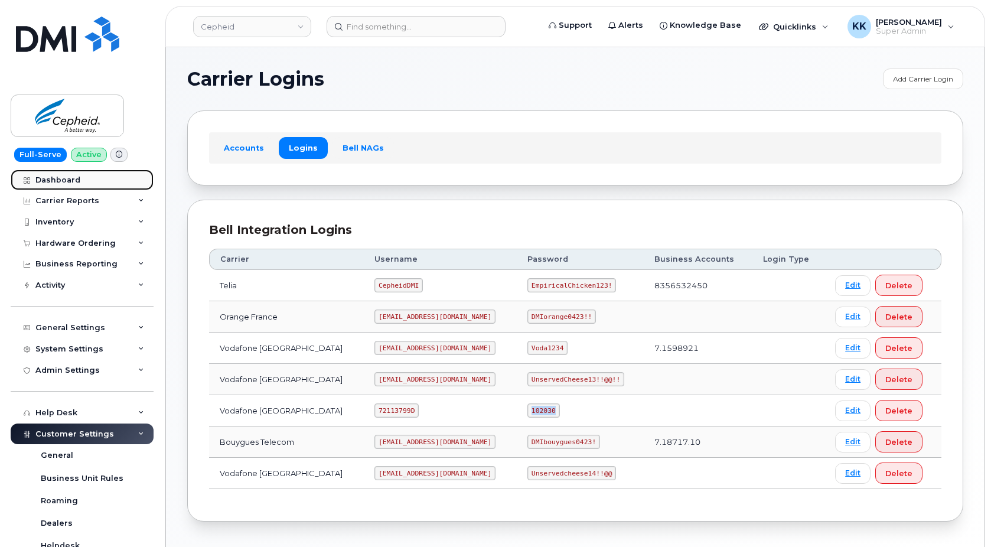
click at [60, 182] on div "Dashboard" at bounding box center [57, 179] width 45 height 9
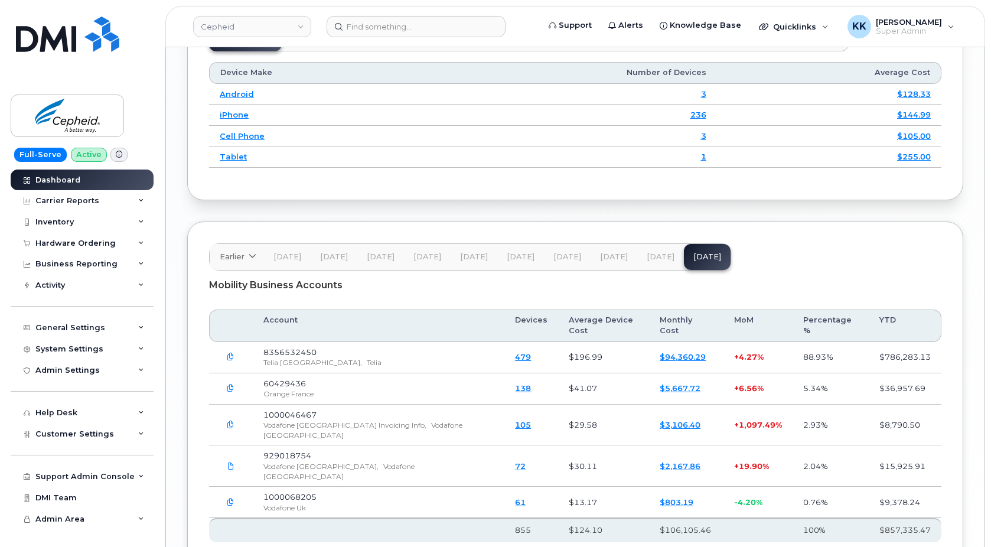
scroll to position [1567, 0]
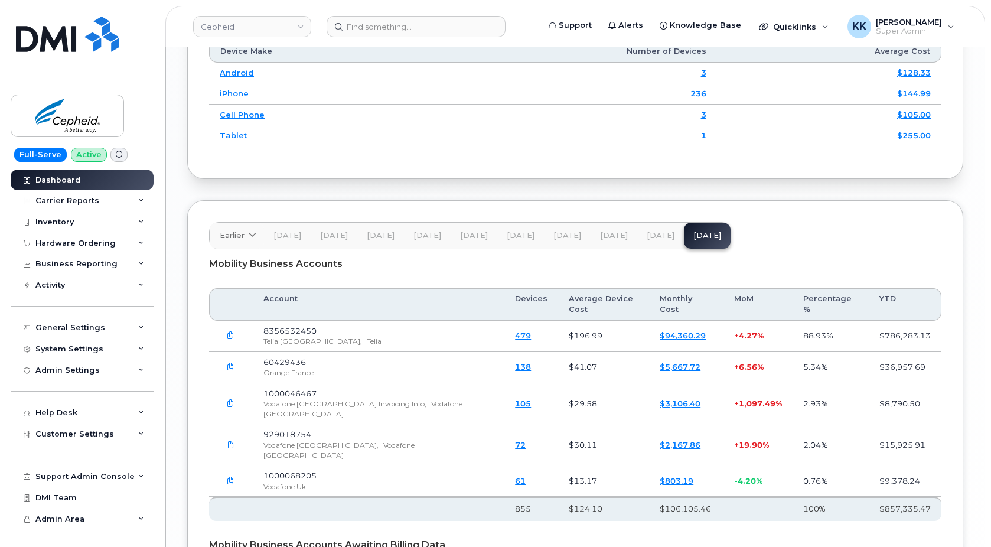
click at [666, 368] on link "$5,667.72" at bounding box center [680, 366] width 41 height 9
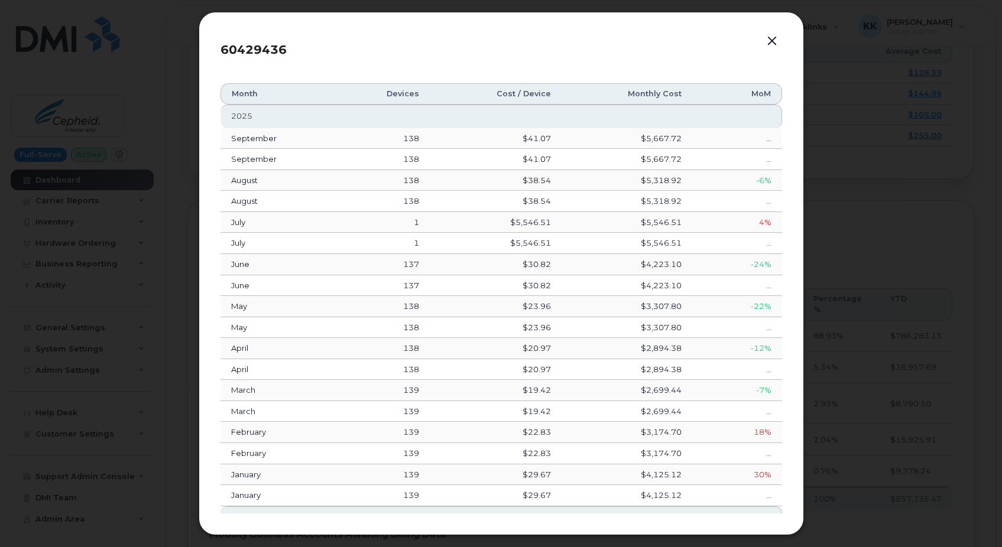
click at [773, 44] on button "button" at bounding box center [772, 41] width 18 height 17
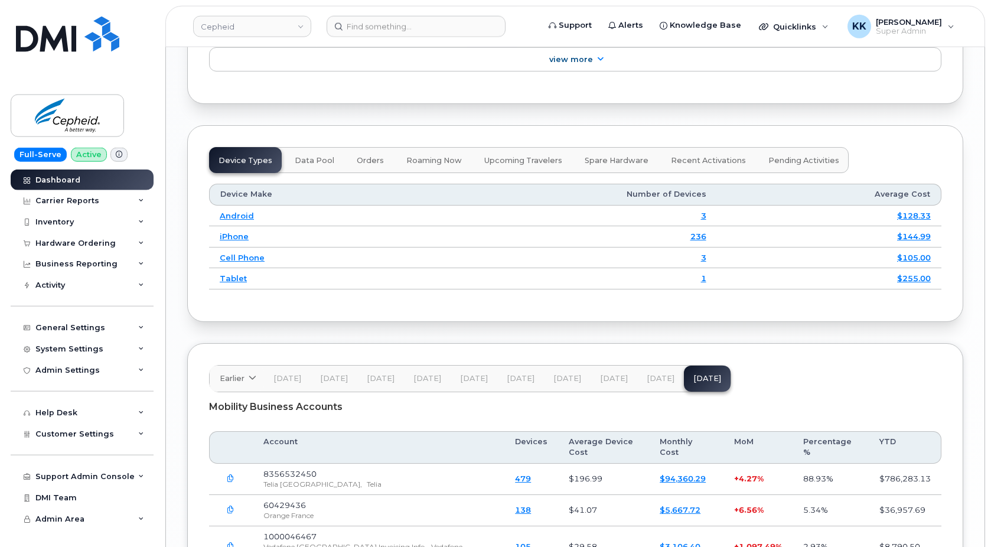
scroll to position [1386, 0]
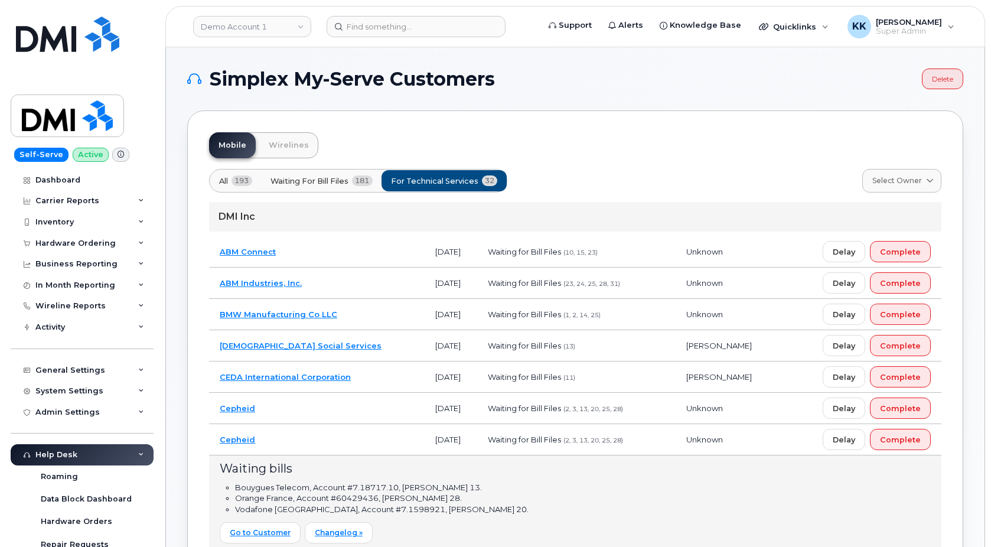
scroll to position [181, 0]
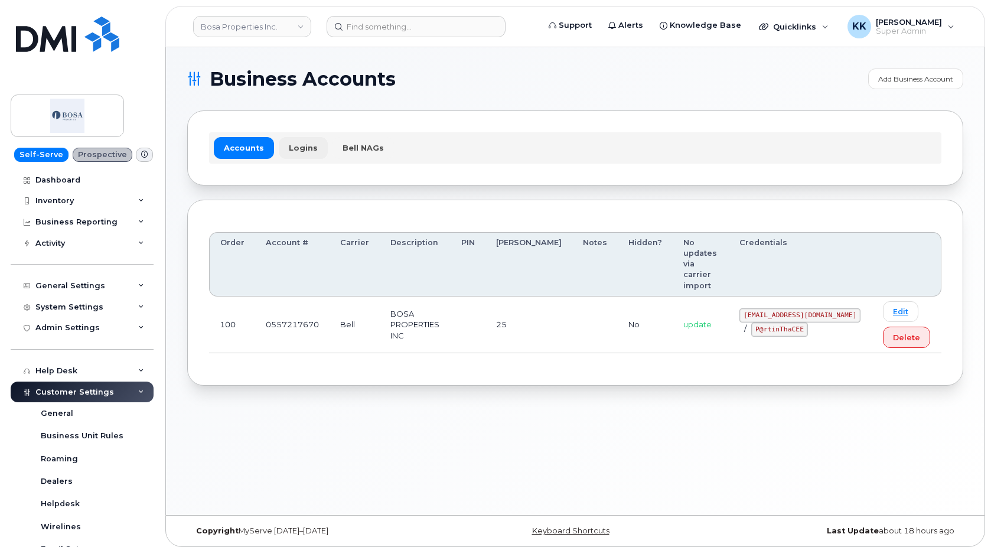
click at [297, 138] on link "Logins" at bounding box center [303, 147] width 49 height 21
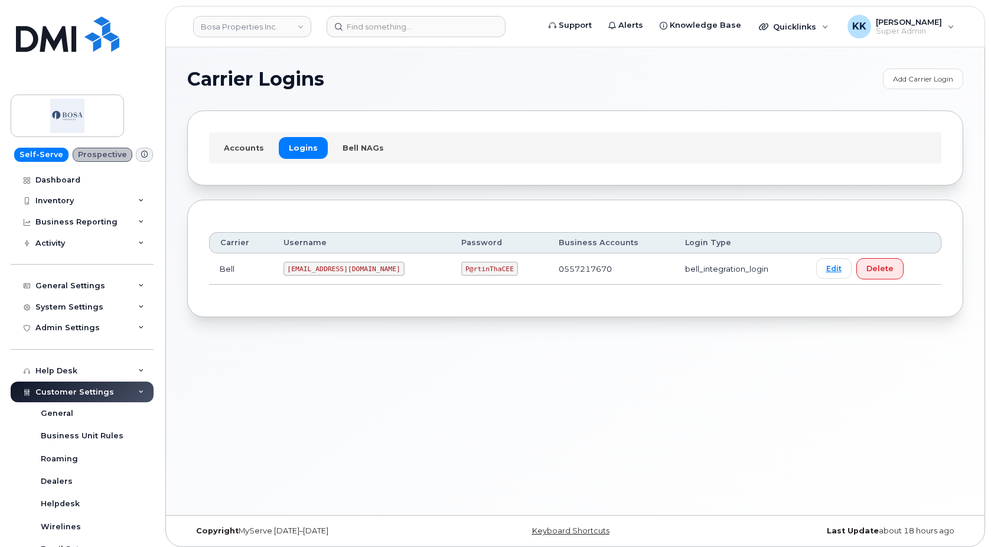
click at [326, 264] on code "[EMAIL_ADDRESS][DOMAIN_NAME]" at bounding box center [344, 269] width 121 height 14
click at [461, 266] on code "P@rtinThaCEE" at bounding box center [489, 269] width 56 height 14
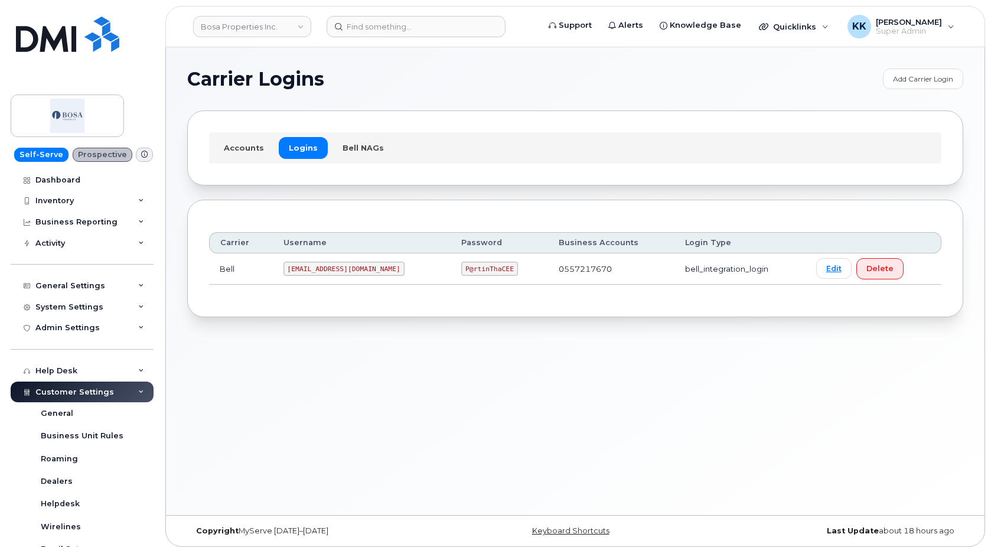
click at [461, 266] on code "P@rtinThaCEE" at bounding box center [489, 269] width 56 height 14
click at [239, 137] on div "Accounts Logins Bell NAGs" at bounding box center [575, 147] width 733 height 31
click at [240, 149] on link "Accounts" at bounding box center [244, 147] width 60 height 21
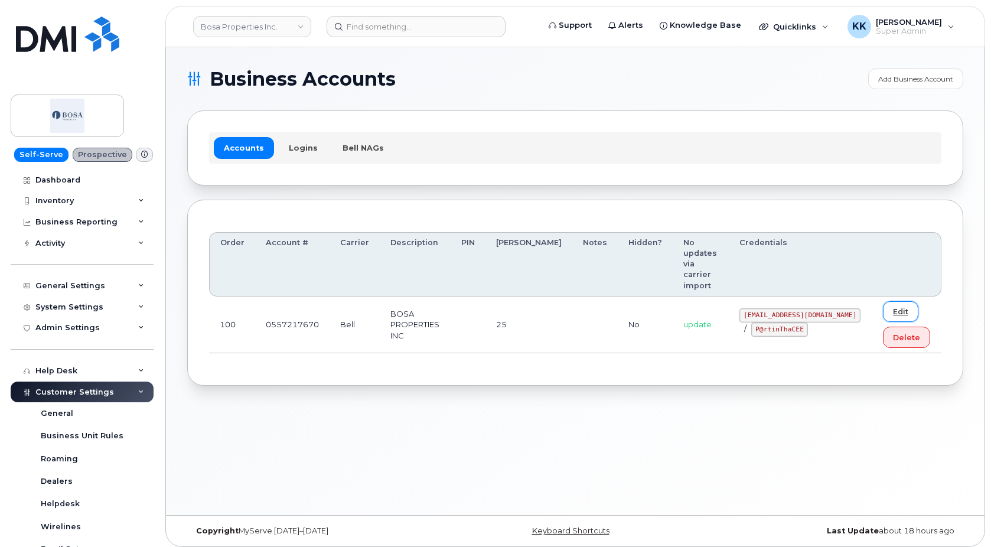
click at [883, 301] on link "Edit" at bounding box center [900, 311] width 35 height 21
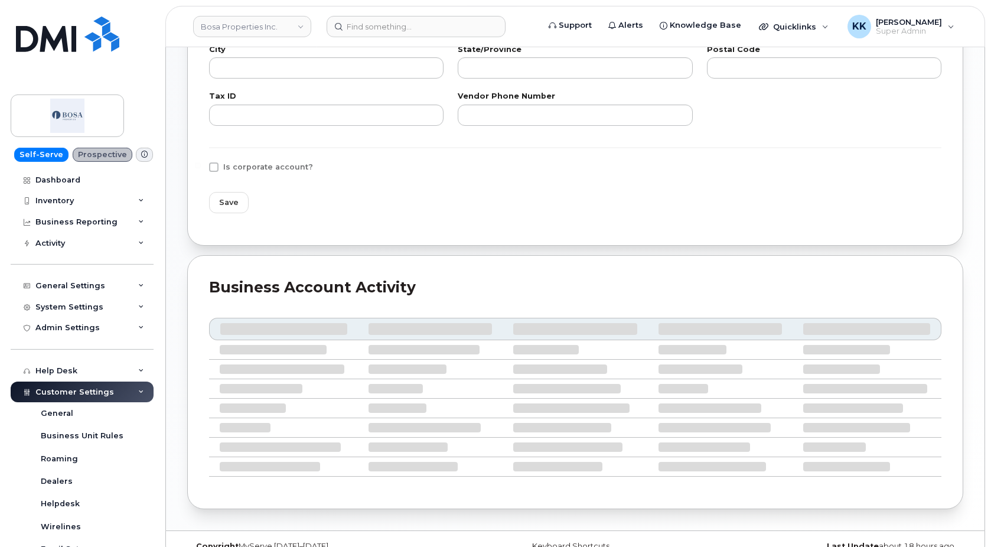
scroll to position [438, 0]
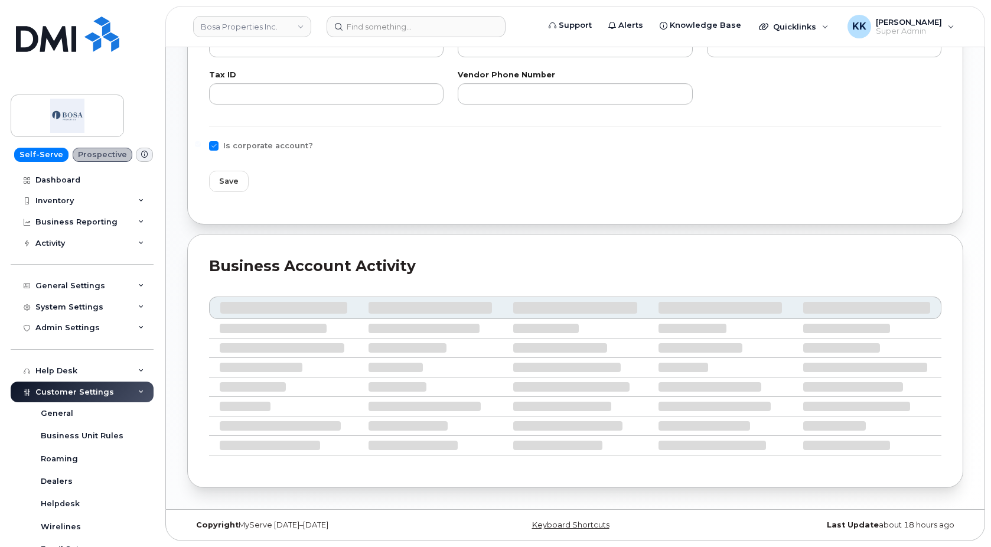
type input "1"
type input "0557217670"
type input "BOSA PROPERTIES INC"
type input "25"
type input "100"
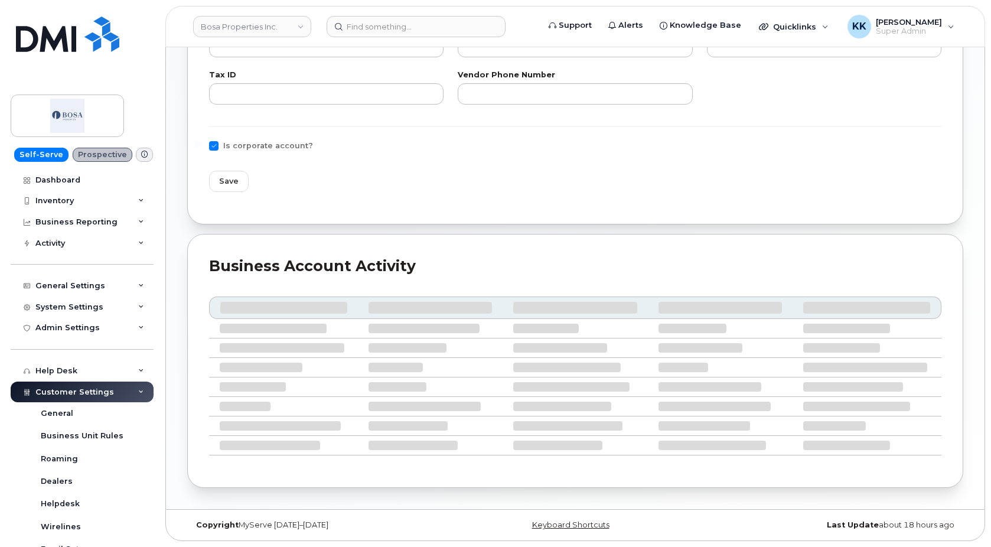
checkbox input "true"
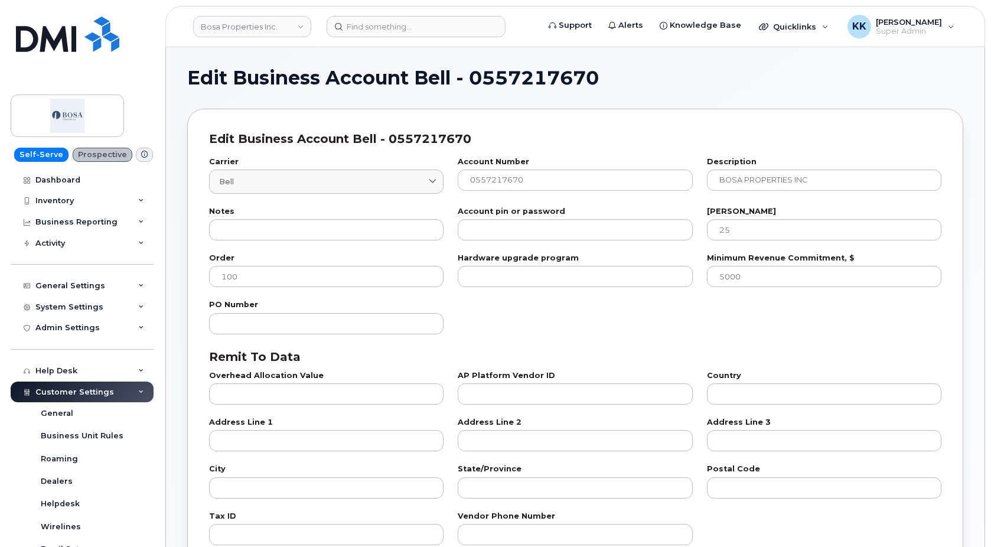
scroll to position [227, 0]
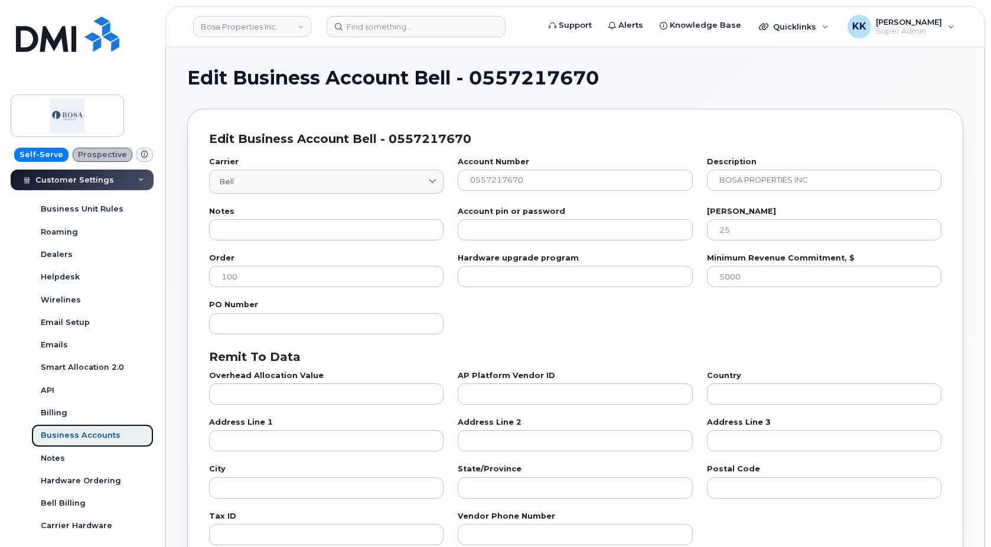
click at [90, 427] on link "Business Accounts" at bounding box center [92, 435] width 122 height 22
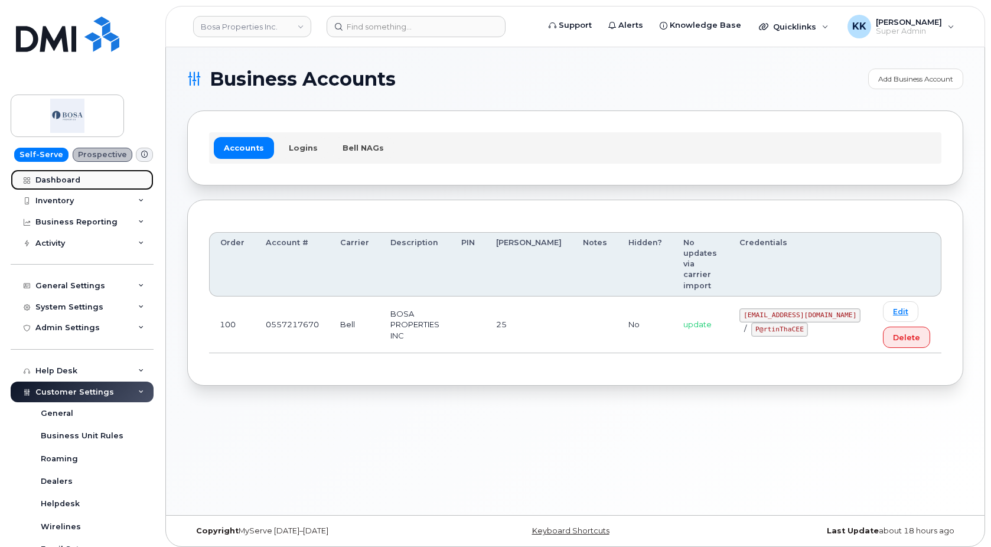
click at [68, 182] on div "Dashboard" at bounding box center [57, 179] width 45 height 9
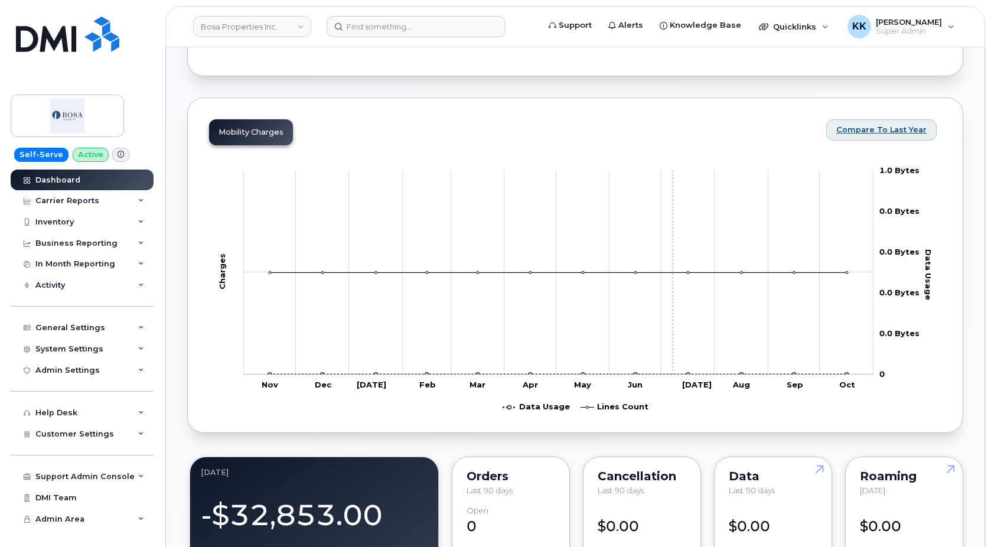
scroll to position [254, 0]
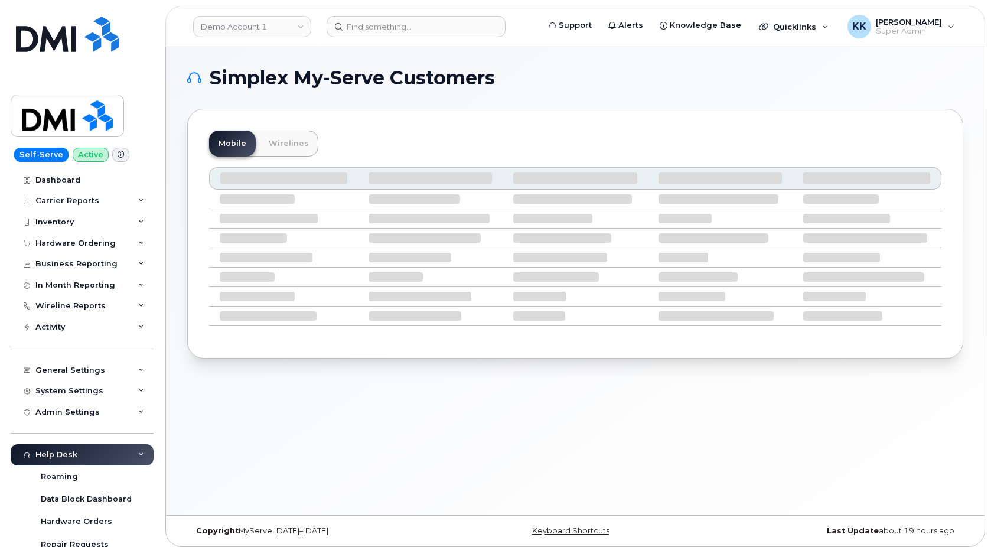
click at [464, 438] on div "Simplex My-Serve Customers Mobile Wirelines" at bounding box center [575, 281] width 819 height 468
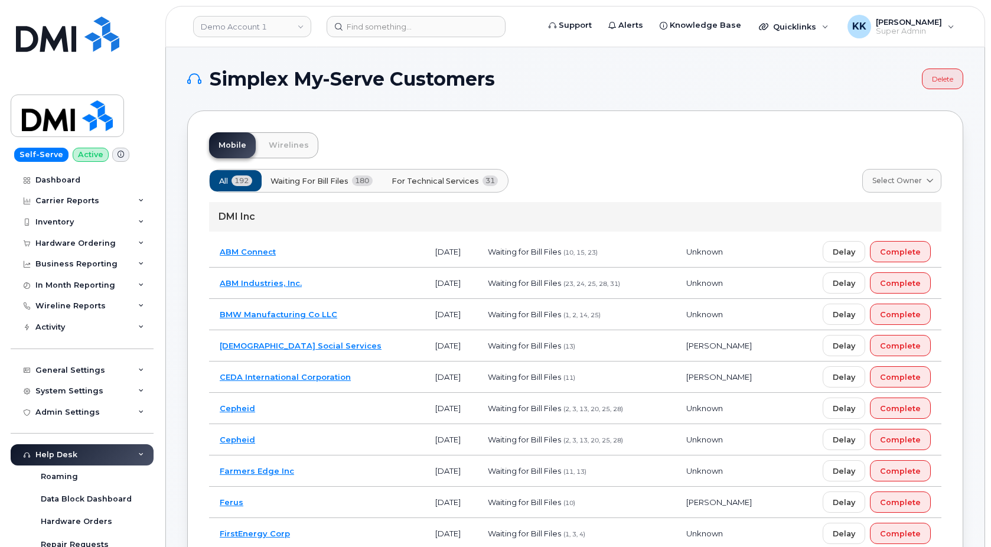
click at [418, 175] on button "For Technical Services 31" at bounding box center [445, 180] width 127 height 21
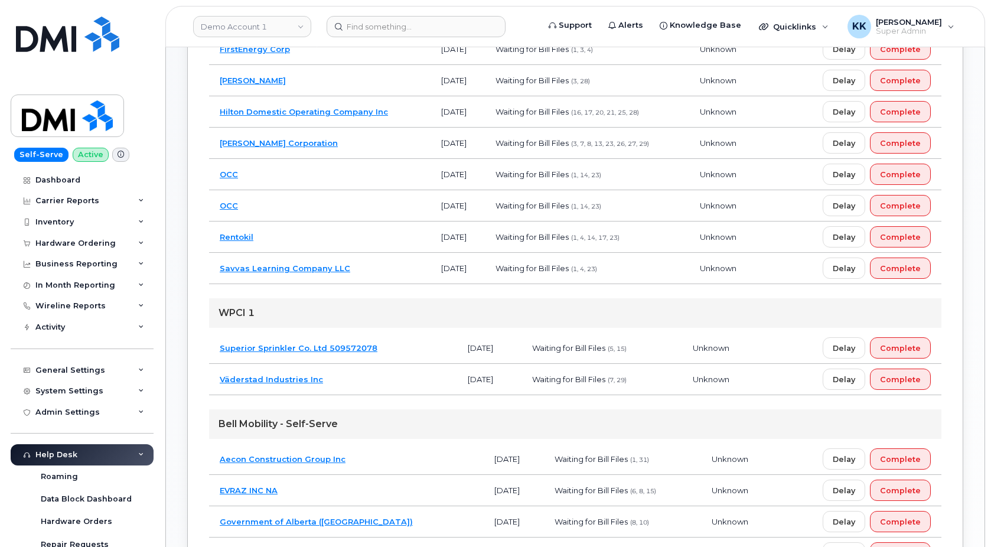
scroll to position [904, 0]
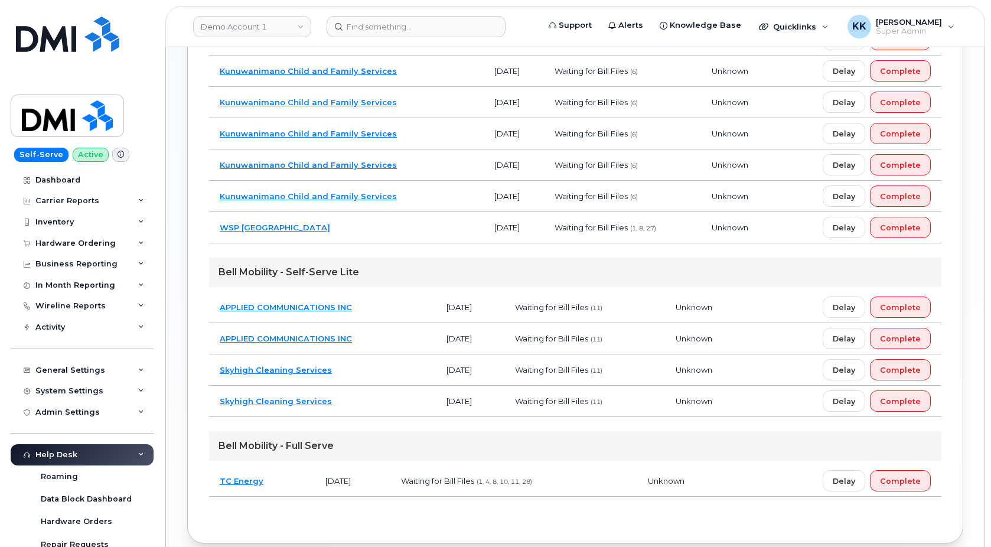
click at [293, 479] on td "TC Energy" at bounding box center [262, 481] width 106 height 31
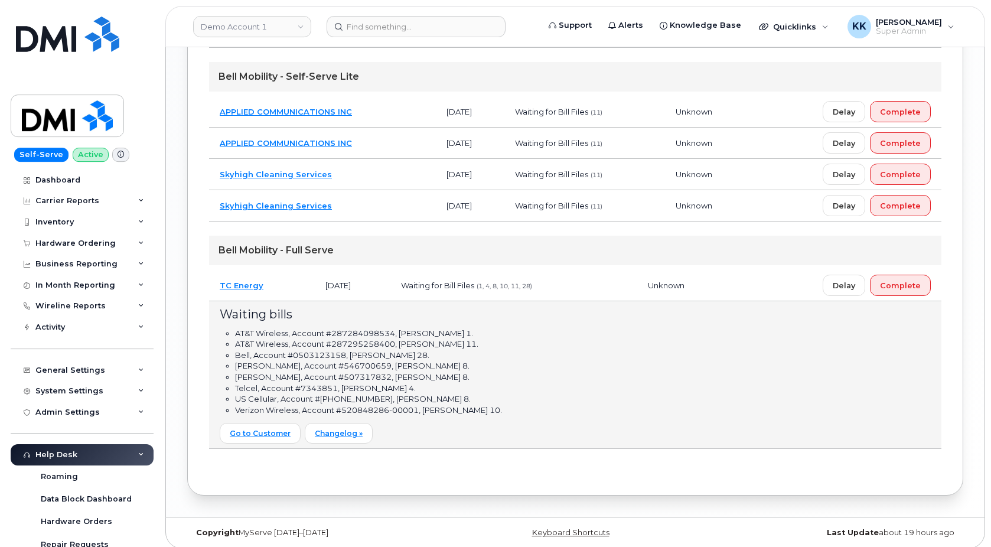
scroll to position [1110, 0]
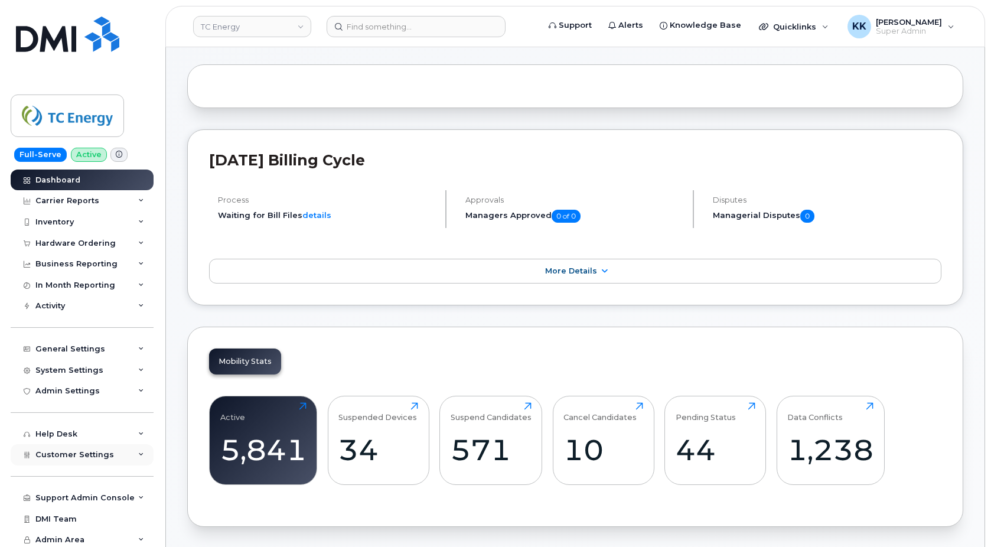
scroll to position [121, 0]
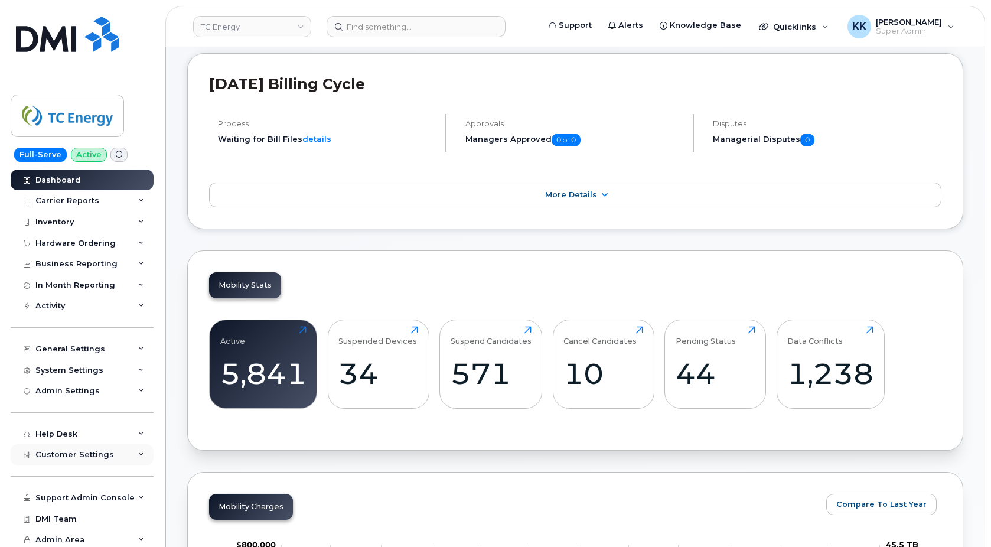
click at [113, 450] on div "Customer Settings" at bounding box center [82, 454] width 143 height 21
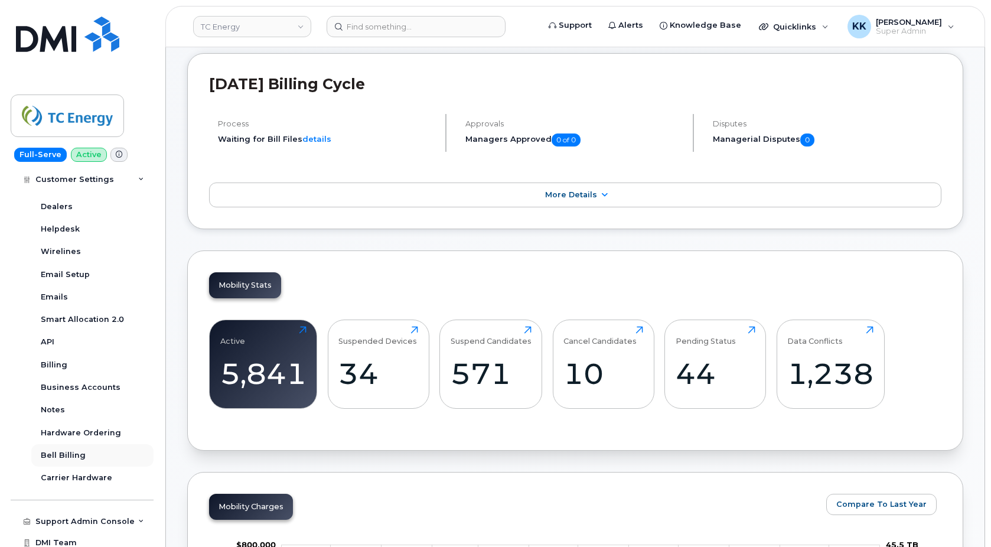
scroll to position [340, 0]
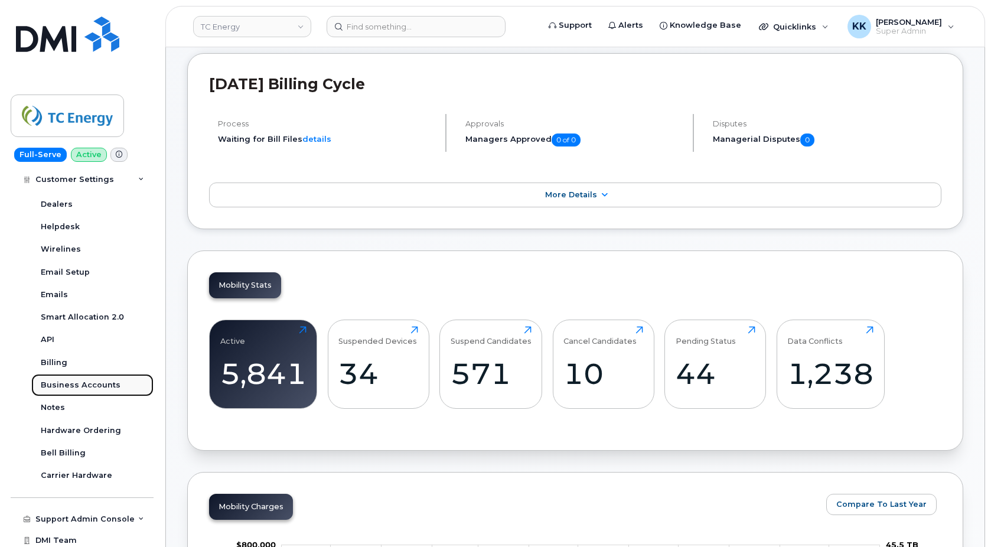
click at [97, 389] on div "Business Accounts" at bounding box center [81, 385] width 80 height 11
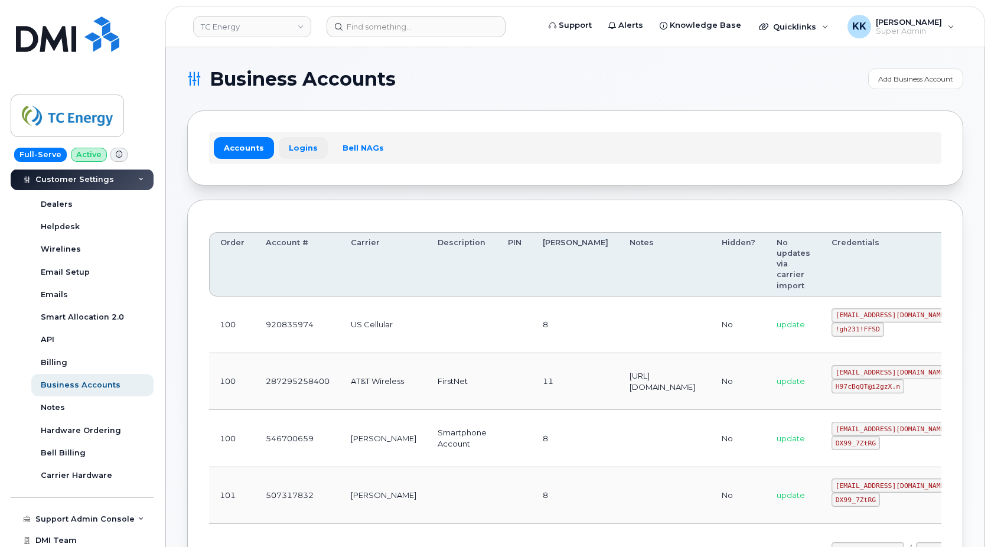
click at [295, 149] on link "Logins" at bounding box center [303, 147] width 49 height 21
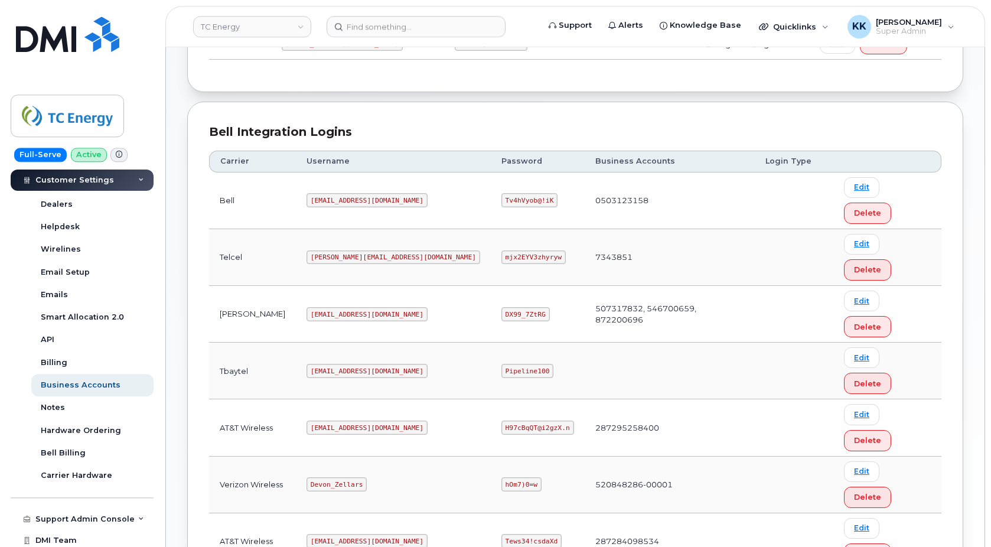
scroll to position [233, 0]
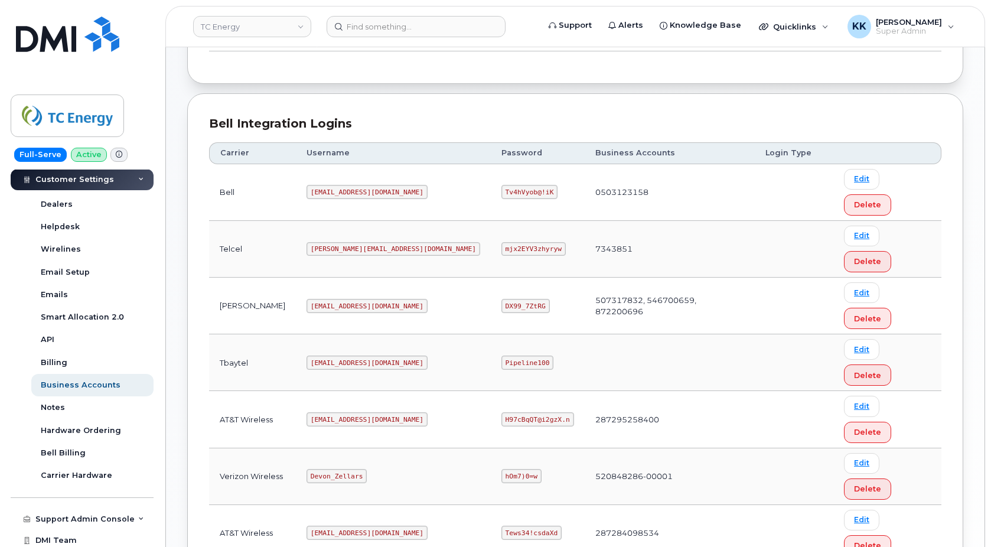
click at [349, 299] on code "[EMAIL_ADDRESS][DOMAIN_NAME]" at bounding box center [367, 306] width 121 height 14
click at [502, 299] on code "DX99_7ZtRG" at bounding box center [526, 306] width 48 height 14
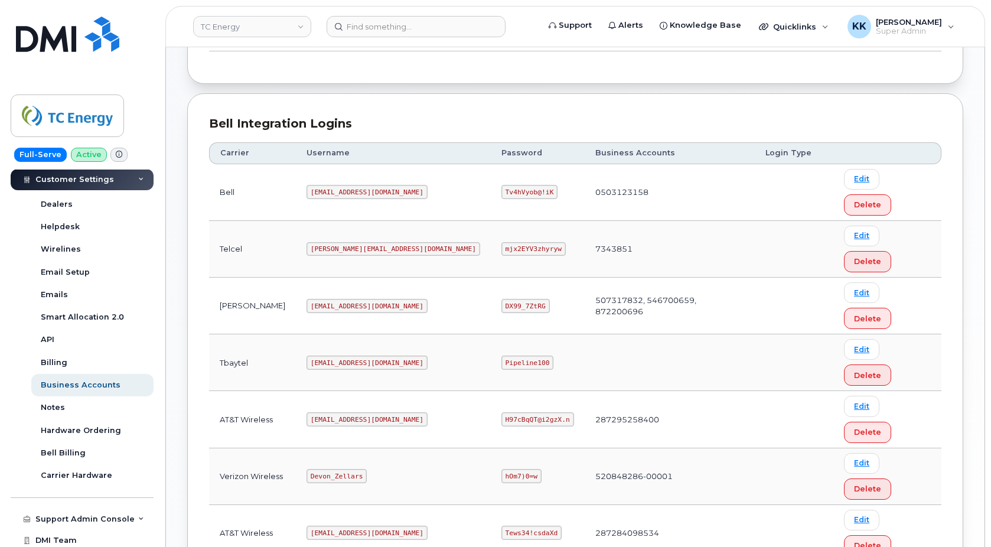
click at [502, 299] on code "DX99_7ZtRG" at bounding box center [526, 306] width 48 height 14
